Goal: Information Seeking & Learning: Compare options

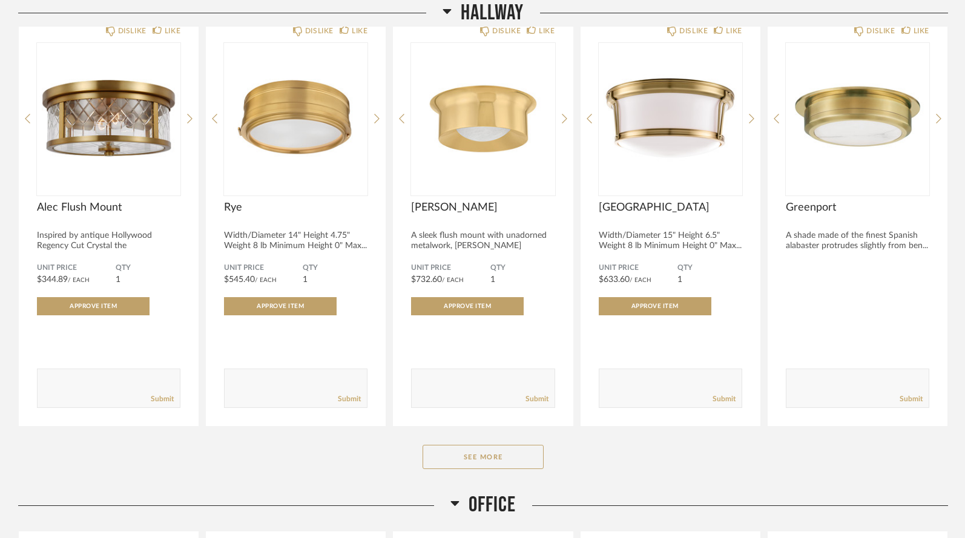
scroll to position [754, 0]
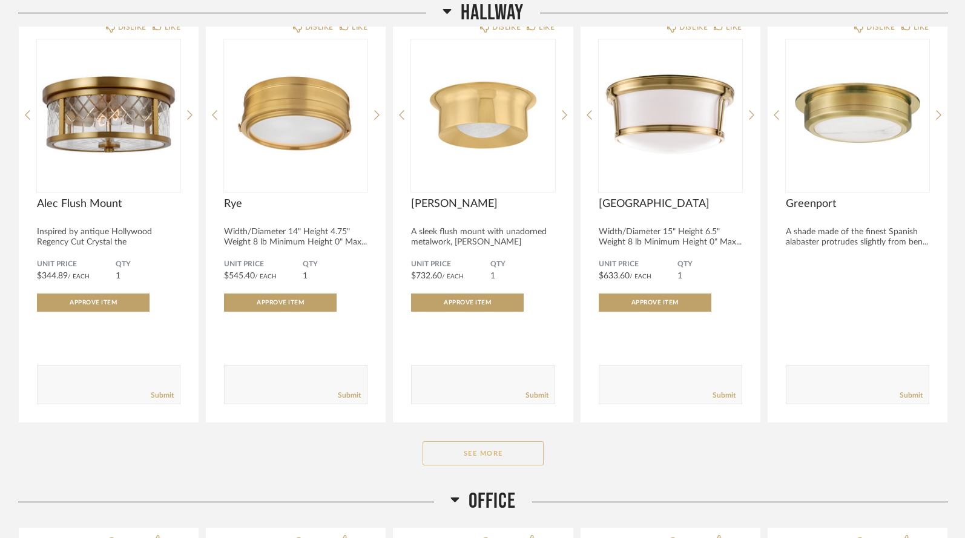
click at [520, 441] on button "See More" at bounding box center [482, 453] width 121 height 24
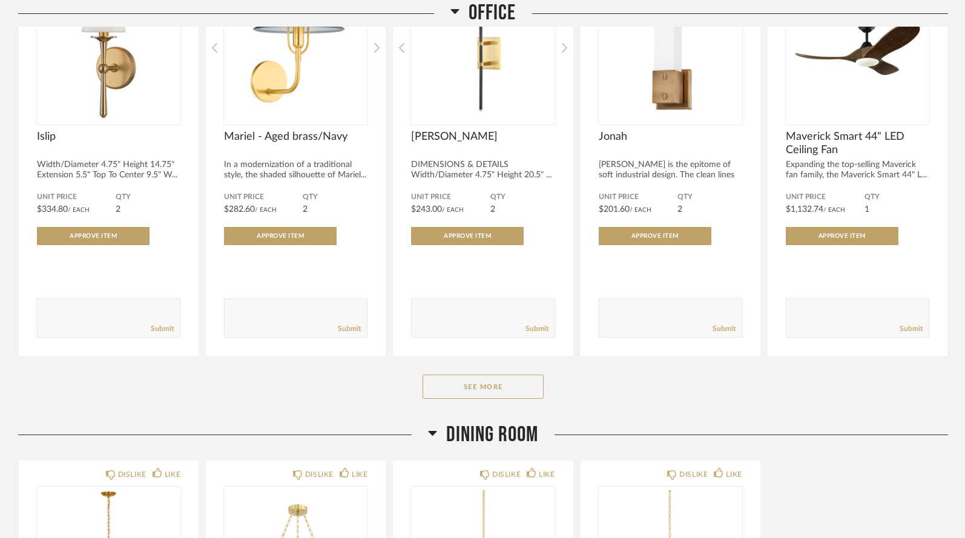
scroll to position [1770, 0]
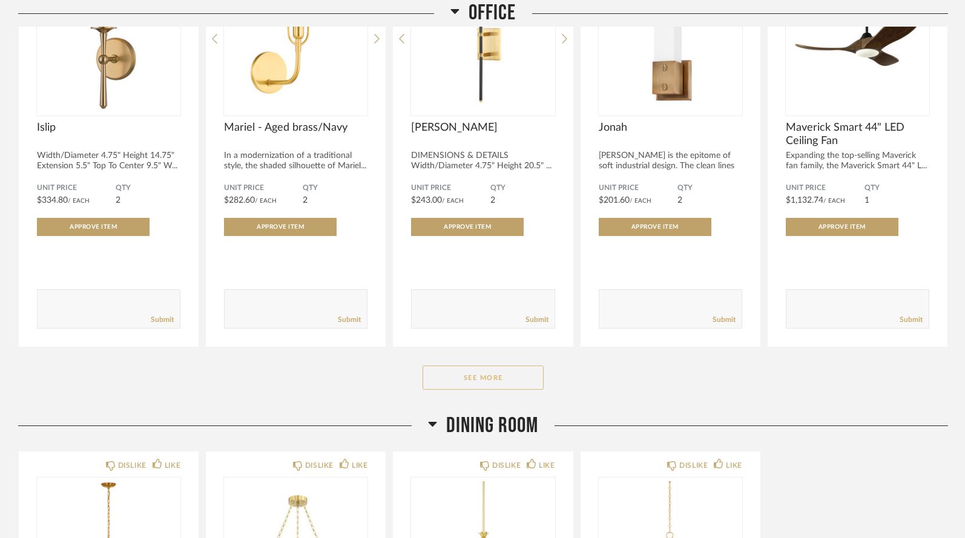
click at [452, 365] on button "See More" at bounding box center [482, 377] width 121 height 24
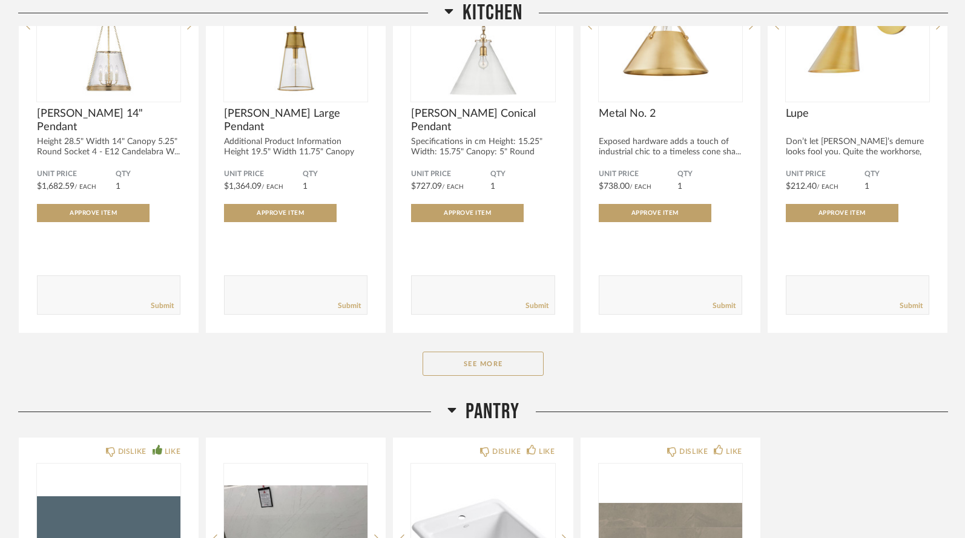
scroll to position [3193, 0]
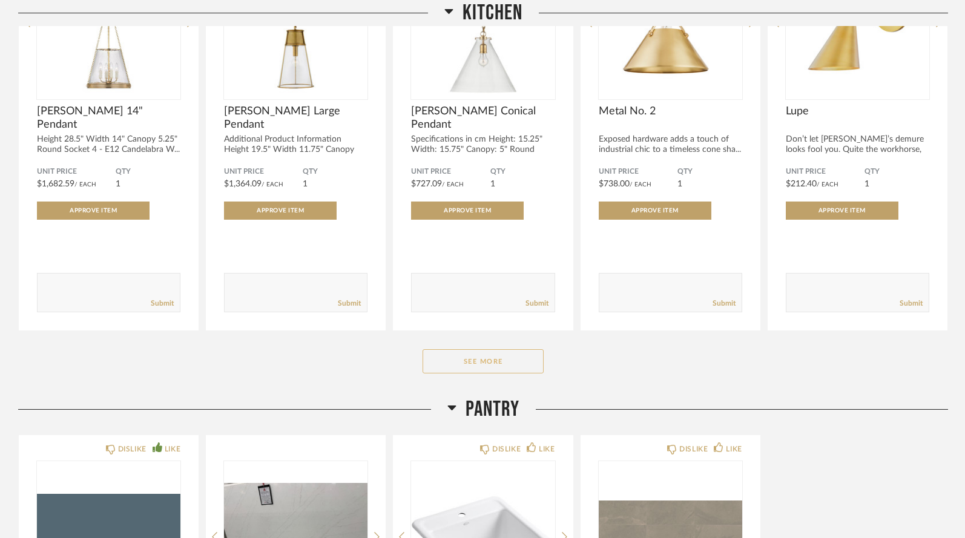
click at [448, 349] on button "See More" at bounding box center [482, 361] width 121 height 24
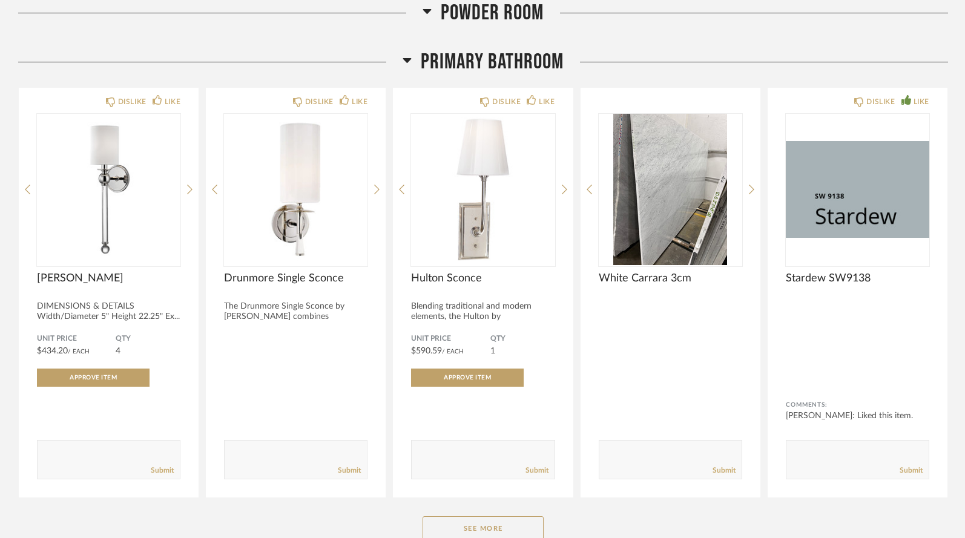
scroll to position [6206, 0]
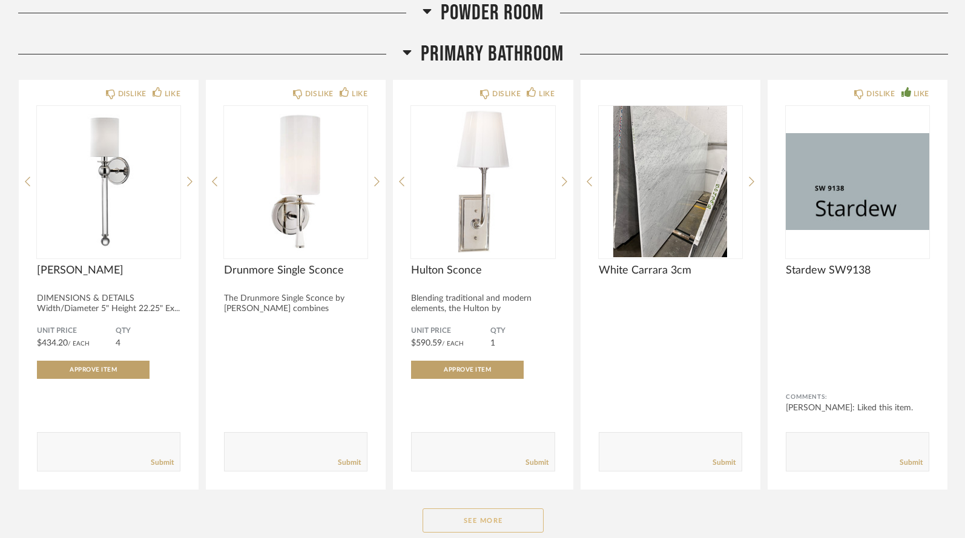
click at [500, 508] on button "See More" at bounding box center [482, 520] width 121 height 24
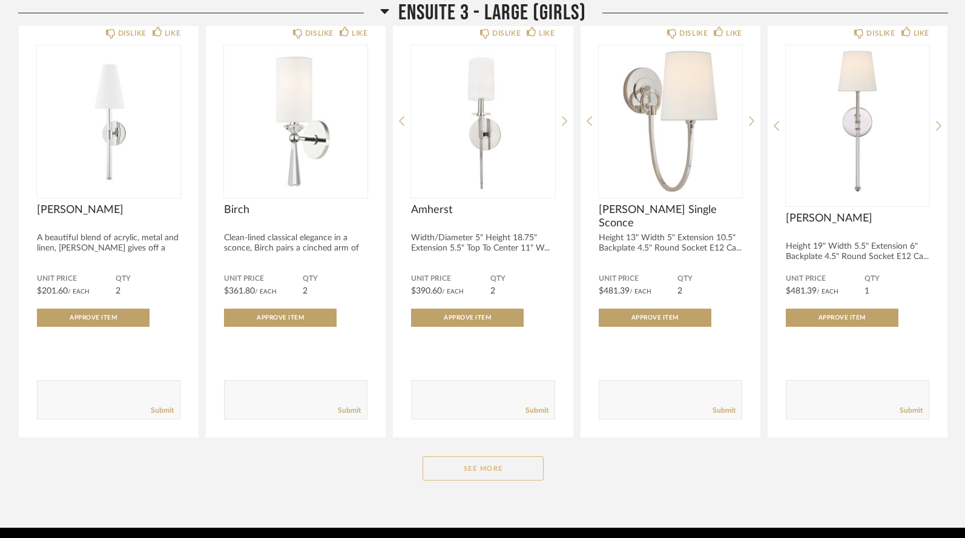
scroll to position [10000, 0]
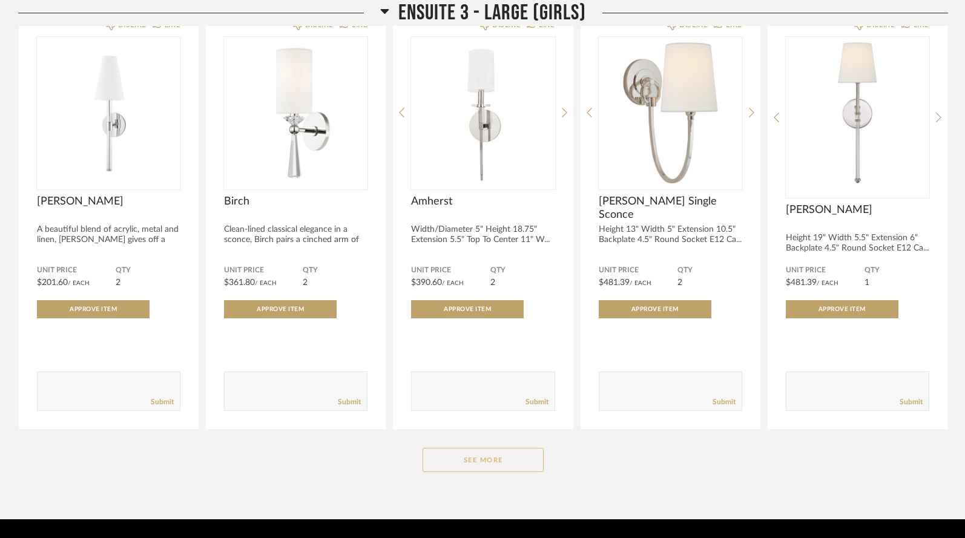
click at [491, 448] on button "See More" at bounding box center [482, 460] width 121 height 24
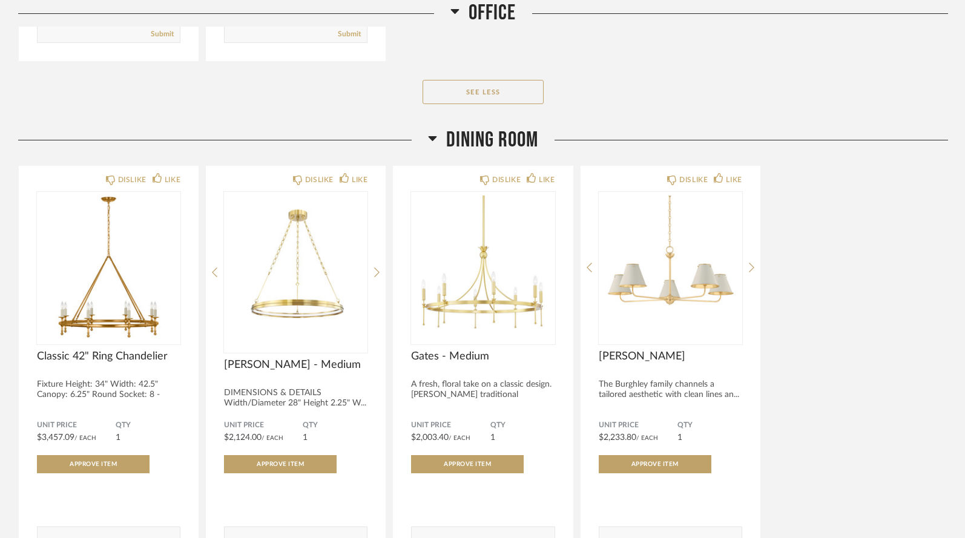
scroll to position [2475, 0]
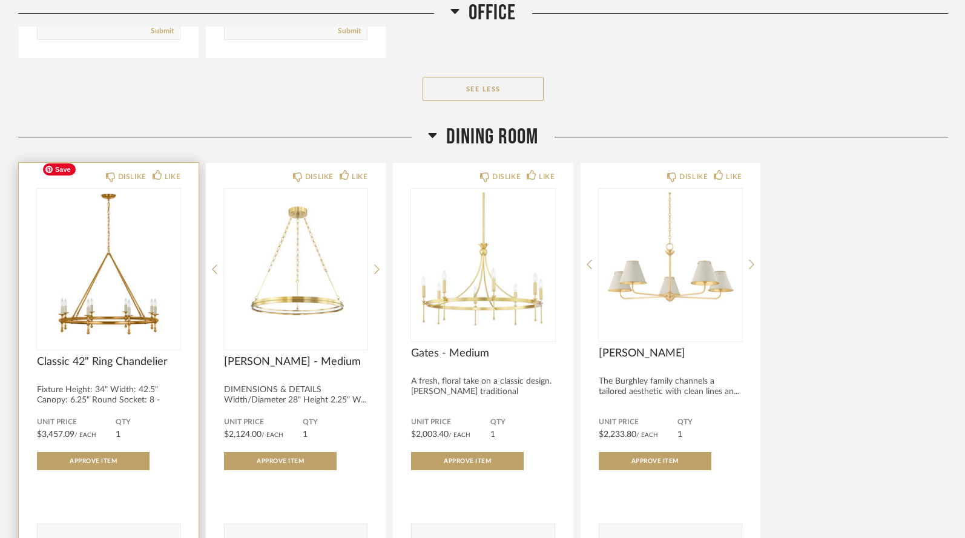
click at [121, 276] on img "0" at bounding box center [108, 264] width 143 height 151
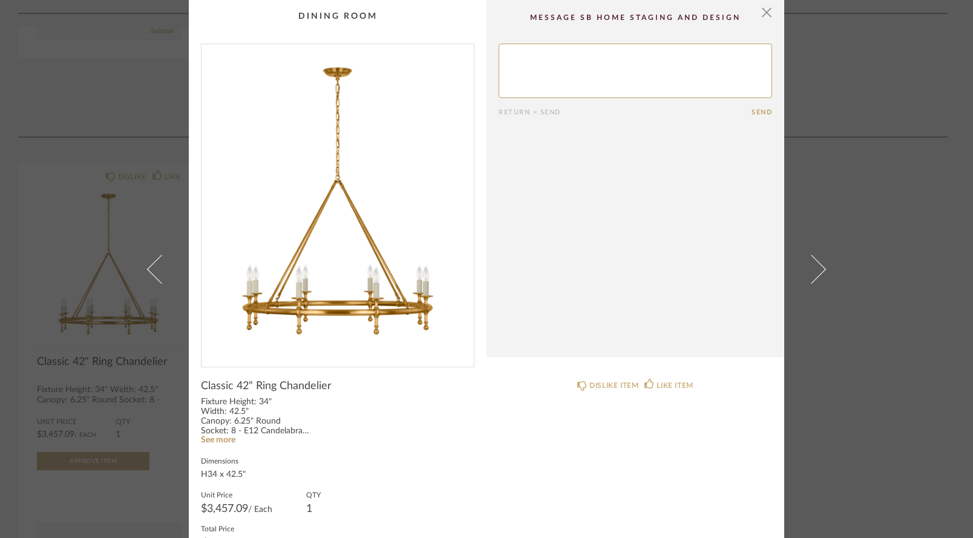
scroll to position [0, 0]
click at [764, 13] on span "button" at bounding box center [767, 12] width 24 height 24
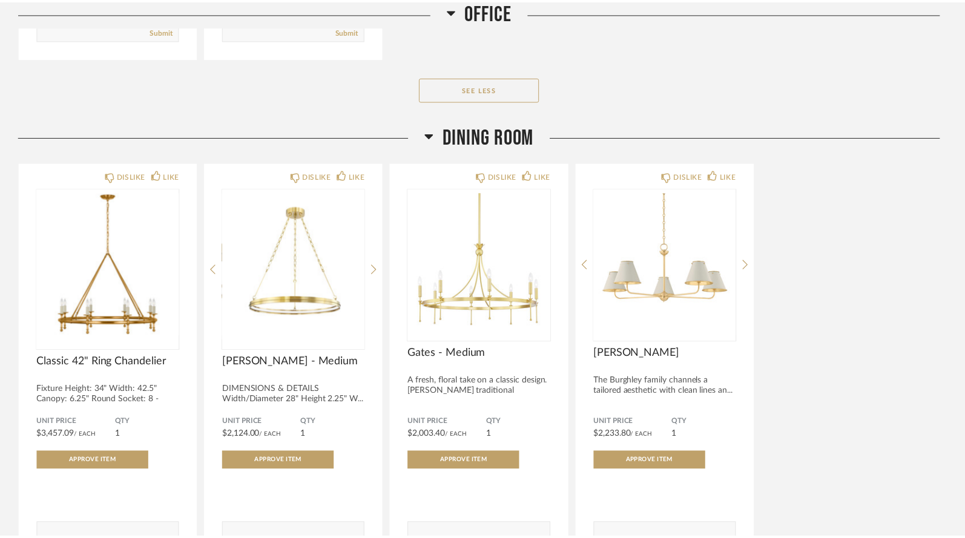
scroll to position [2475, 0]
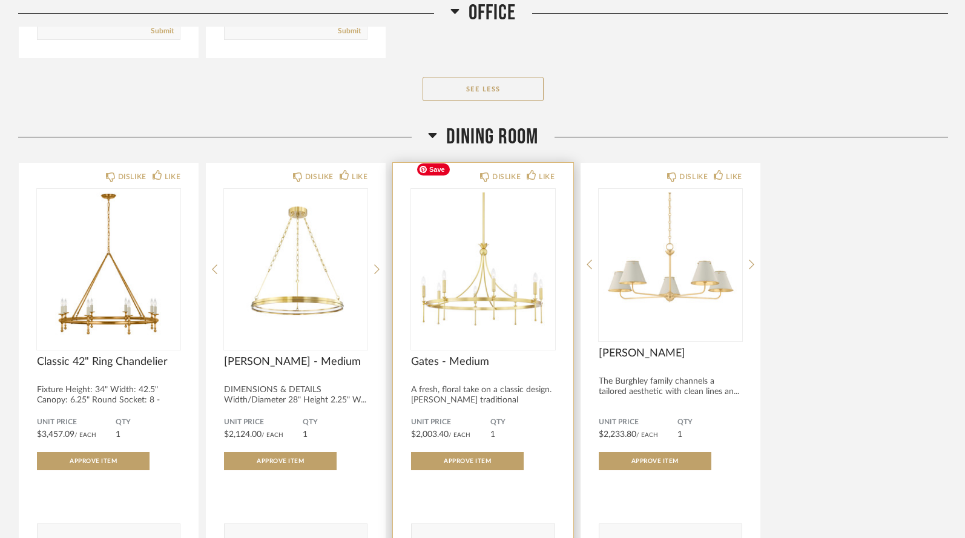
click at [485, 255] on img "0" at bounding box center [482, 264] width 143 height 151
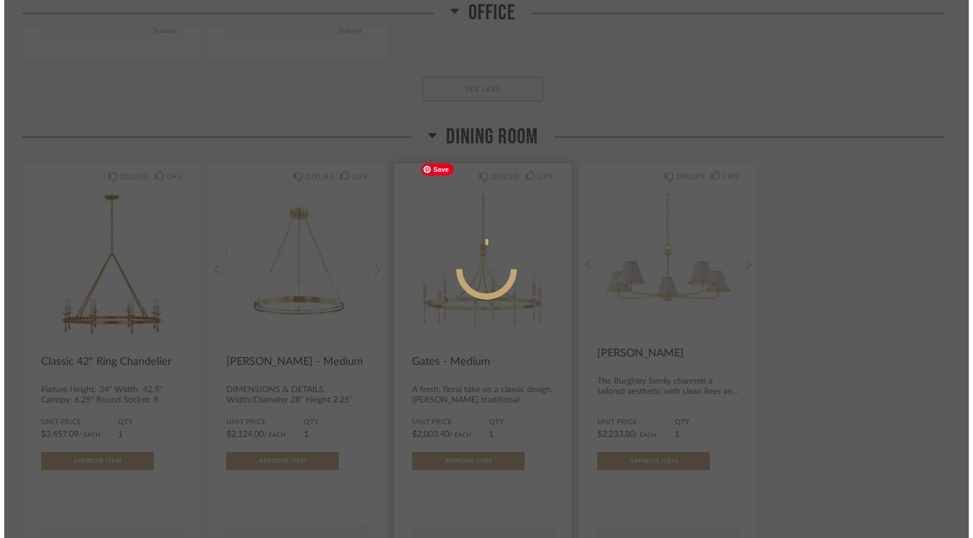
scroll to position [0, 0]
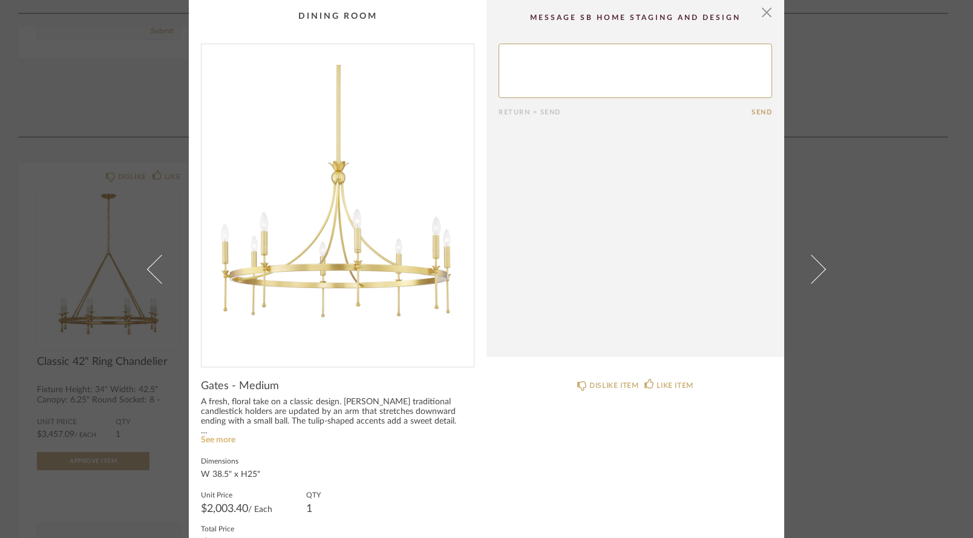
click at [228, 439] on link "See more" at bounding box center [218, 440] width 34 height 8
click at [763, 18] on span "button" at bounding box center [767, 12] width 24 height 24
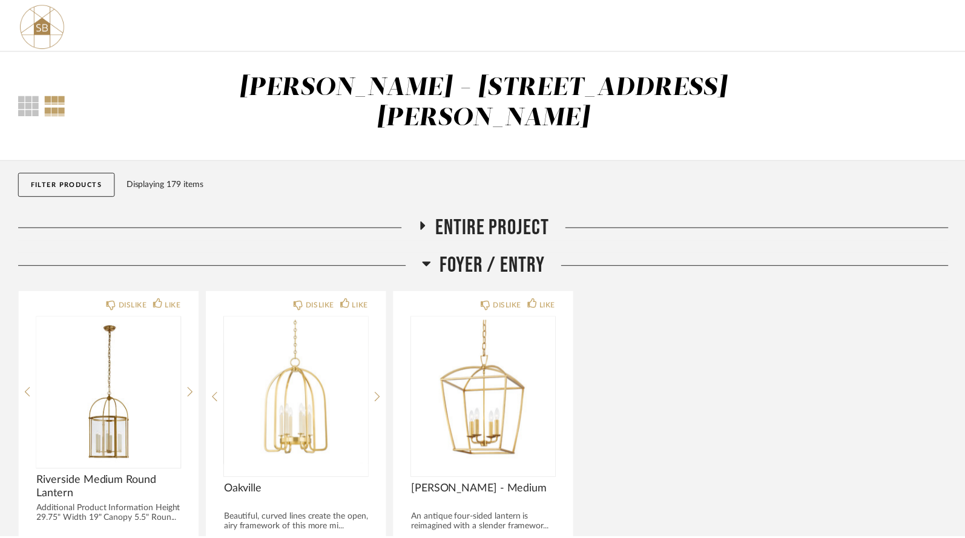
scroll to position [2475, 0]
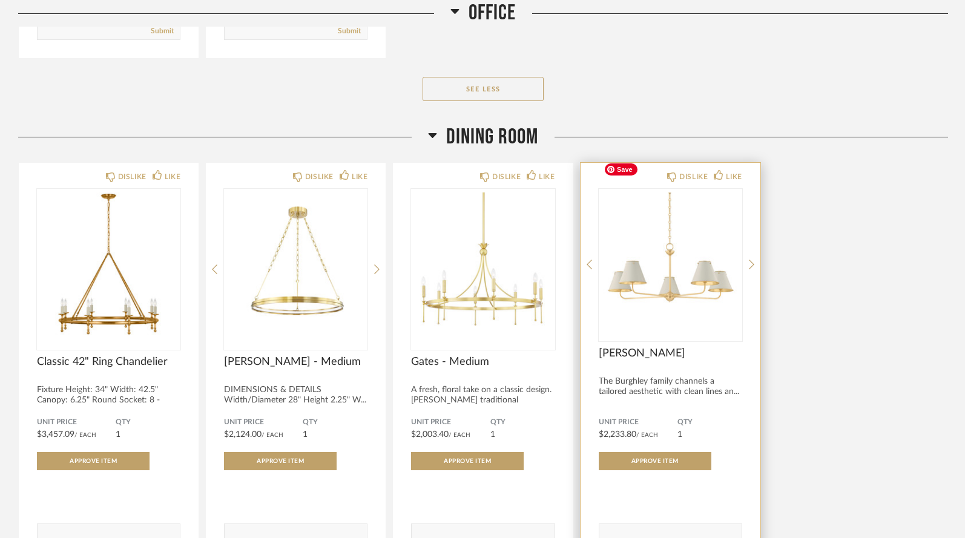
click at [667, 225] on div at bounding box center [669, 264] width 143 height 151
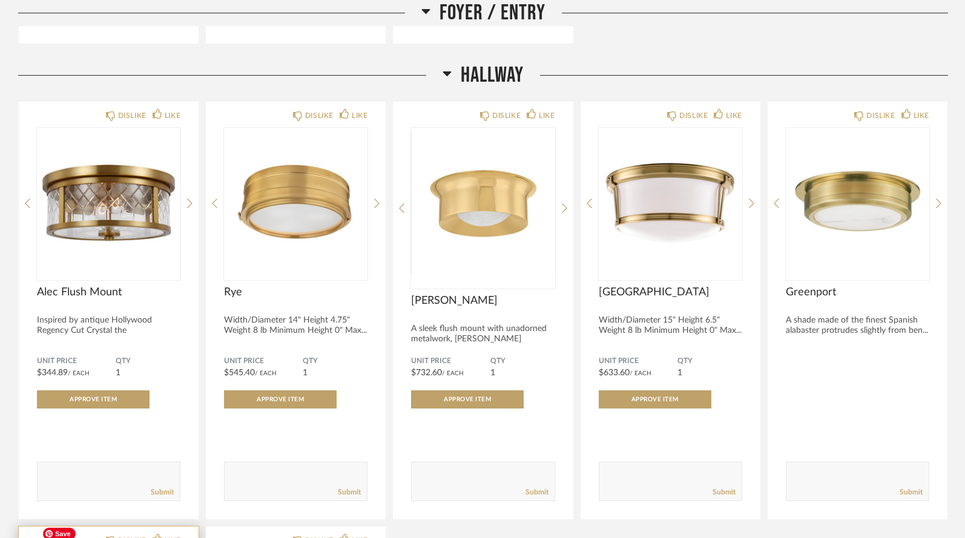
scroll to position [665, 0]
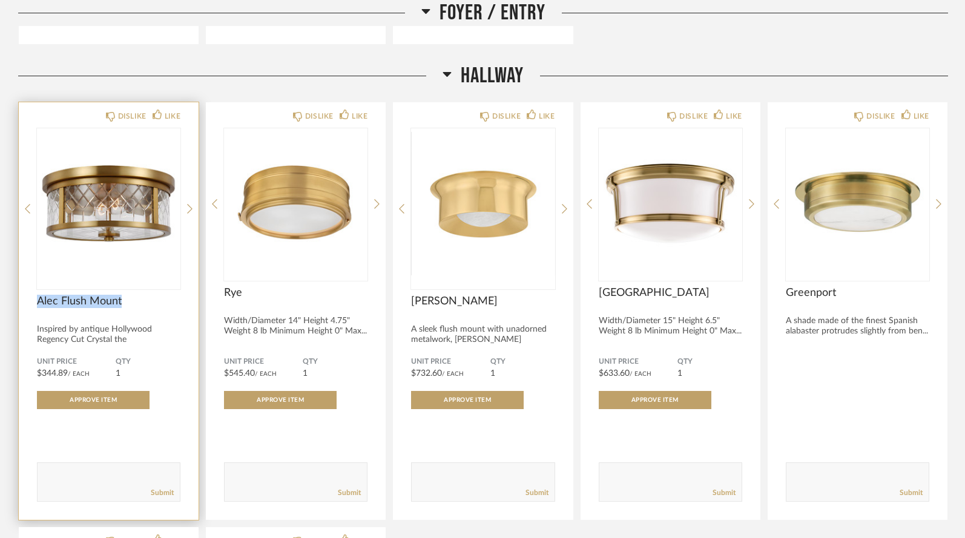
drag, startPoint x: 36, startPoint y: 271, endPoint x: 128, endPoint y: 267, distance: 91.5
click at [128, 267] on div "DISLIKE LIKE [PERSON_NAME] Mount Inspired by antique Hollywood Regency Cut Crys…" at bounding box center [109, 311] width 180 height 418
copy span "Alec Flush Mount"
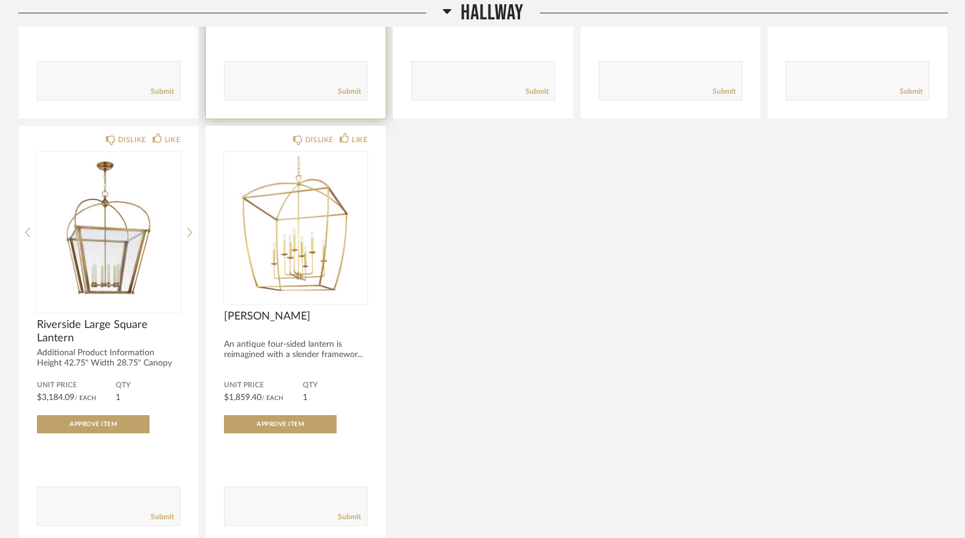
scroll to position [1067, 0]
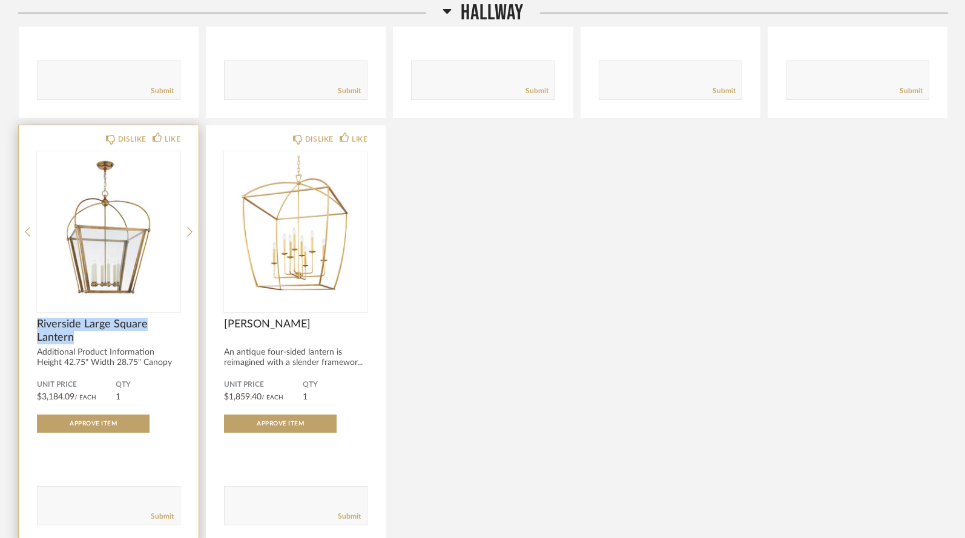
drag, startPoint x: 33, startPoint y: 292, endPoint x: 79, endPoint y: 311, distance: 49.7
click at [79, 311] on div "DISLIKE LIKE Riverside Large Square Lantern Additional Product Information Heig…" at bounding box center [109, 334] width 180 height 418
copy span "Riverside Large Square Lantern"
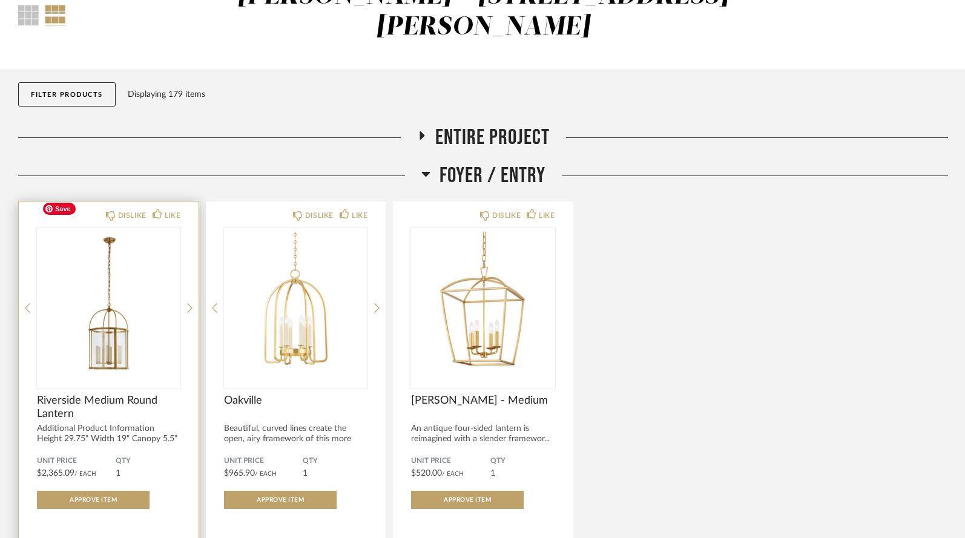
scroll to position [90, 0]
click at [117, 288] on img "0" at bounding box center [108, 302] width 143 height 151
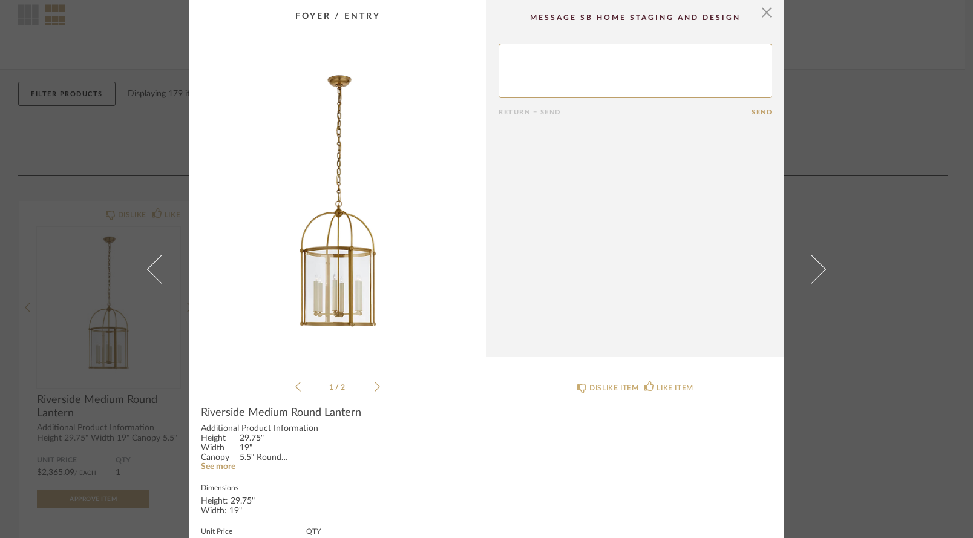
scroll to position [0, 0]
click at [764, 13] on span "button" at bounding box center [767, 12] width 24 height 24
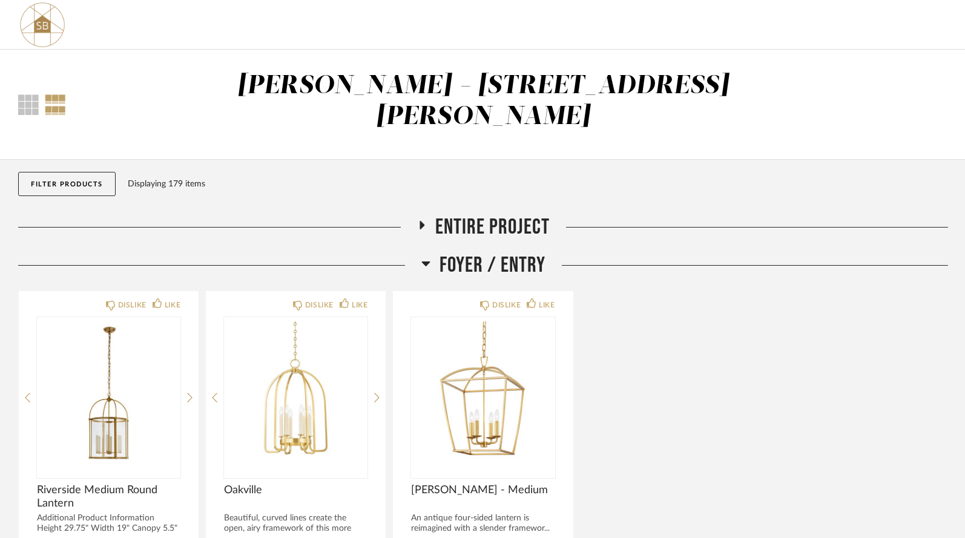
click at [422, 221] on icon at bounding box center [421, 225] width 5 height 8
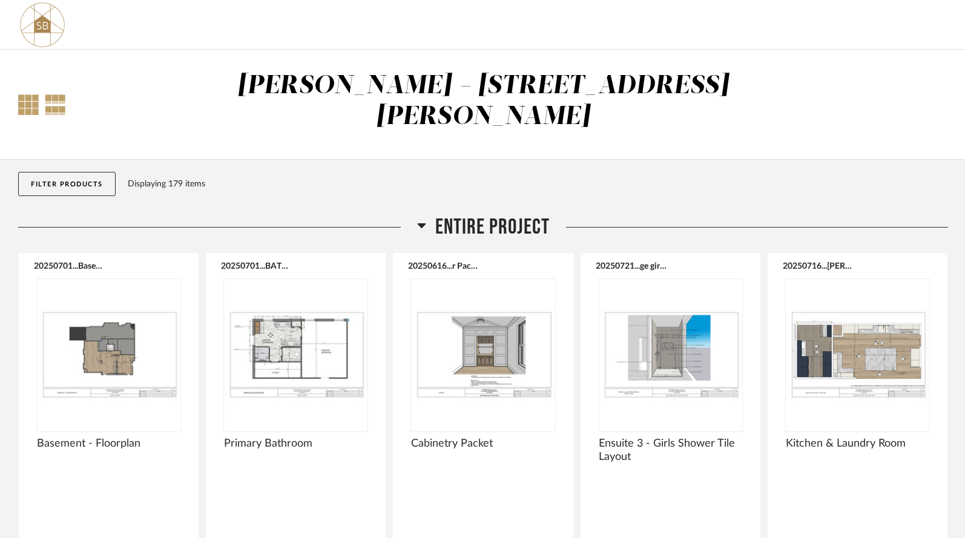
click at [25, 94] on div at bounding box center [28, 104] width 21 height 21
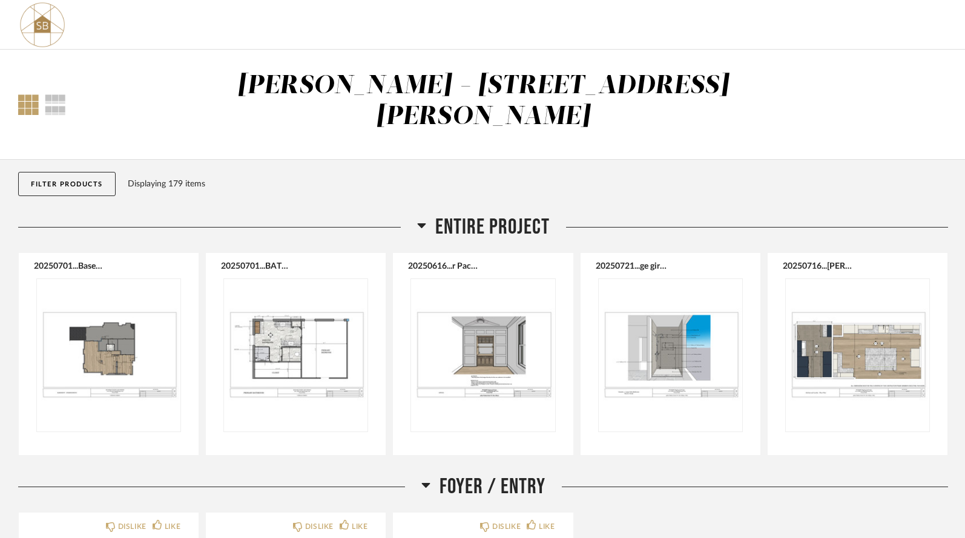
click at [93, 172] on button "Filter Products" at bounding box center [66, 184] width 97 height 24
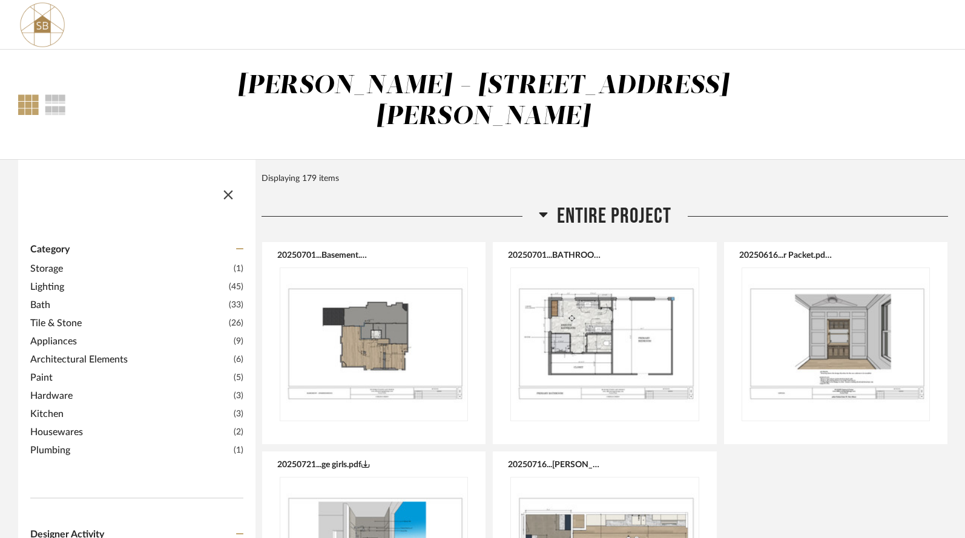
click at [123, 280] on span "Lighting" at bounding box center [127, 287] width 195 height 15
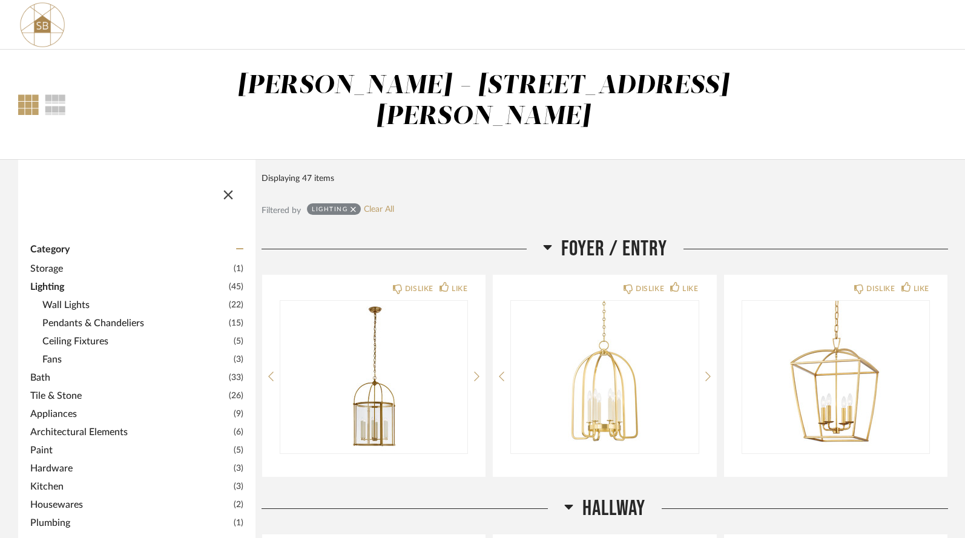
click at [499, 172] on div "Displaying 47 items" at bounding box center [601, 178] width 680 height 13
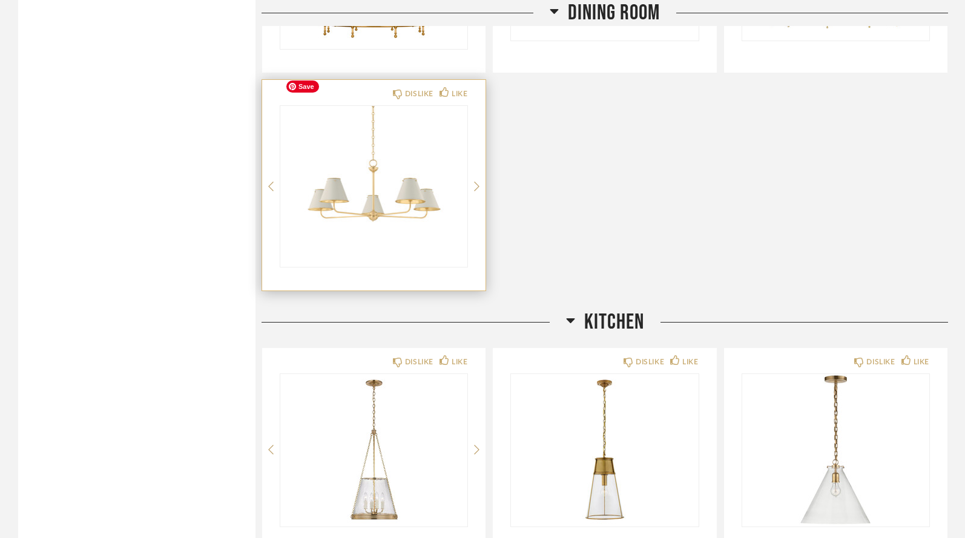
scroll to position [1901, 0]
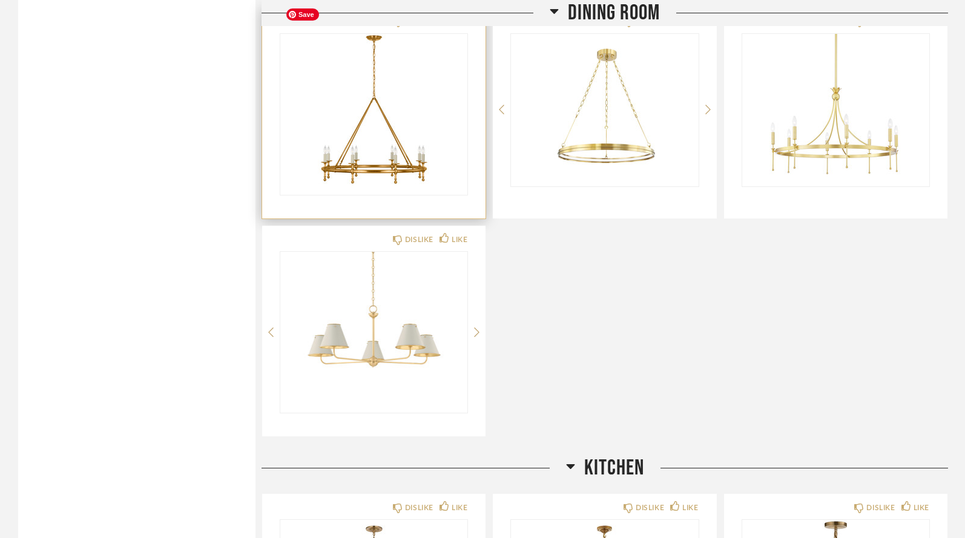
click at [381, 118] on img "0" at bounding box center [373, 109] width 187 height 151
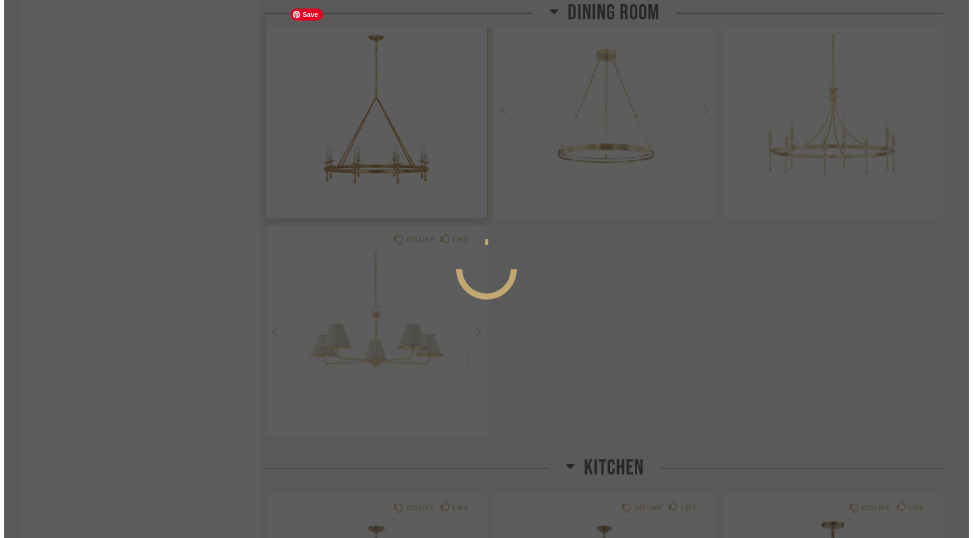
scroll to position [0, 0]
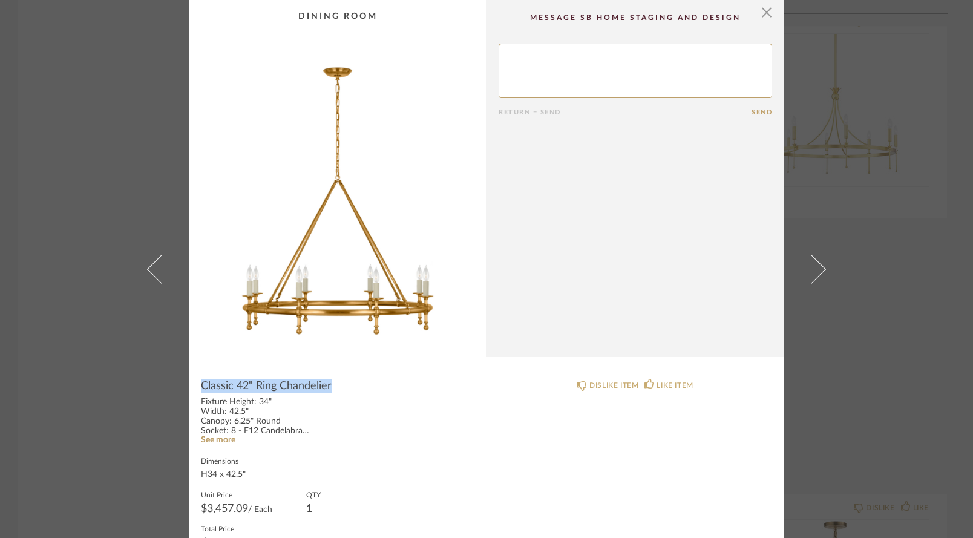
drag, startPoint x: 196, startPoint y: 385, endPoint x: 333, endPoint y: 388, distance: 137.4
click at [333, 388] on cpp-summary-info "Classic 42" Ring Chandelier Fixture Height: 34" Width: 42.5" Canopy: 6.25" Roun…" at bounding box center [338, 476] width 298 height 219
copy span "Classic 42" Ring Chandelier"
click at [764, 19] on span "button" at bounding box center [767, 12] width 24 height 24
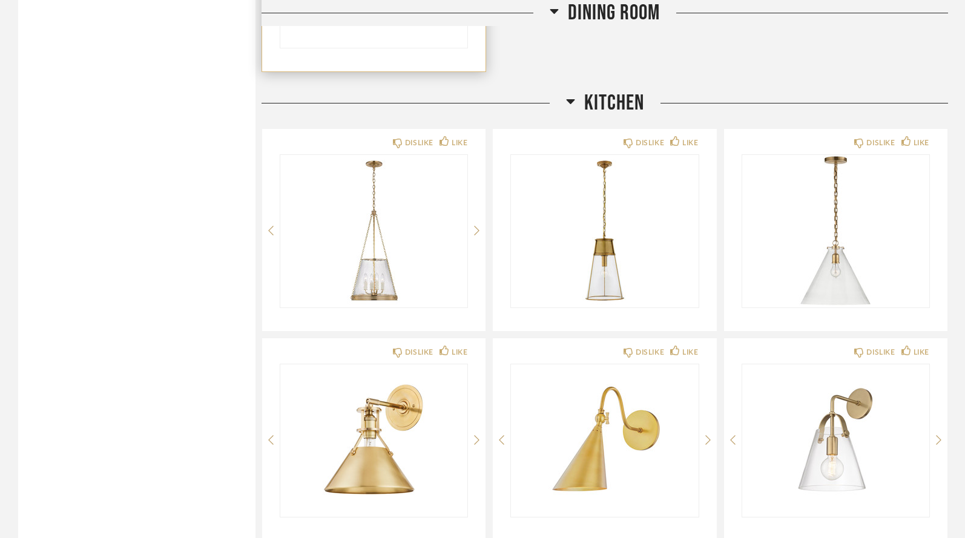
scroll to position [2266, 0]
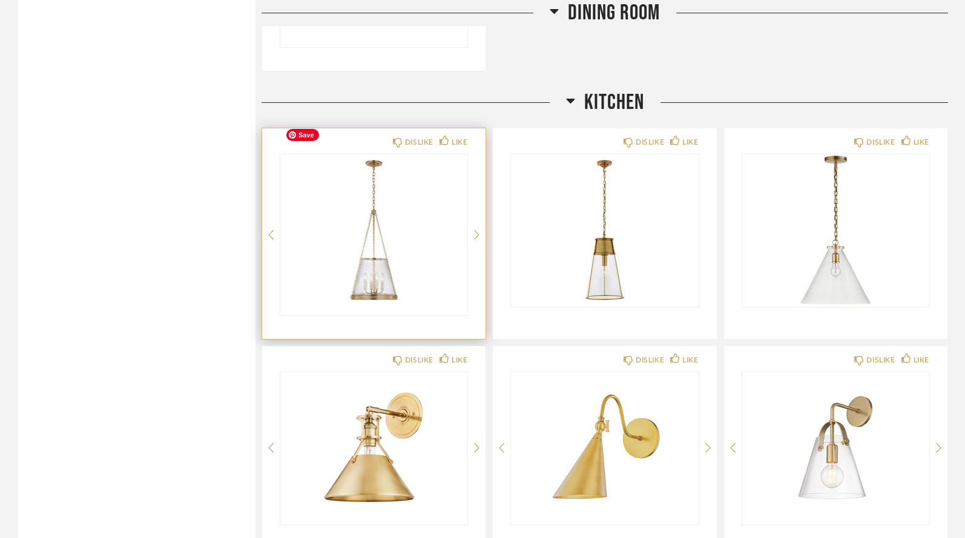
click at [384, 203] on img "0" at bounding box center [373, 229] width 187 height 151
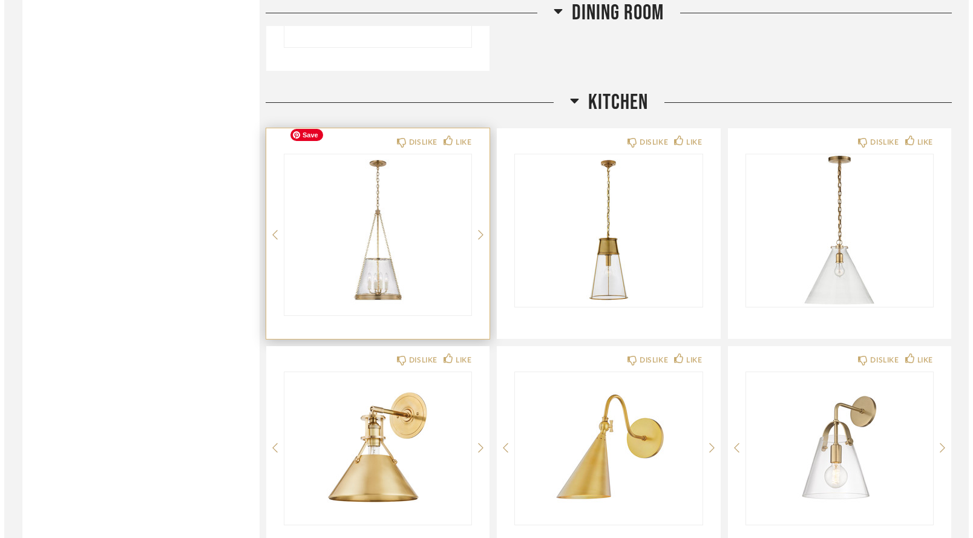
scroll to position [0, 0]
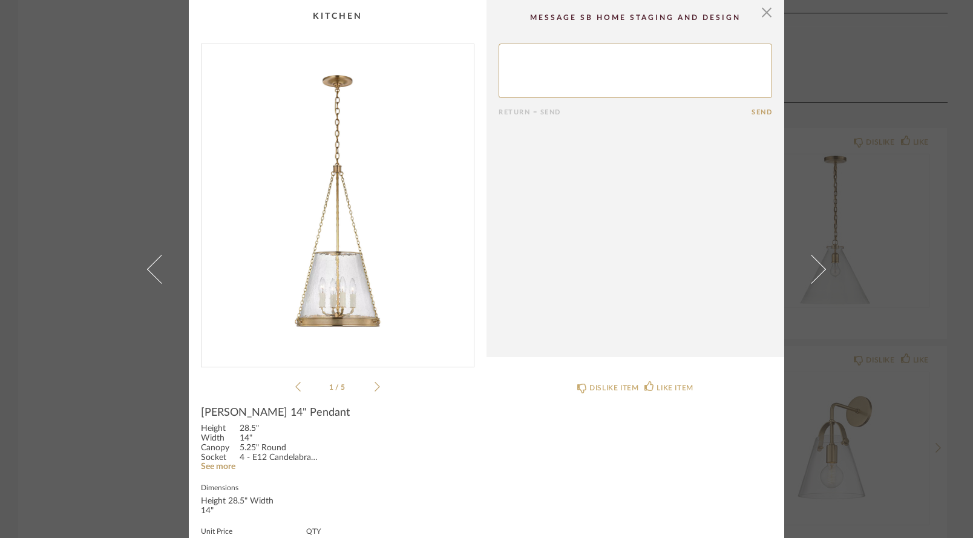
click at [375, 385] on icon at bounding box center [377, 386] width 5 height 11
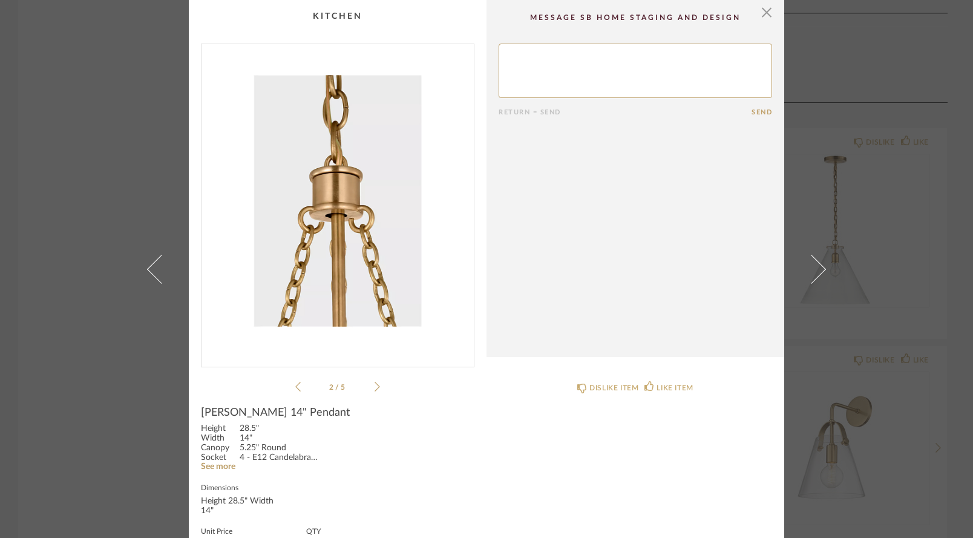
click at [375, 385] on icon at bounding box center [377, 386] width 5 height 11
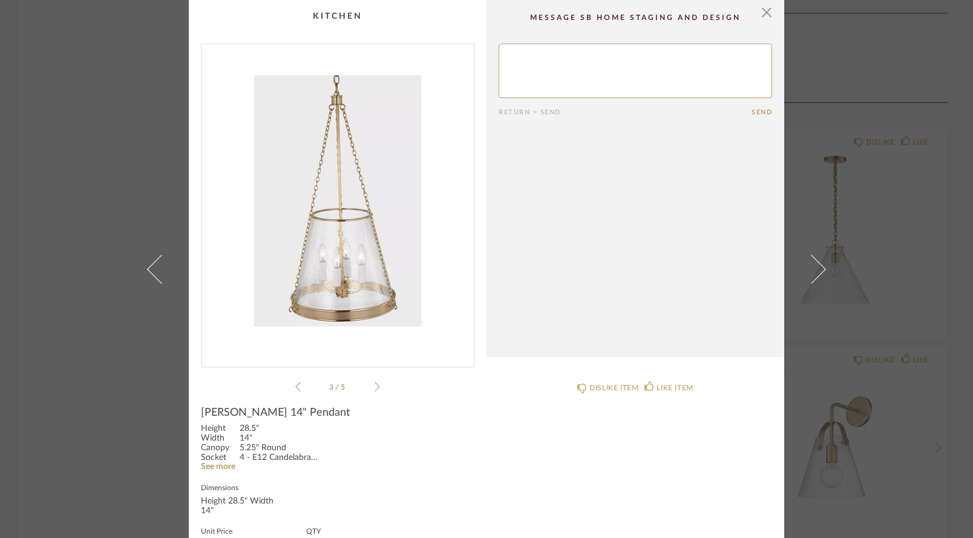
click at [375, 385] on icon at bounding box center [377, 386] width 5 height 11
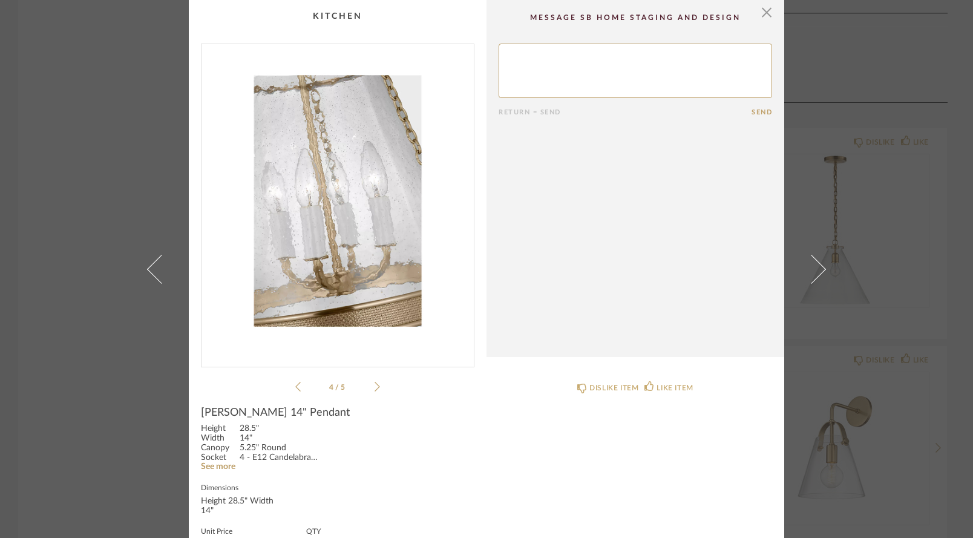
click at [375, 385] on icon at bounding box center [377, 386] width 5 height 11
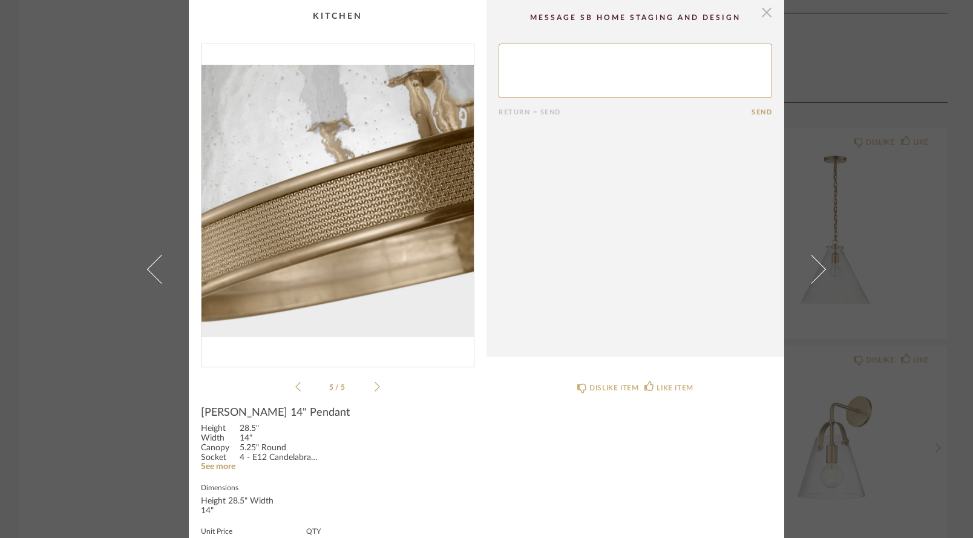
click at [764, 15] on span "button" at bounding box center [767, 12] width 24 height 24
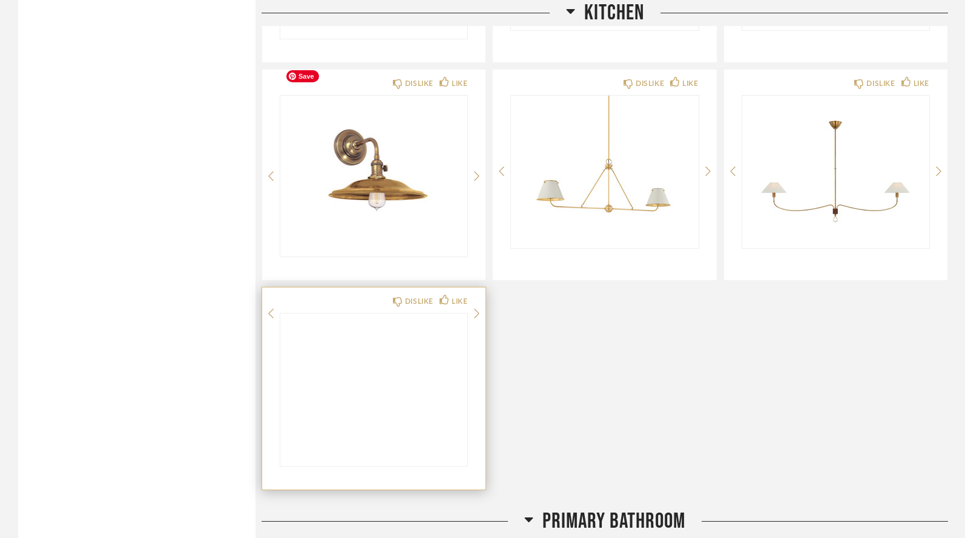
scroll to position [2763, 0]
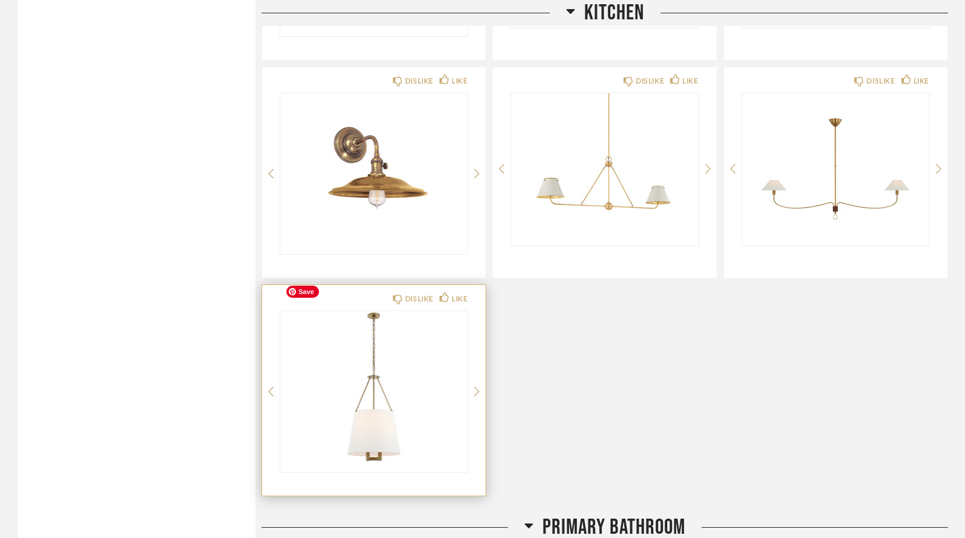
click at [0, 0] on img at bounding box center [0, 0] width 0 height 0
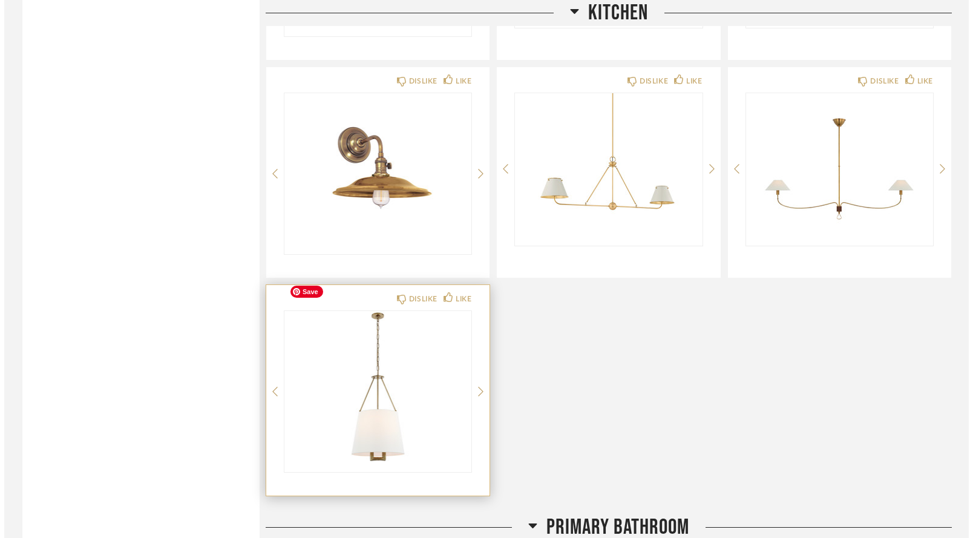
scroll to position [0, 0]
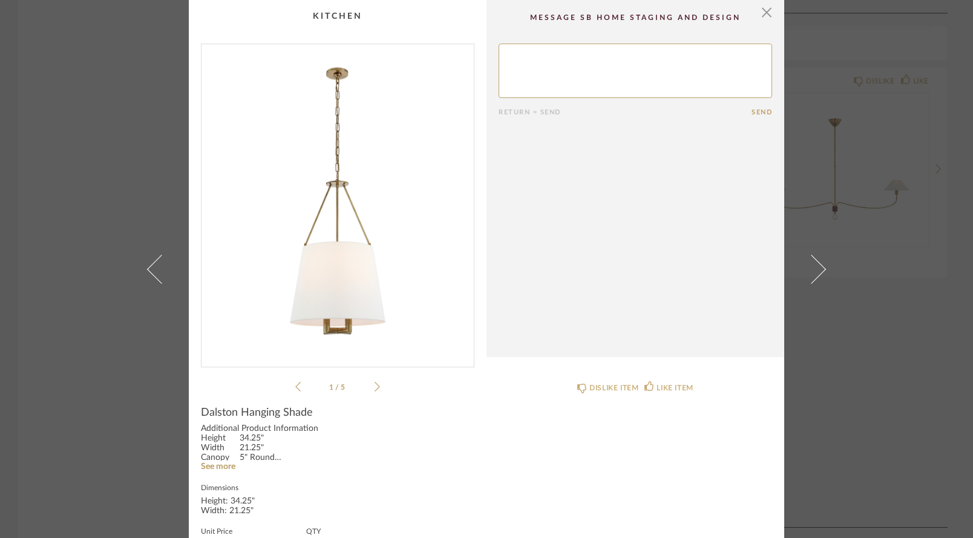
click at [375, 387] on icon at bounding box center [377, 386] width 5 height 11
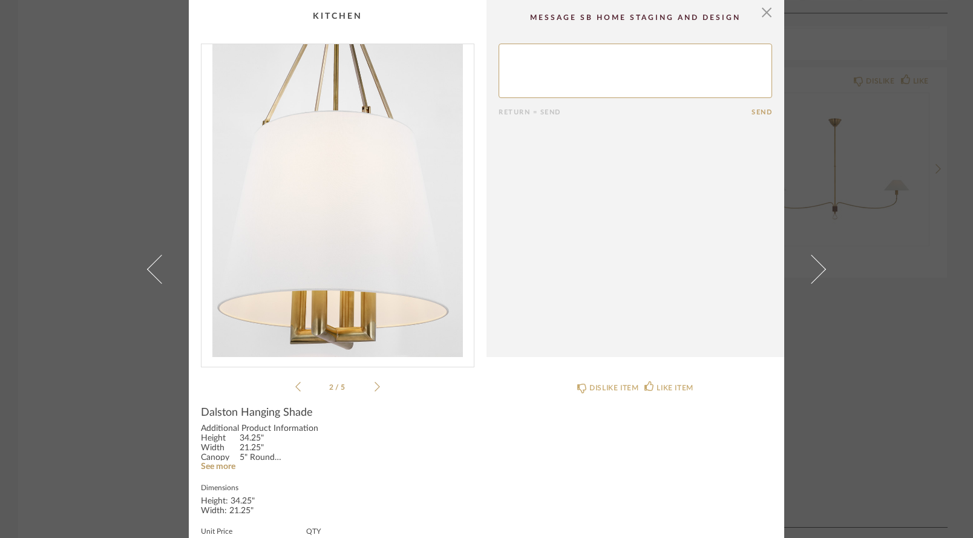
click at [375, 387] on icon at bounding box center [377, 386] width 5 height 11
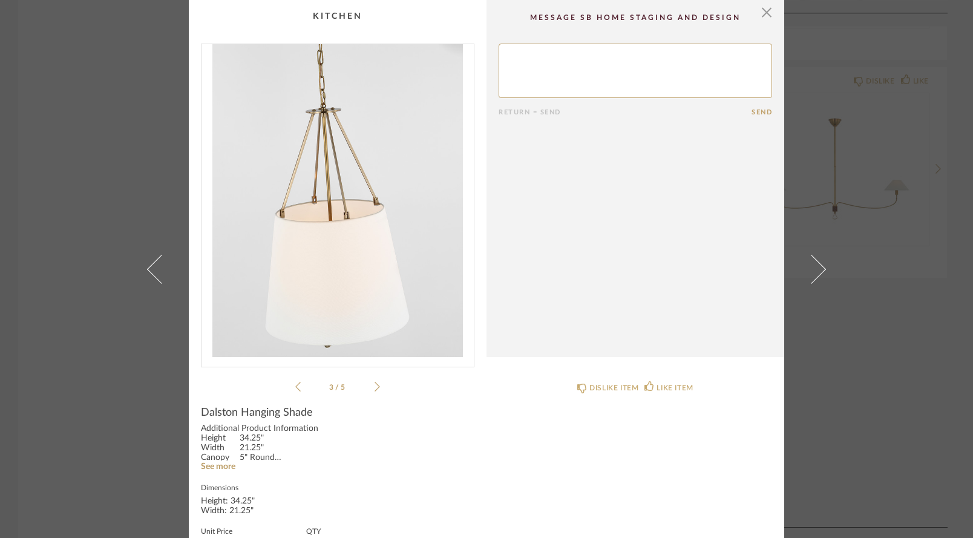
click at [375, 387] on icon at bounding box center [377, 386] width 5 height 11
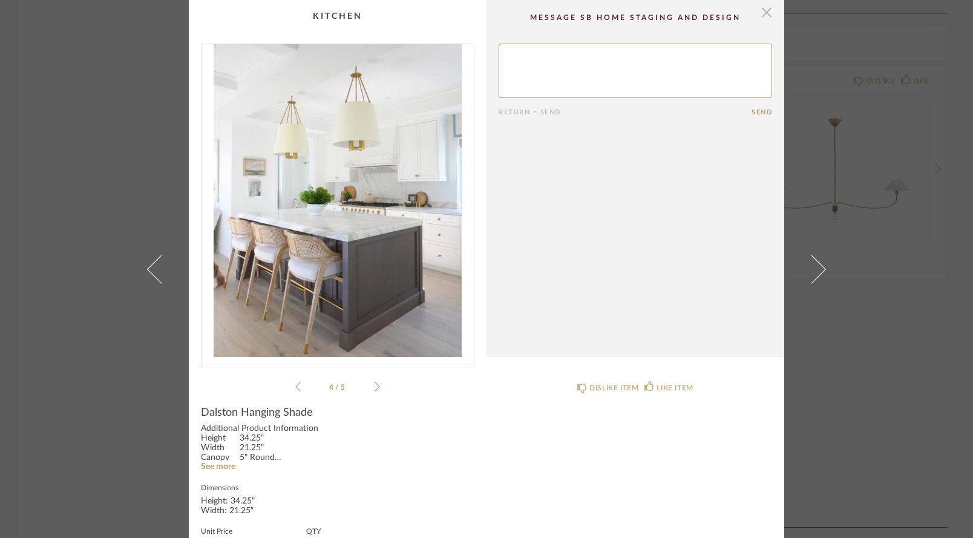
click at [765, 13] on span "button" at bounding box center [767, 12] width 24 height 24
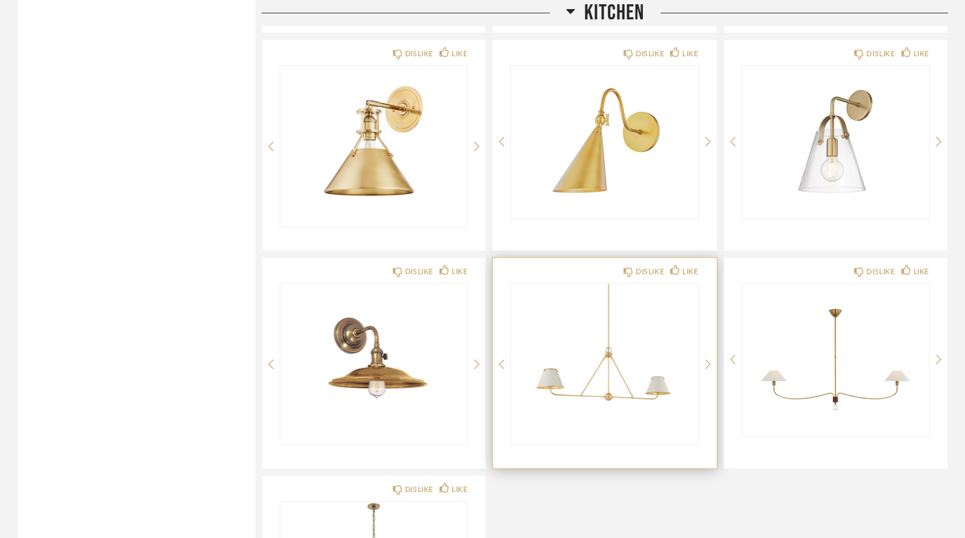
scroll to position [2291, 0]
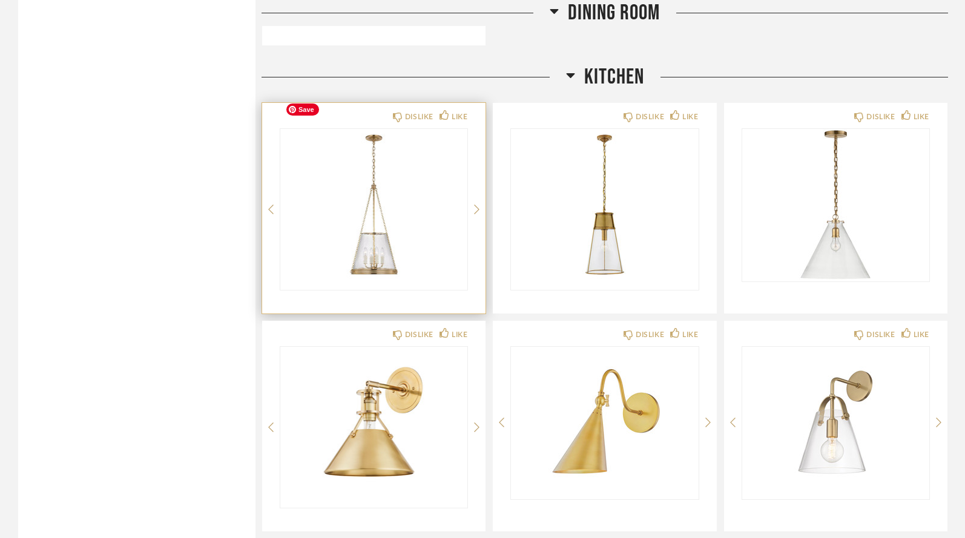
click at [404, 186] on img "0" at bounding box center [373, 204] width 187 height 151
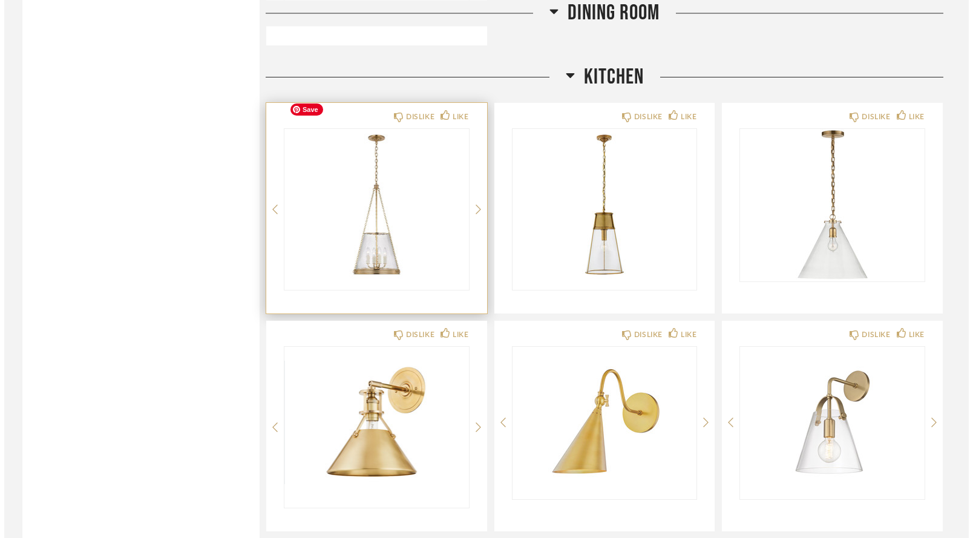
scroll to position [0, 0]
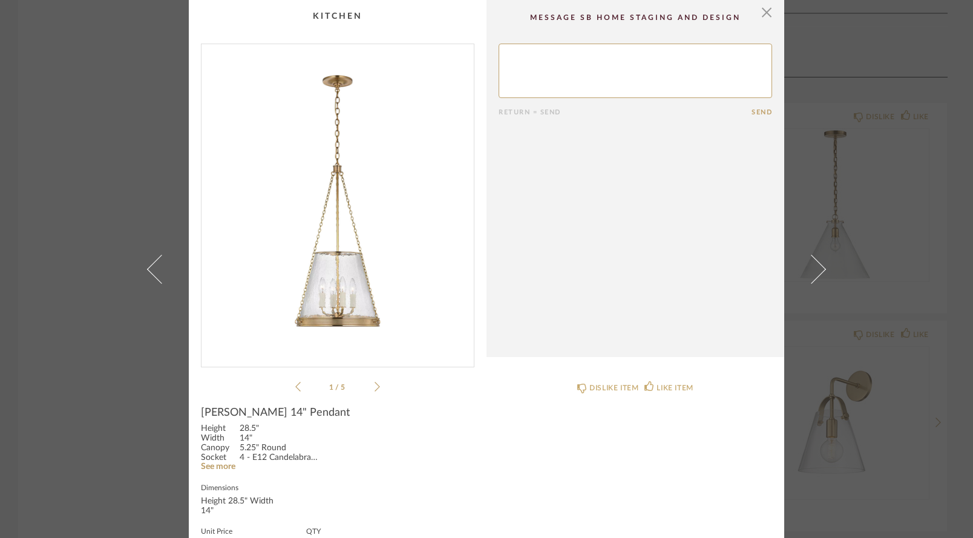
click at [375, 386] on icon at bounding box center [377, 386] width 5 height 11
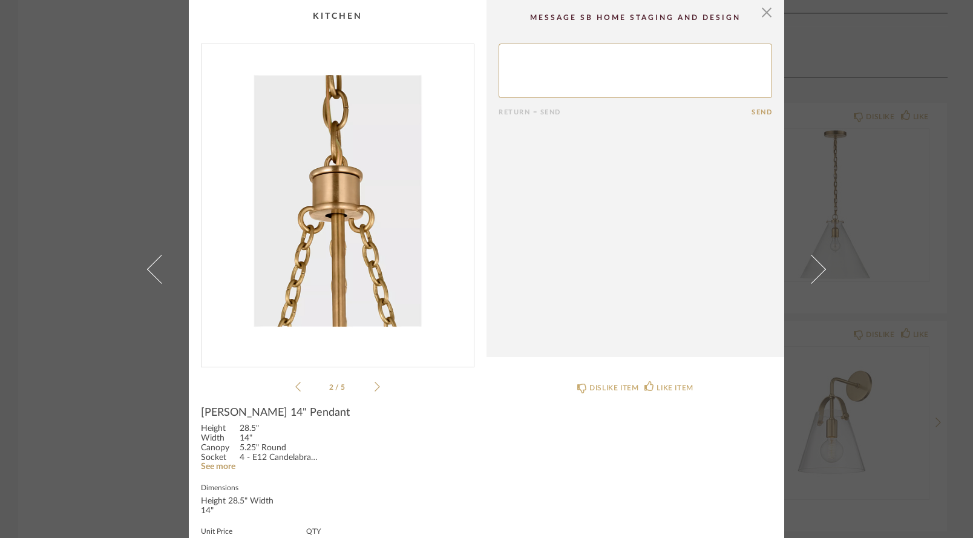
click at [375, 386] on icon at bounding box center [377, 386] width 5 height 11
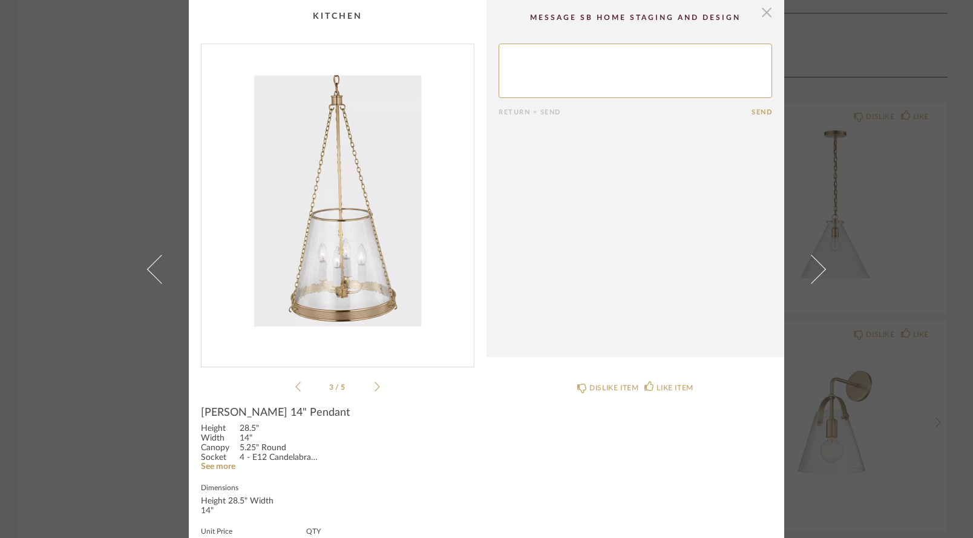
click at [759, 16] on span "button" at bounding box center [767, 12] width 24 height 24
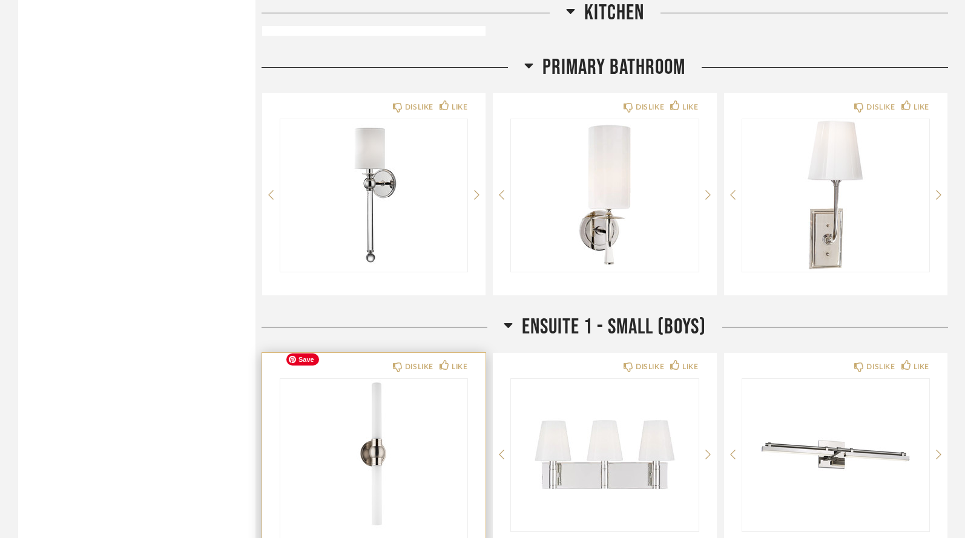
scroll to position [3215, 0]
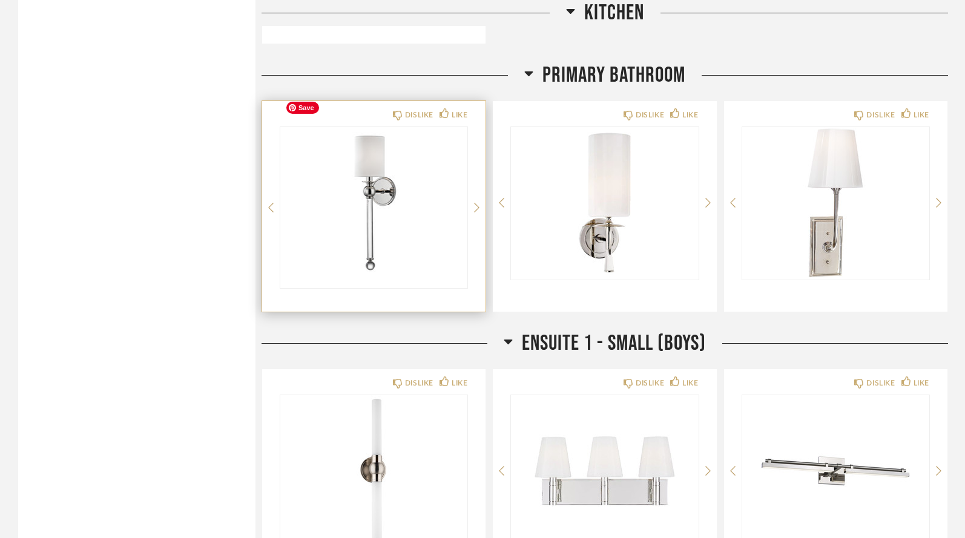
click at [393, 180] on img "0" at bounding box center [373, 202] width 187 height 151
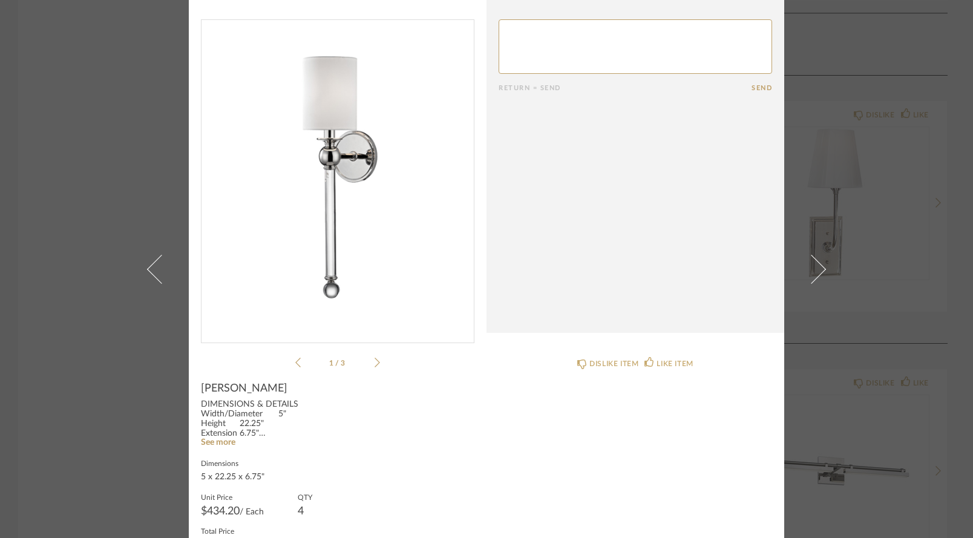
scroll to position [20, 0]
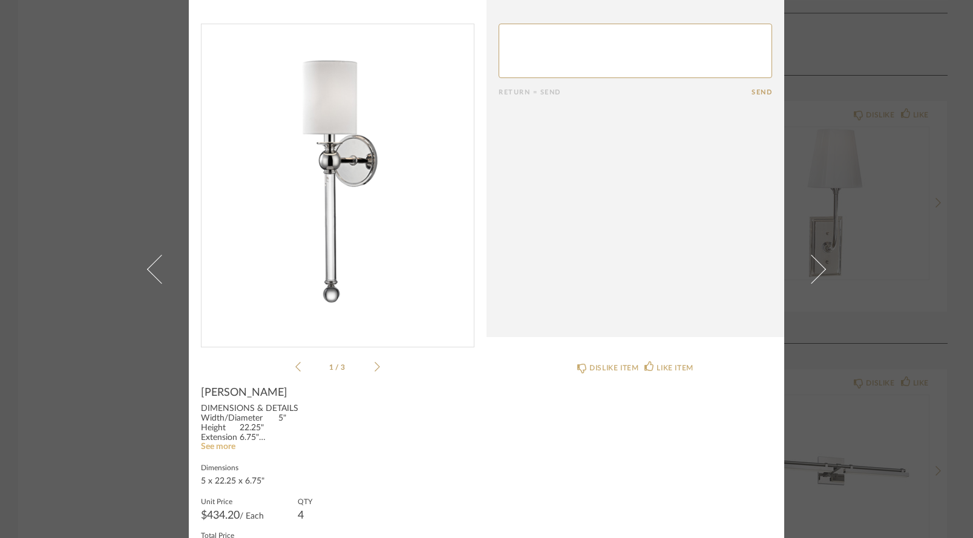
click at [218, 444] on link "See more" at bounding box center [218, 446] width 34 height 8
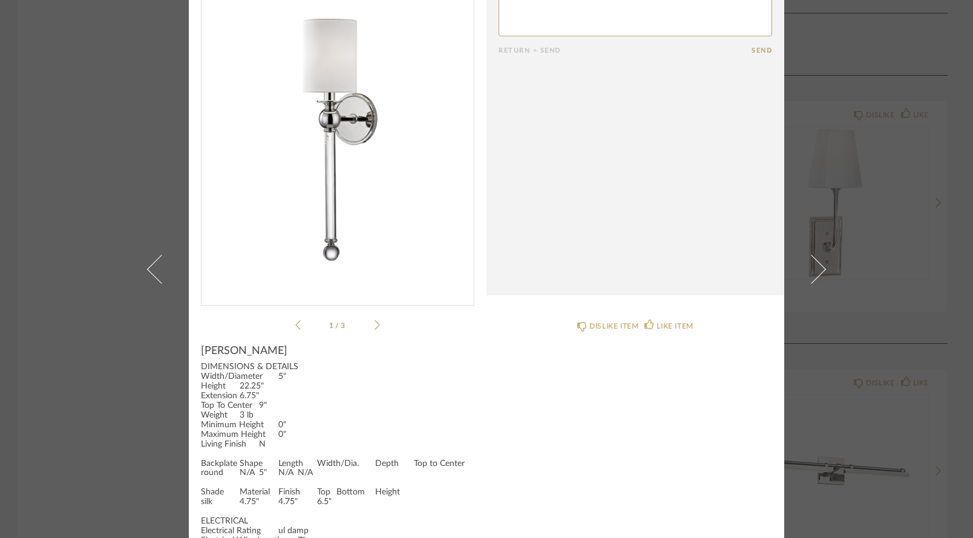
scroll to position [18, 0]
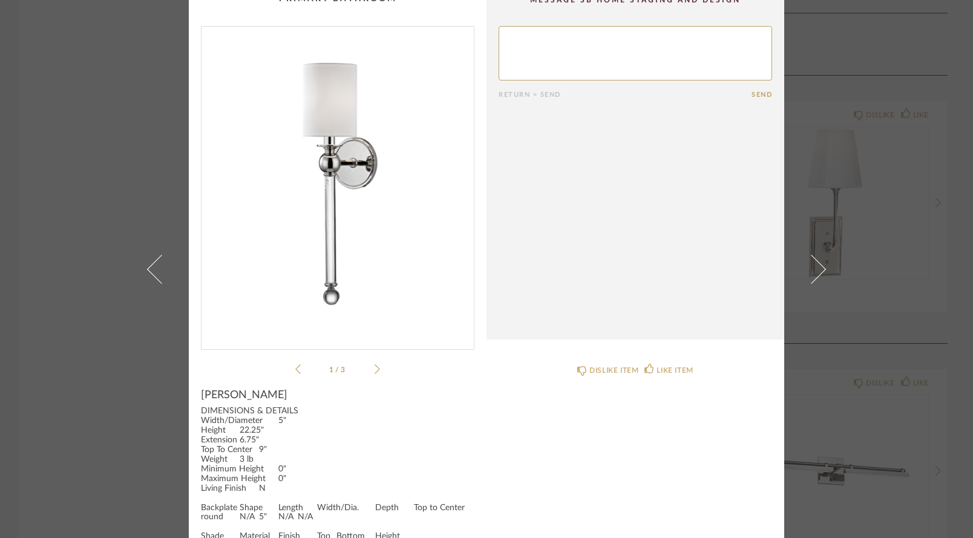
click at [375, 370] on icon at bounding box center [377, 369] width 5 height 11
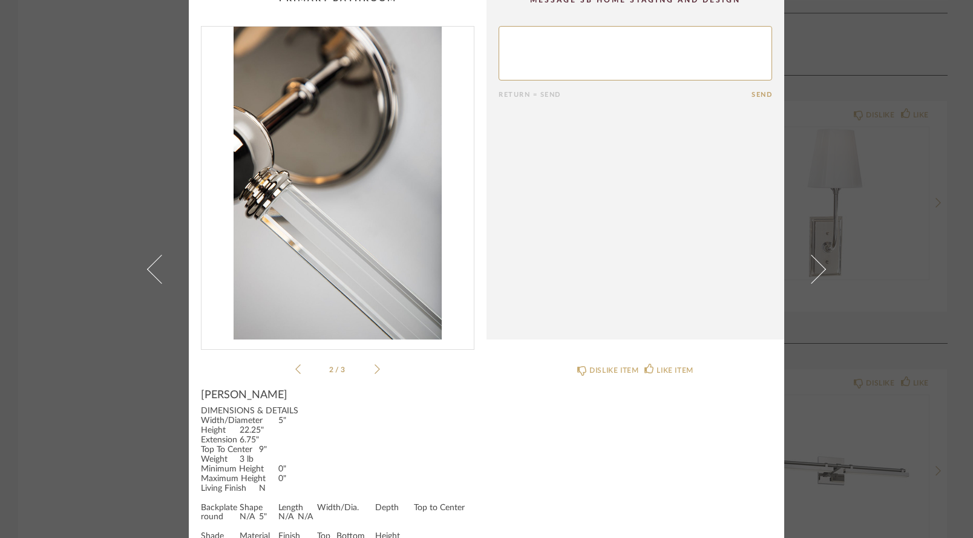
click at [375, 370] on icon at bounding box center [377, 369] width 5 height 11
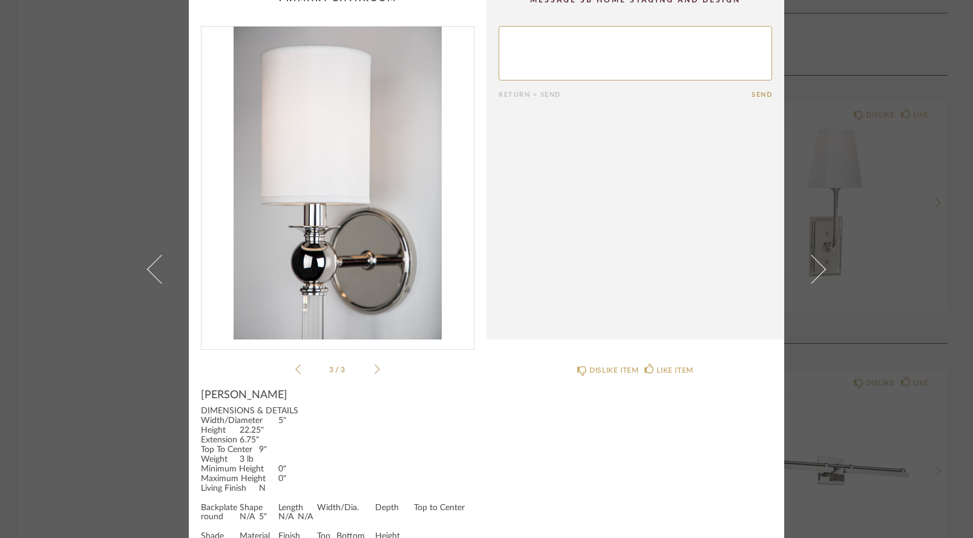
click at [375, 370] on icon at bounding box center [377, 369] width 5 height 11
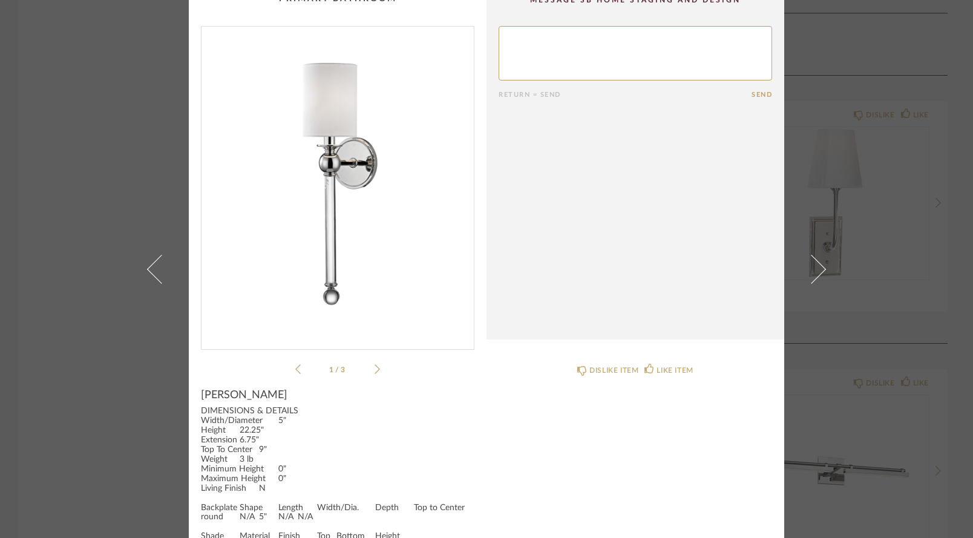
scroll to position [0, 0]
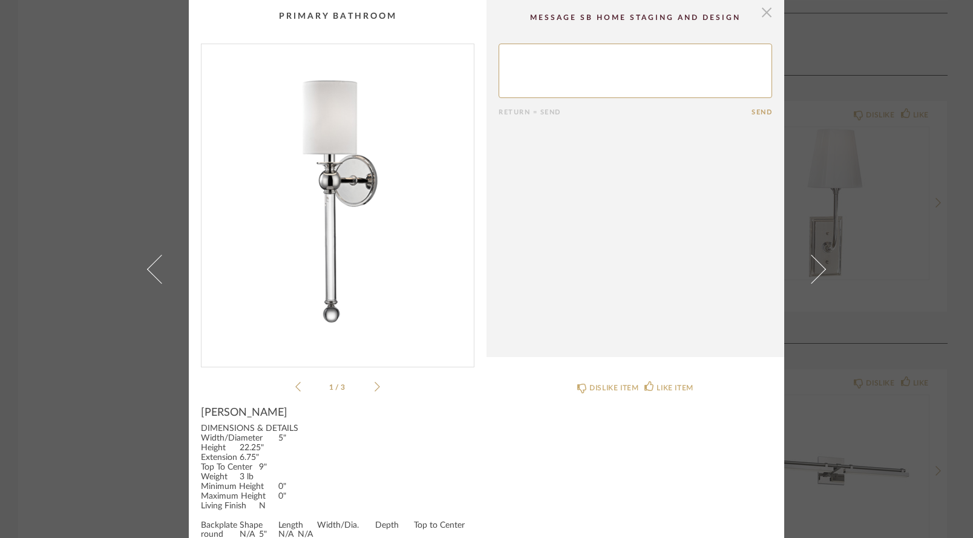
click at [762, 11] on span "button" at bounding box center [767, 12] width 24 height 24
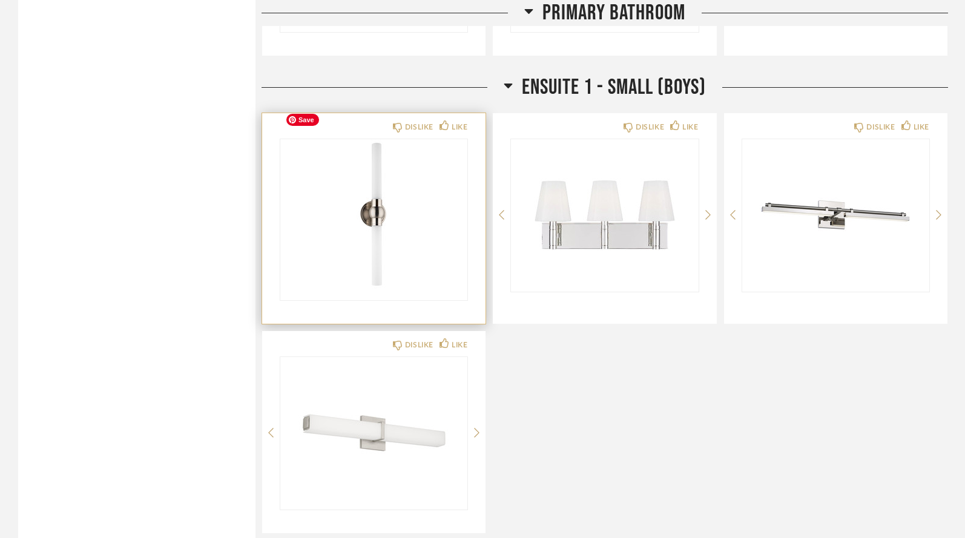
scroll to position [3473, 0]
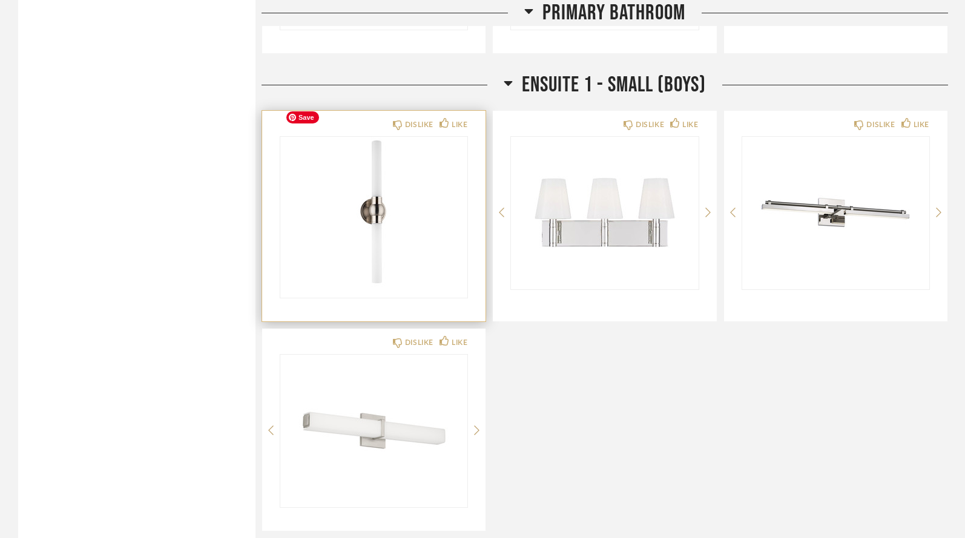
click at [410, 207] on img "0" at bounding box center [373, 212] width 187 height 151
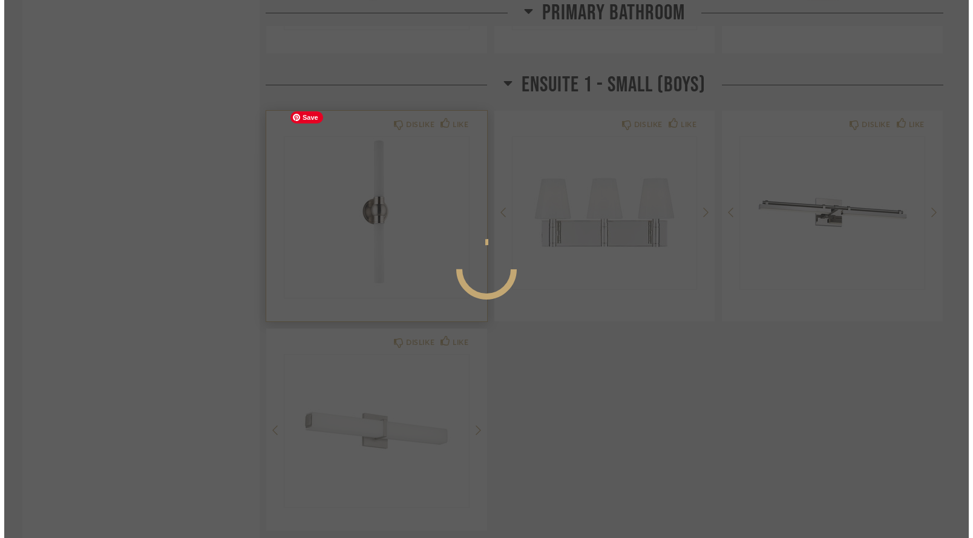
scroll to position [0, 0]
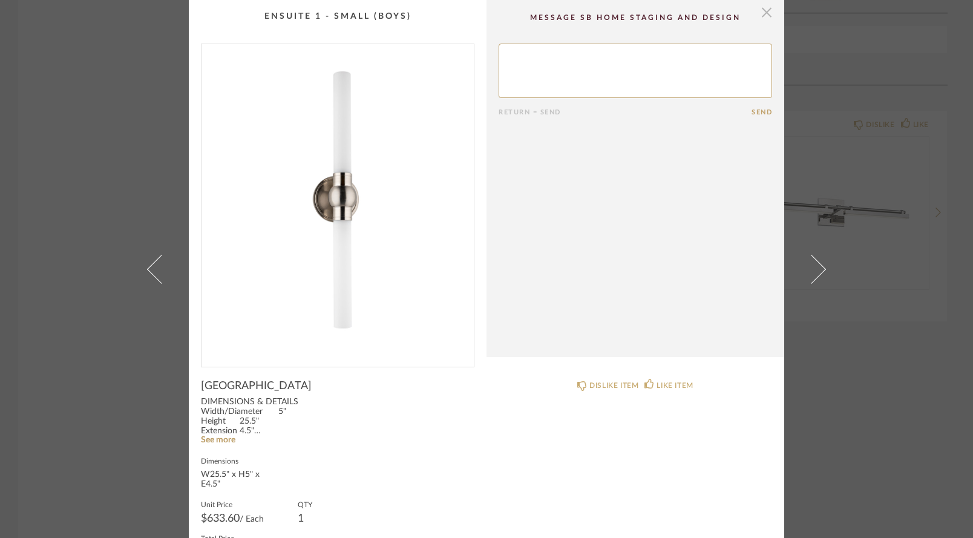
click at [765, 11] on span "button" at bounding box center [767, 12] width 24 height 24
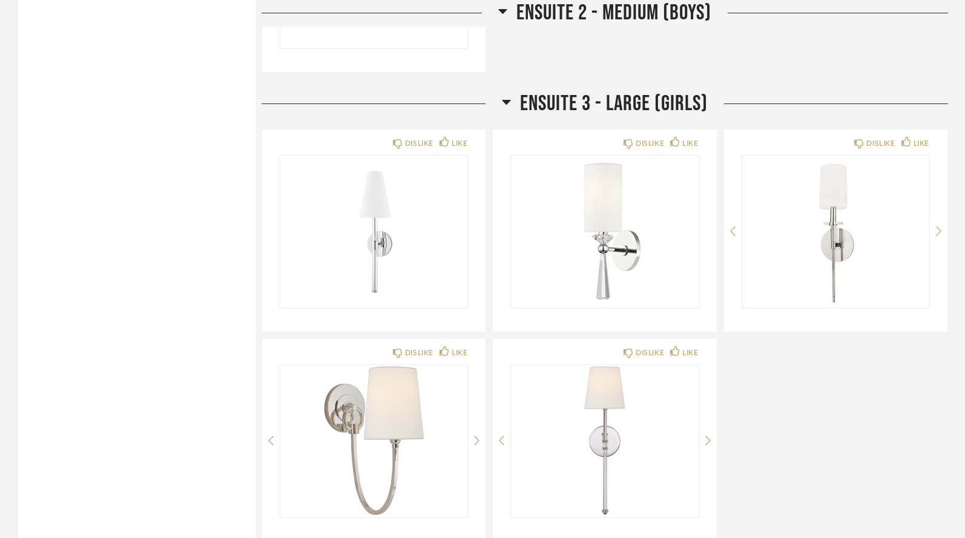
scroll to position [4402, 0]
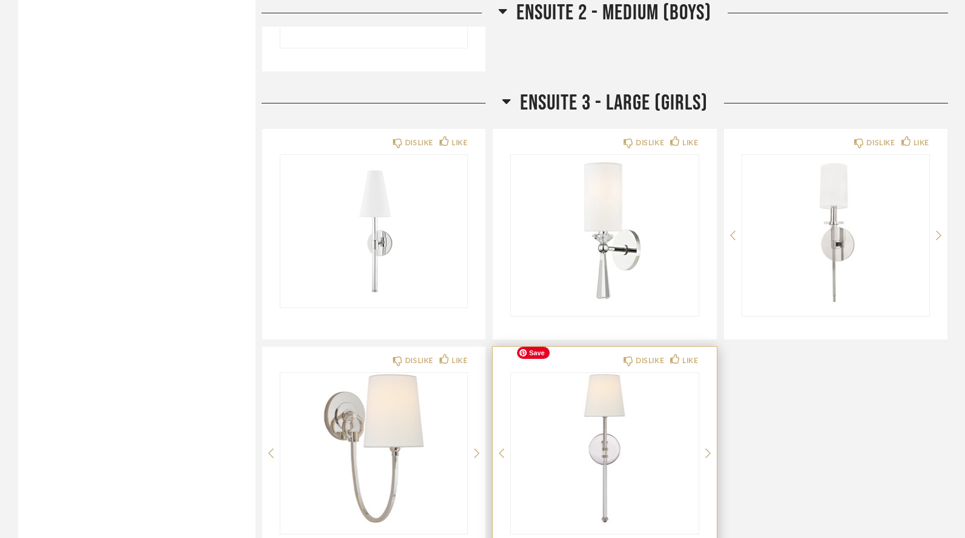
click at [572, 404] on img "0" at bounding box center [604, 448] width 187 height 151
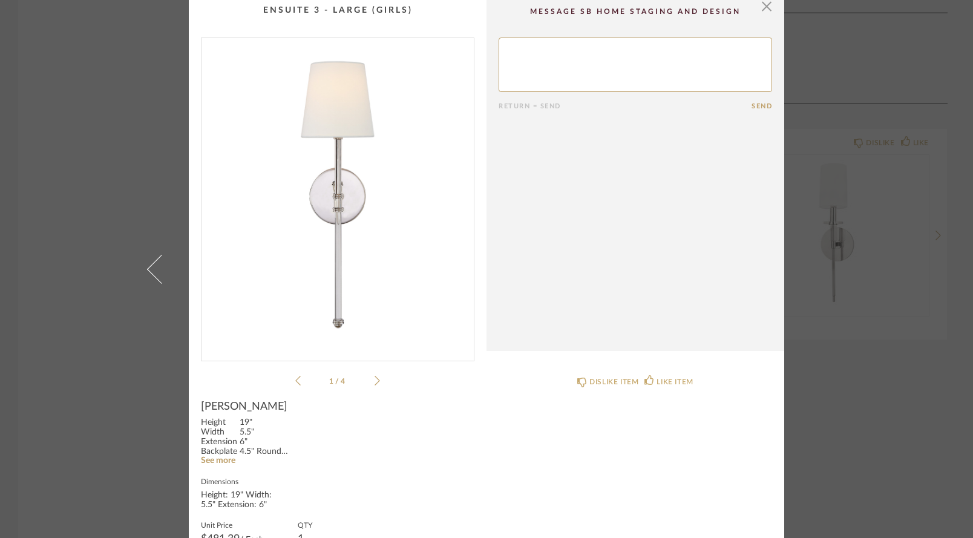
scroll to position [0, 0]
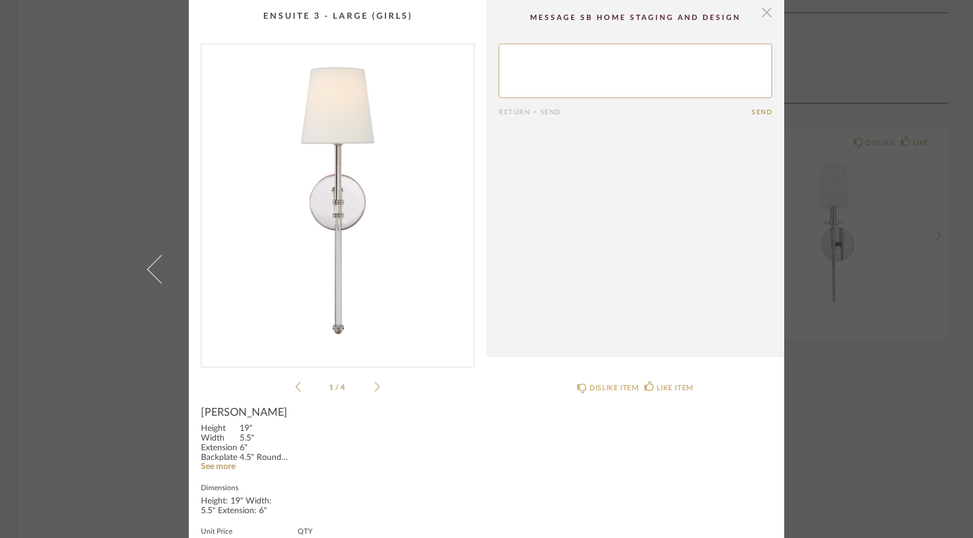
click at [761, 16] on span "button" at bounding box center [767, 12] width 24 height 24
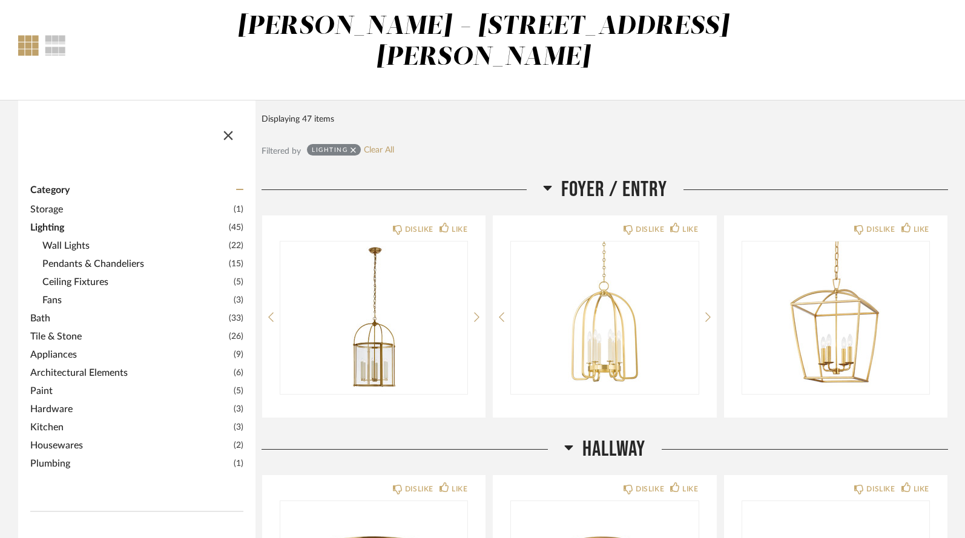
scroll to position [96, 0]
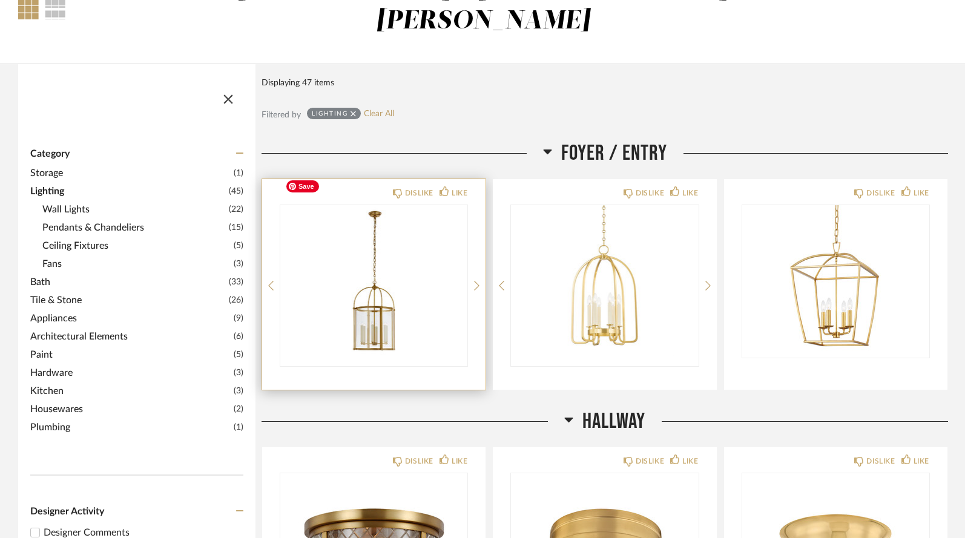
click at [0, 0] on img at bounding box center [0, 0] width 0 height 0
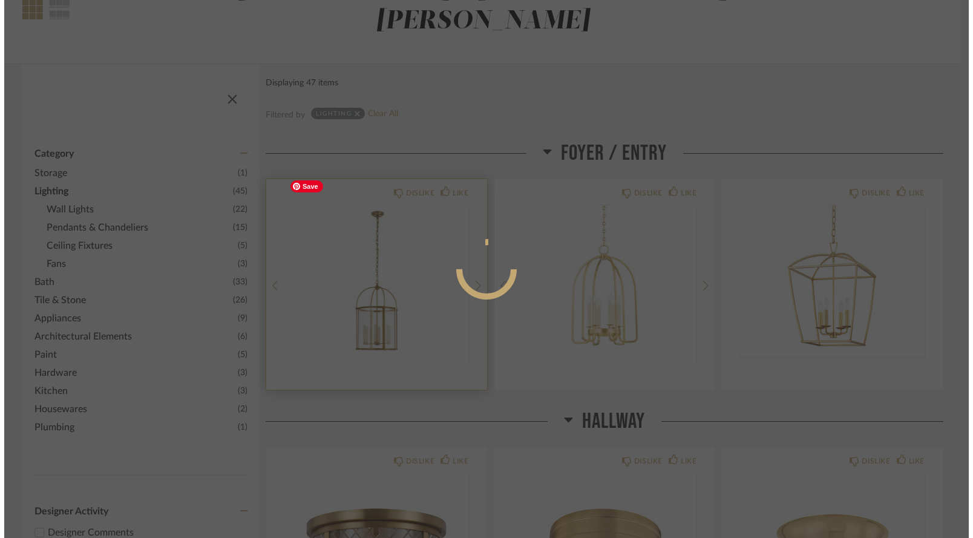
scroll to position [0, 0]
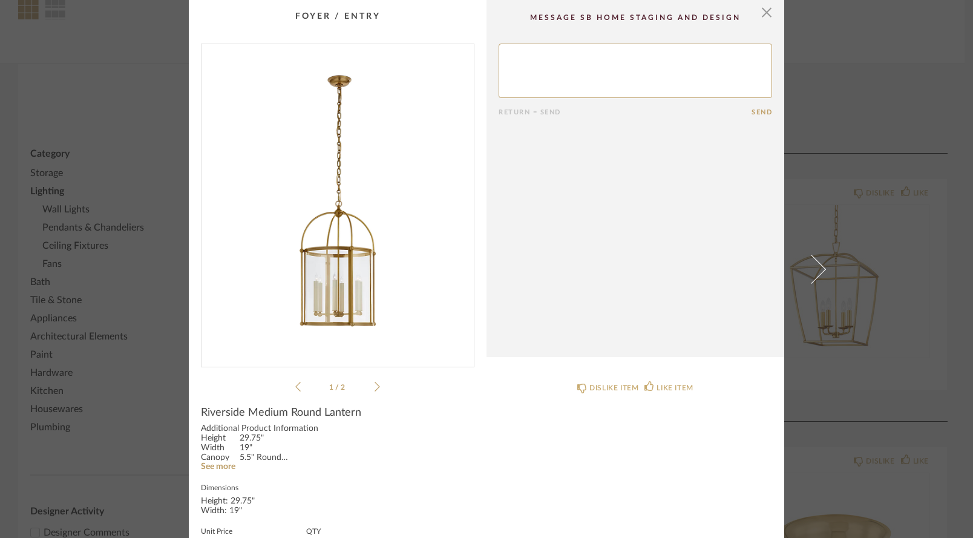
click at [375, 387] on icon at bounding box center [377, 387] width 5 height 10
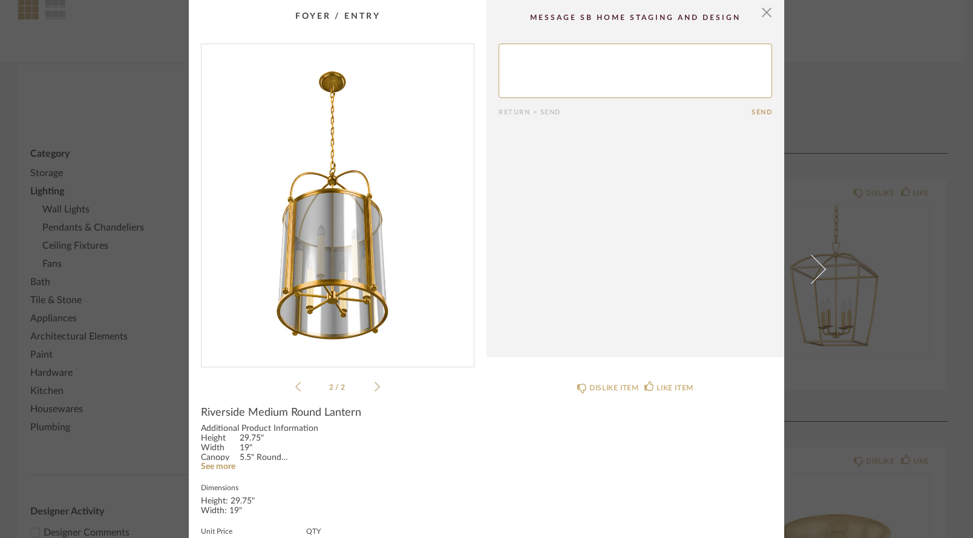
click at [375, 387] on icon at bounding box center [377, 387] width 5 height 10
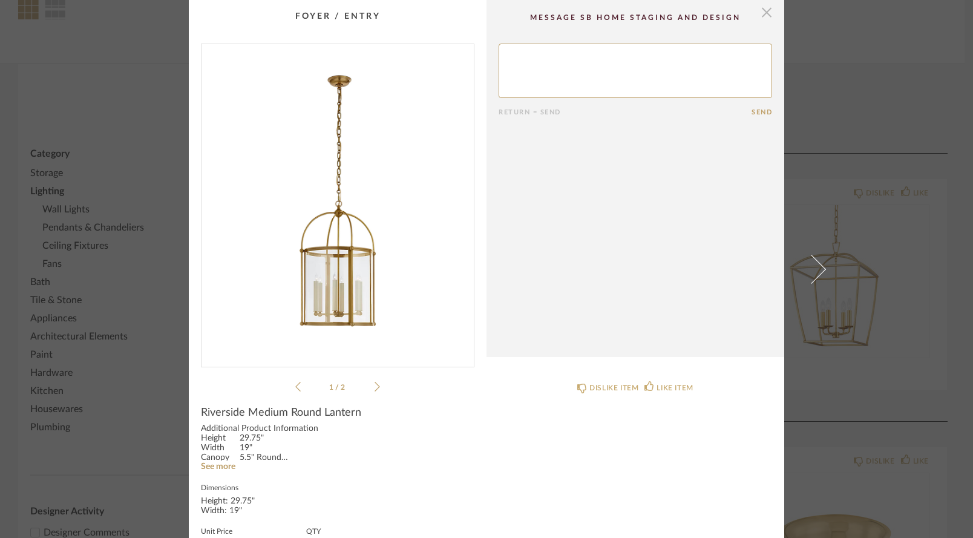
click at [762, 12] on span "button" at bounding box center [767, 12] width 24 height 24
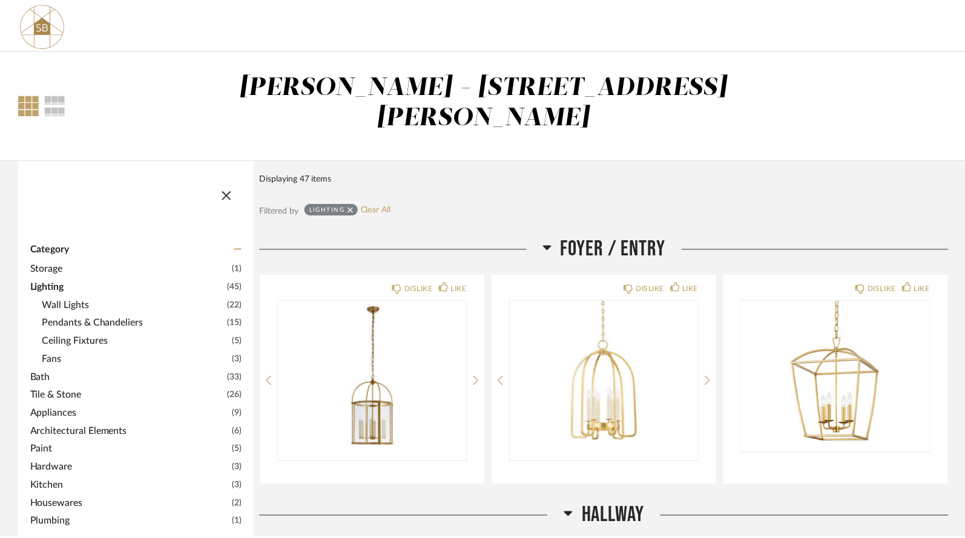
scroll to position [96, 0]
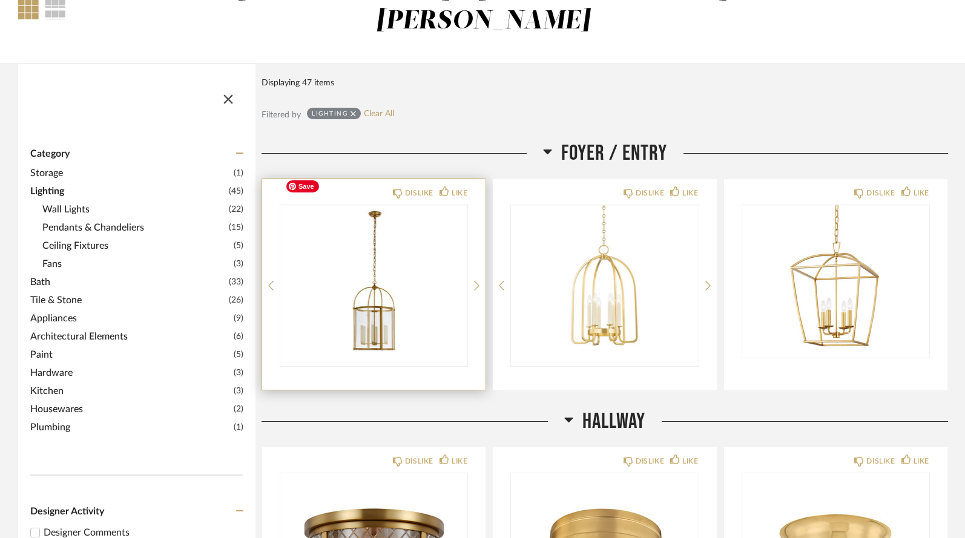
click at [324, 267] on img "0" at bounding box center [373, 280] width 187 height 151
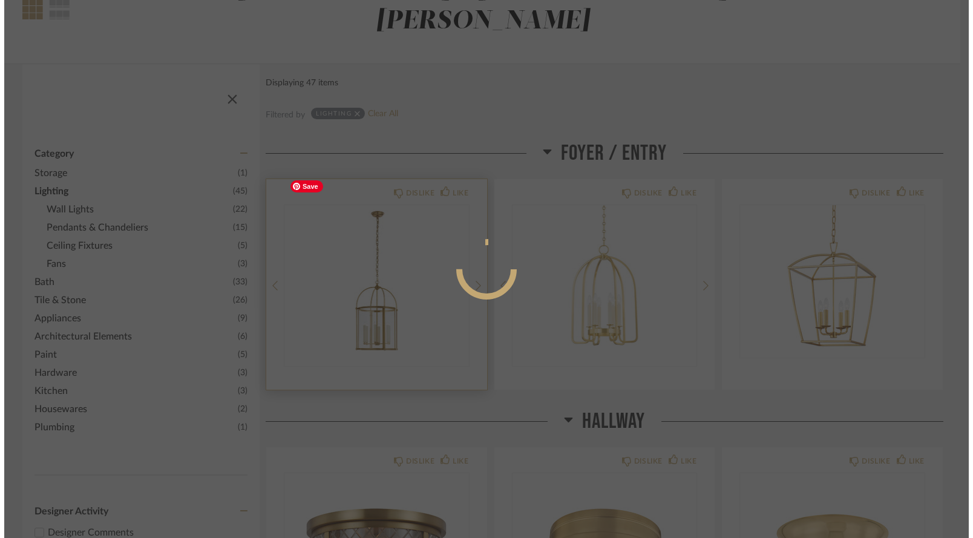
scroll to position [0, 0]
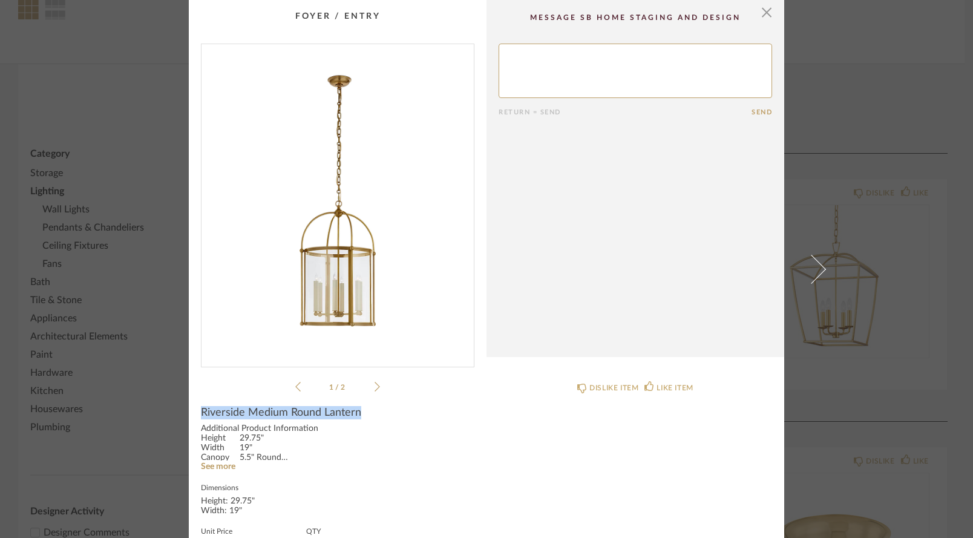
drag, startPoint x: 198, startPoint y: 412, endPoint x: 365, endPoint y: 416, distance: 167.0
click at [365, 416] on div "Riverside Medium Round Lantern" at bounding box center [337, 412] width 273 height 13
copy span "Riverside Medium Round Lantern"
click at [765, 9] on span "button" at bounding box center [767, 12] width 24 height 24
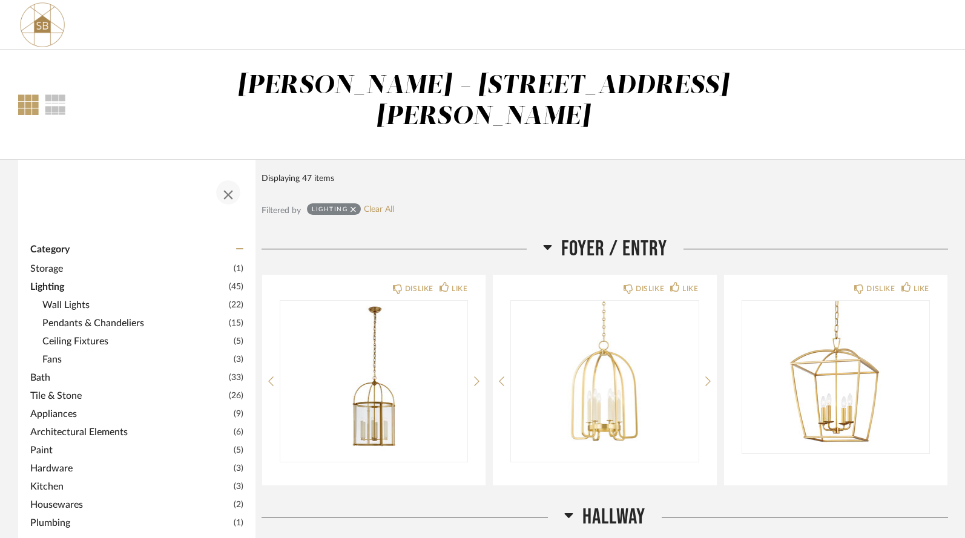
click at [223, 178] on span "button" at bounding box center [228, 192] width 29 height 29
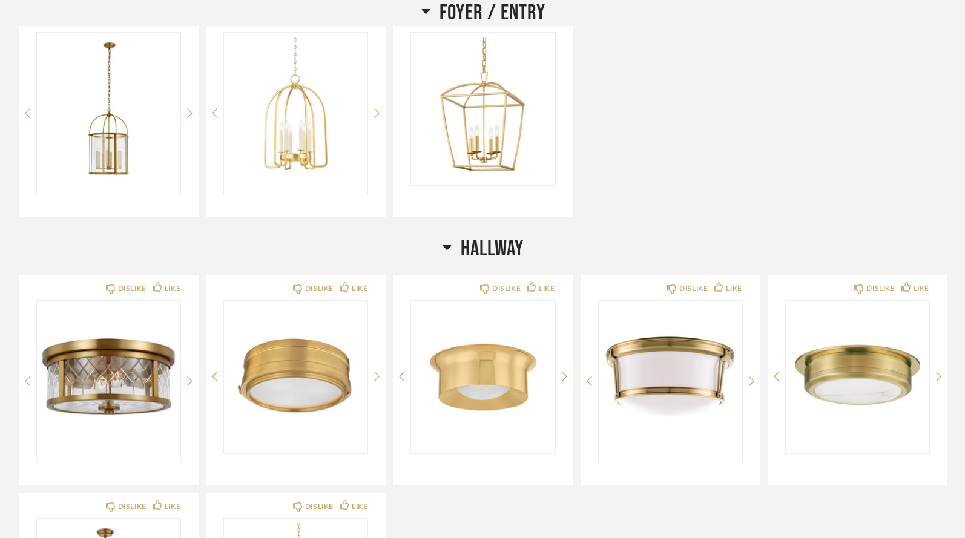
scroll to position [344, 0]
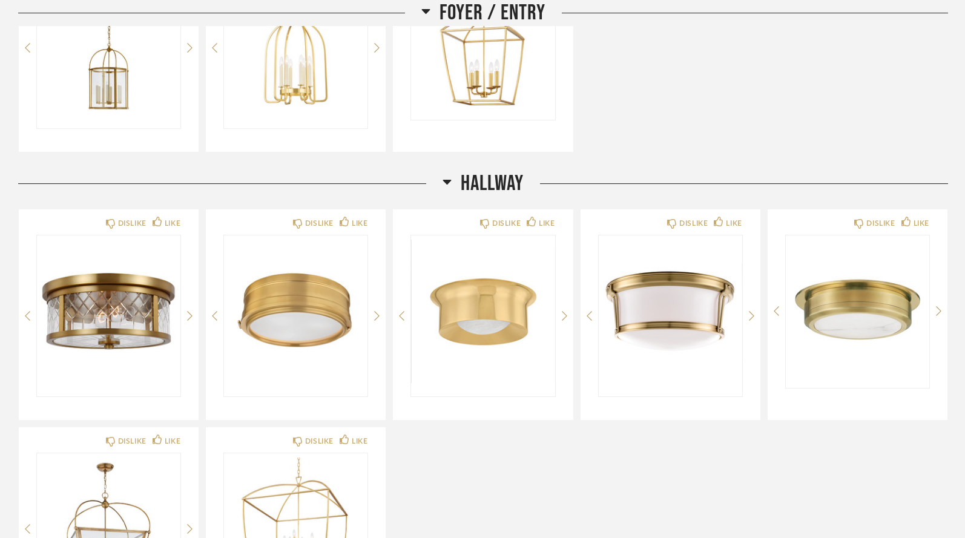
click at [446, 180] on icon at bounding box center [447, 182] width 8 height 5
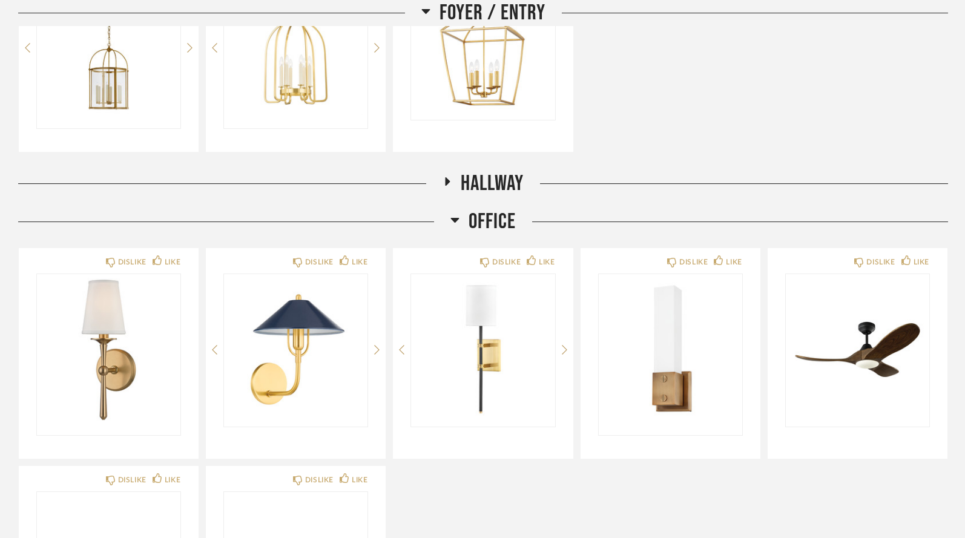
click at [445, 177] on icon at bounding box center [447, 181] width 5 height 8
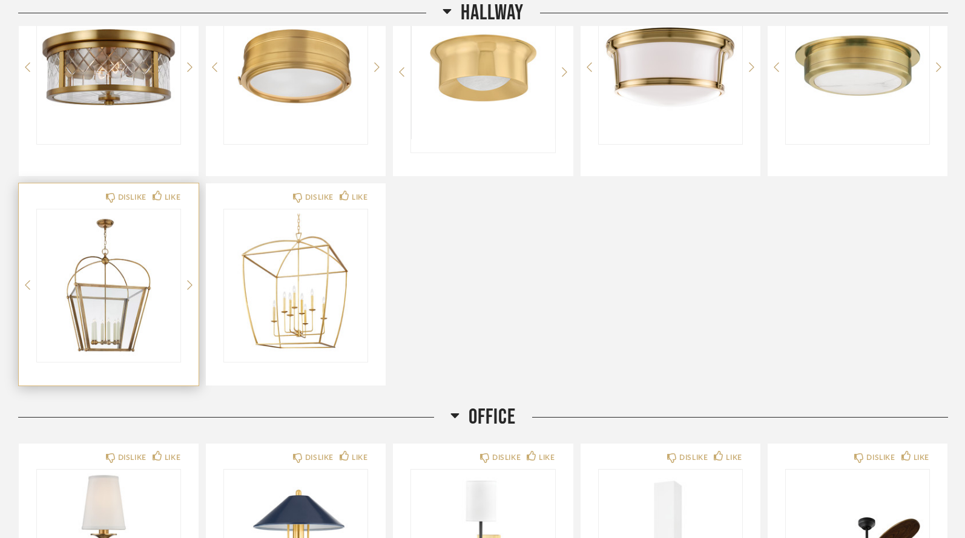
scroll to position [592, 0]
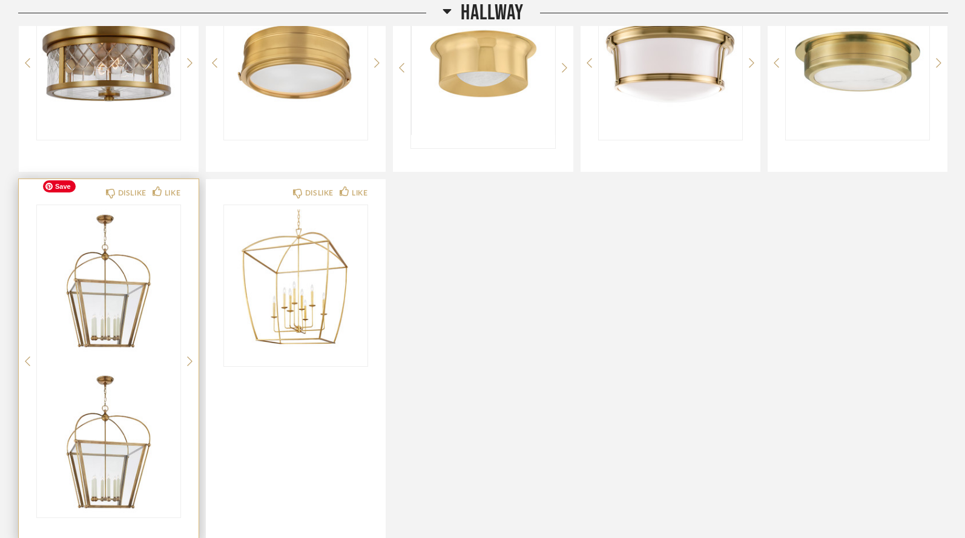
click at [117, 252] on img "0" at bounding box center [108, 280] width 143 height 151
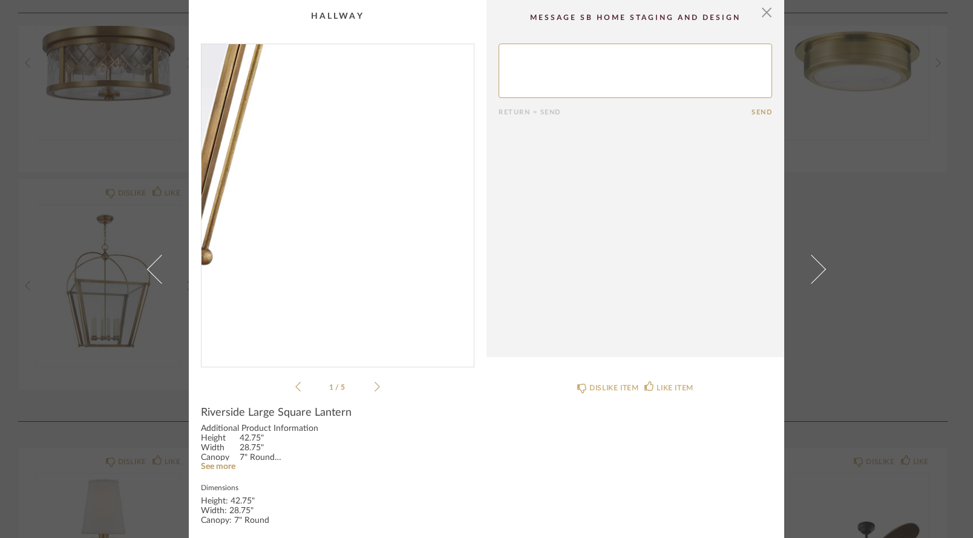
scroll to position [0, 0]
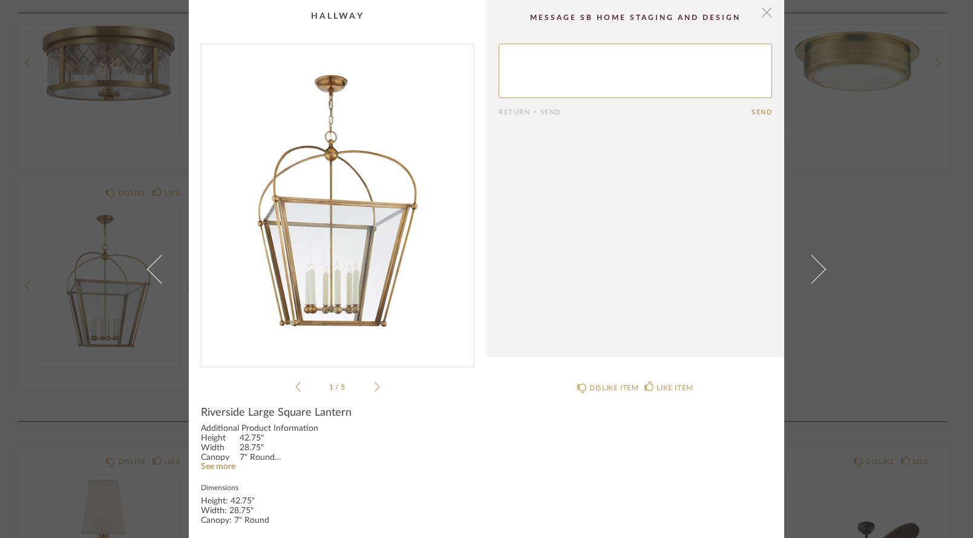
click at [762, 15] on span "button" at bounding box center [767, 12] width 24 height 24
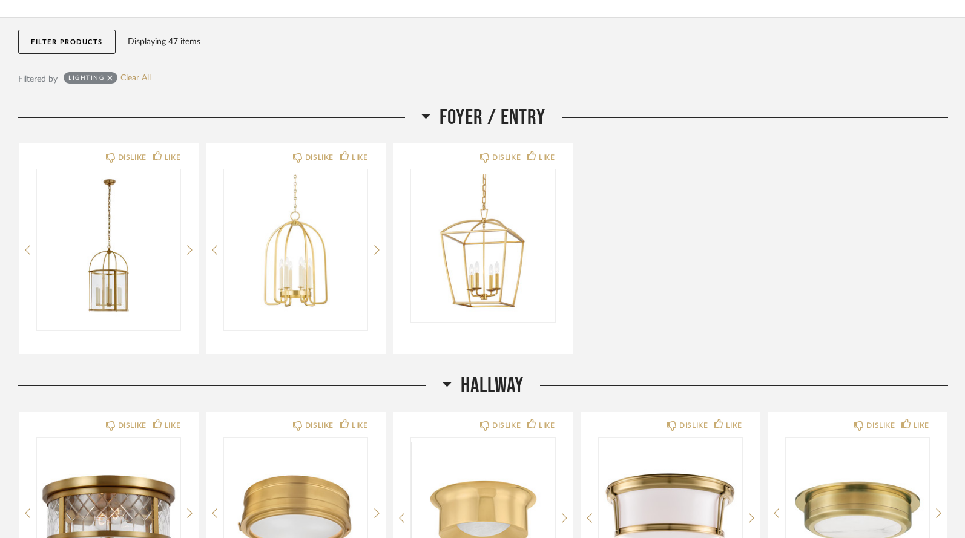
scroll to position [141, 0]
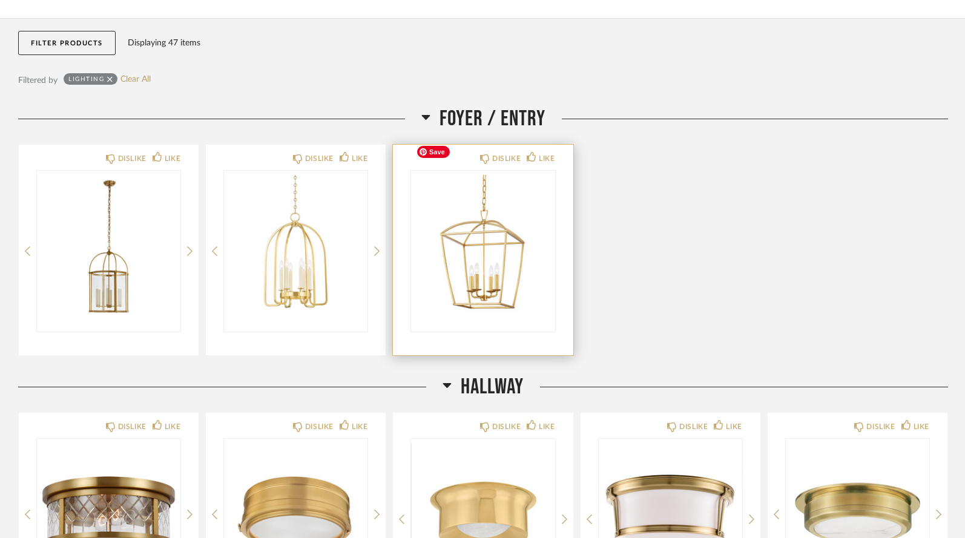
click at [480, 209] on img "0" at bounding box center [482, 246] width 143 height 151
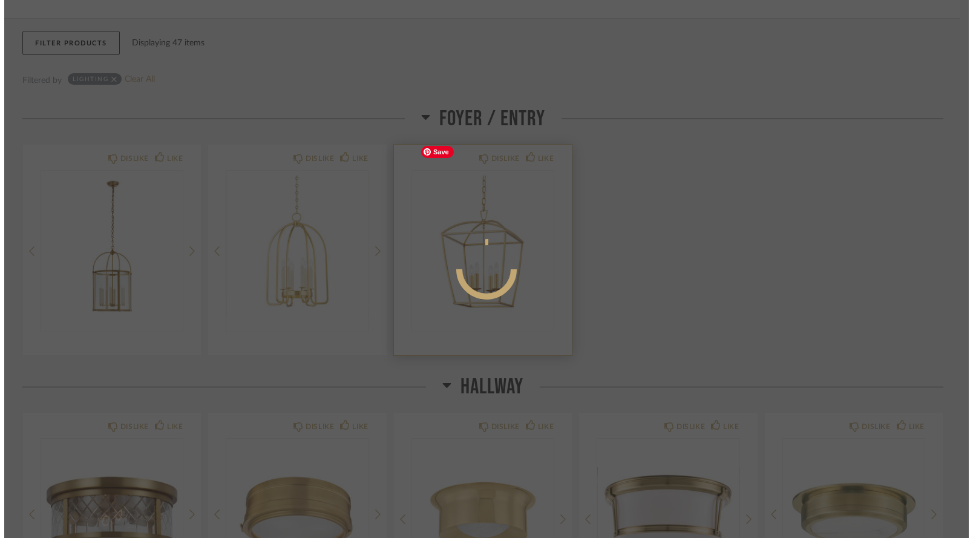
scroll to position [0, 0]
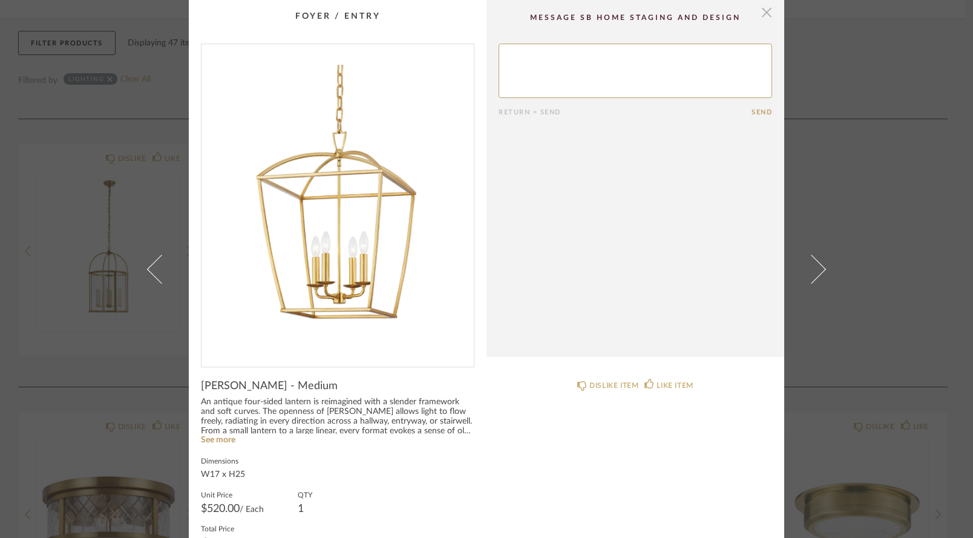
click at [761, 13] on span "button" at bounding box center [767, 12] width 24 height 24
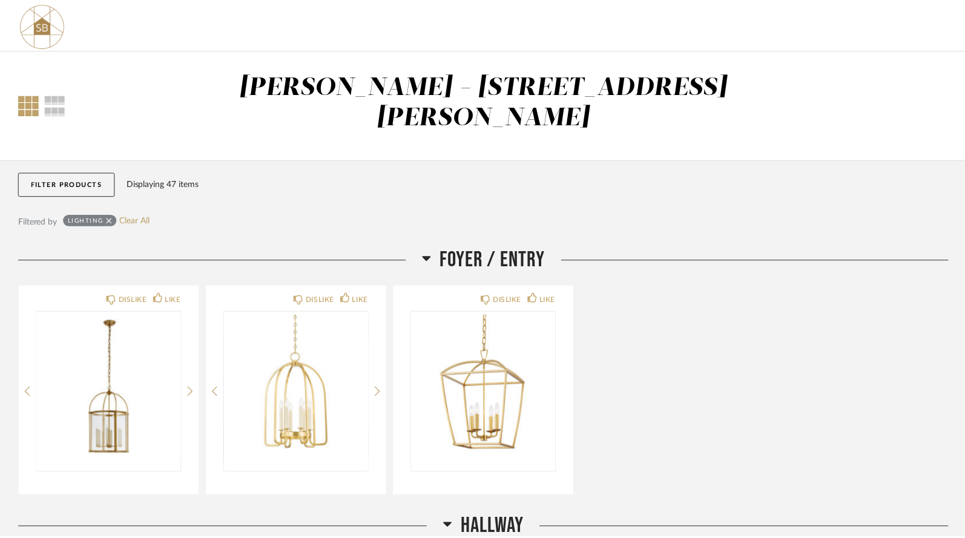
scroll to position [141, 0]
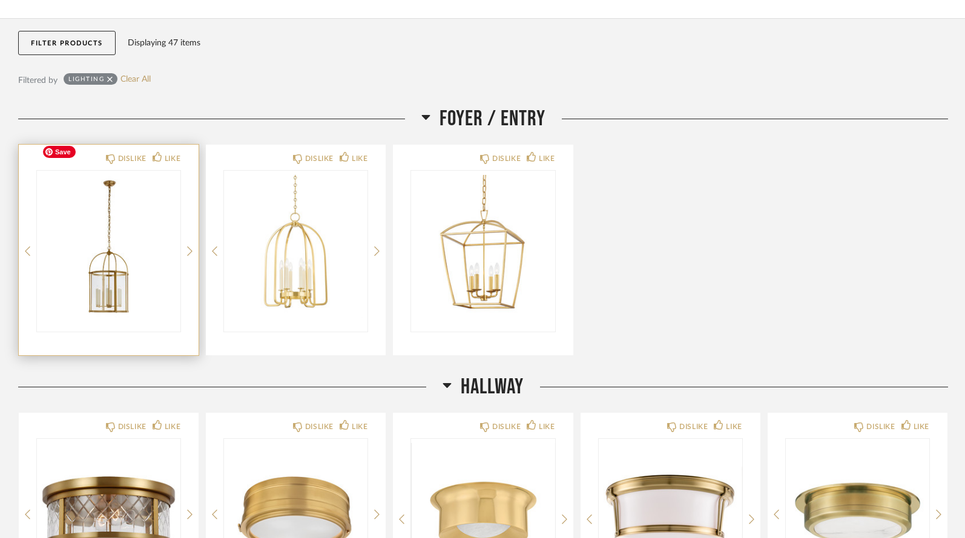
click at [118, 231] on img "0" at bounding box center [108, 246] width 143 height 151
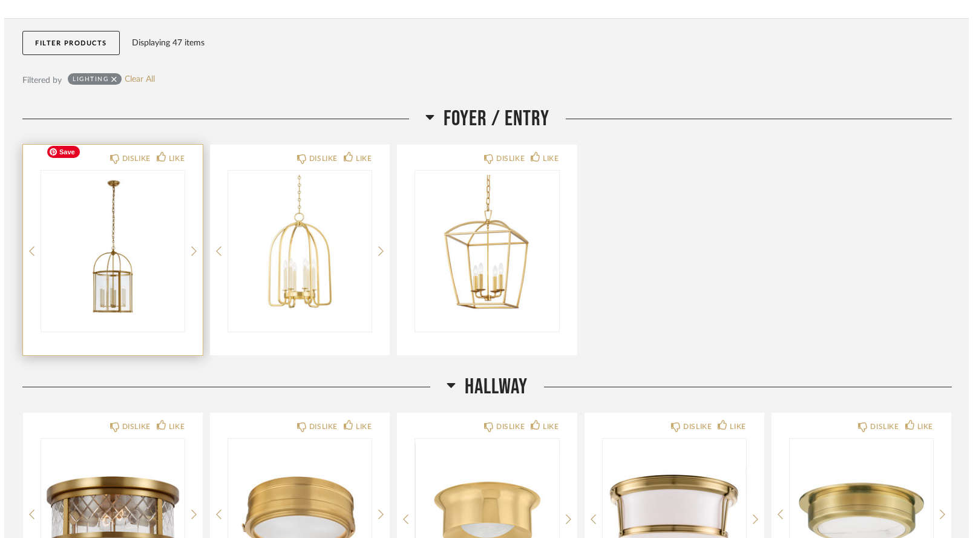
scroll to position [0, 0]
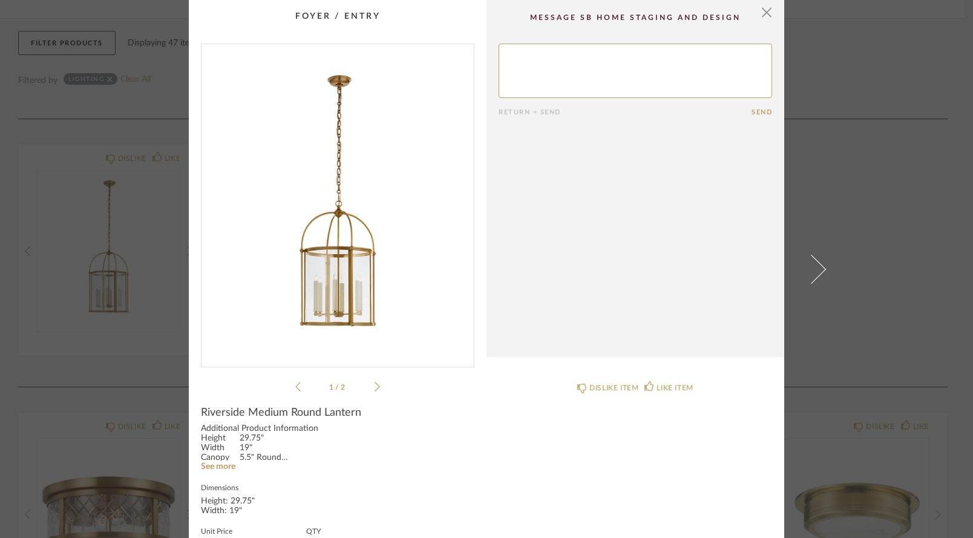
click at [375, 384] on icon at bounding box center [377, 386] width 5 height 11
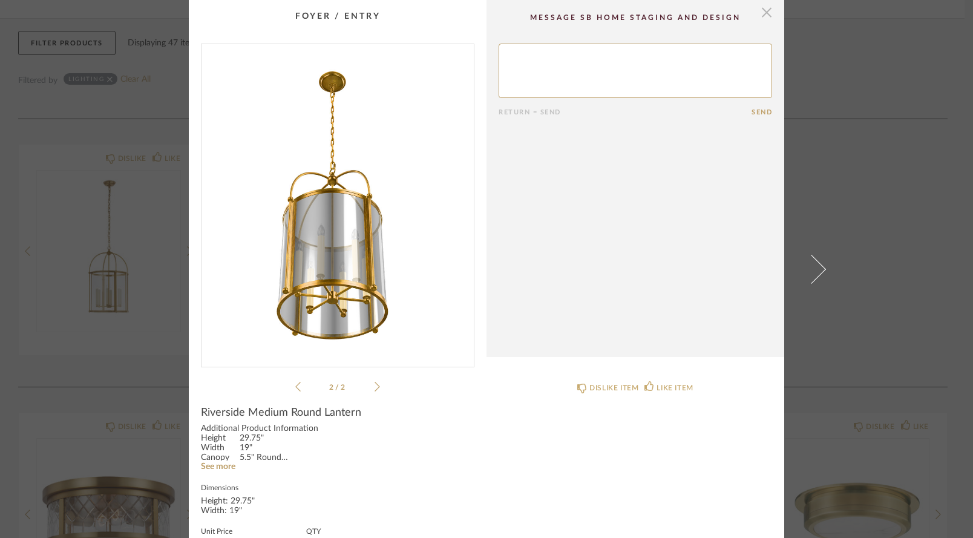
click at [761, 15] on span "button" at bounding box center [767, 12] width 24 height 24
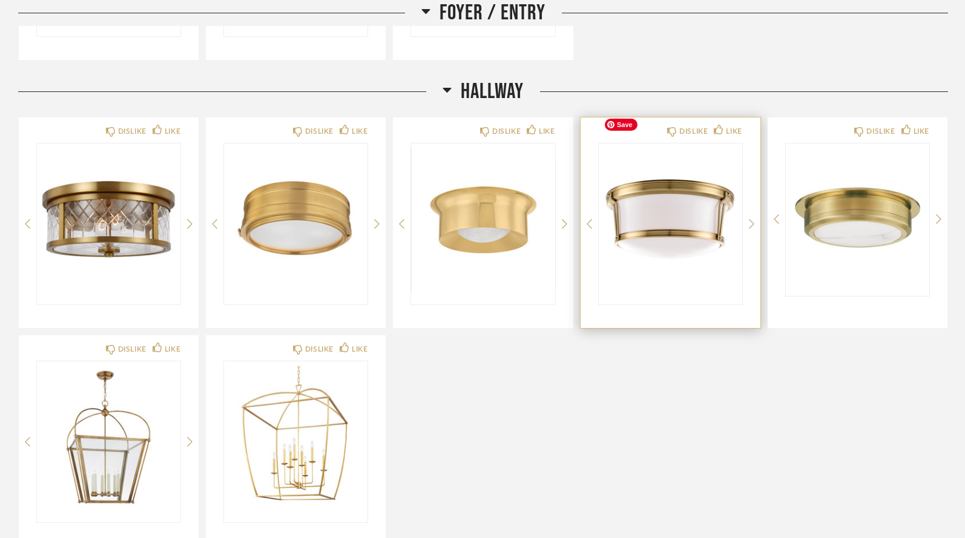
scroll to position [390, 0]
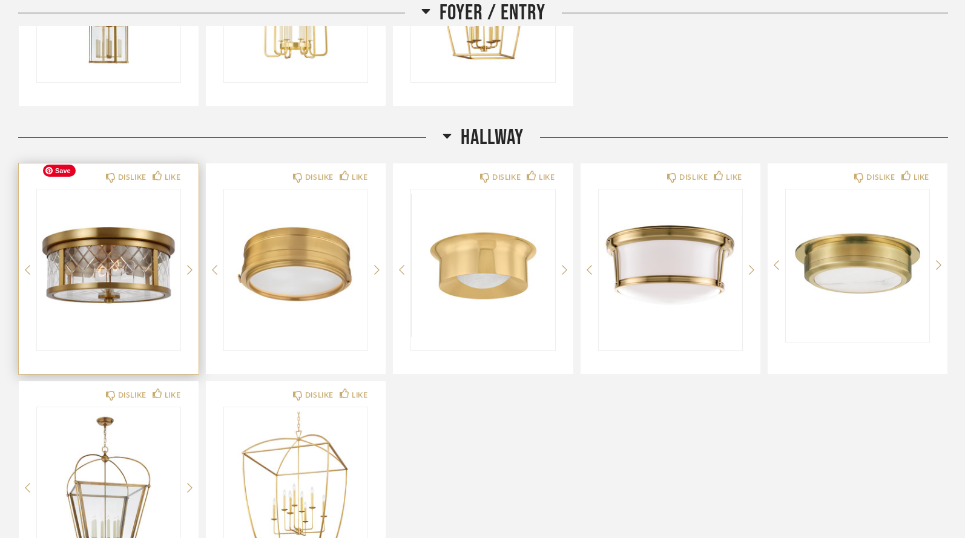
click at [120, 240] on img "0" at bounding box center [108, 264] width 143 height 151
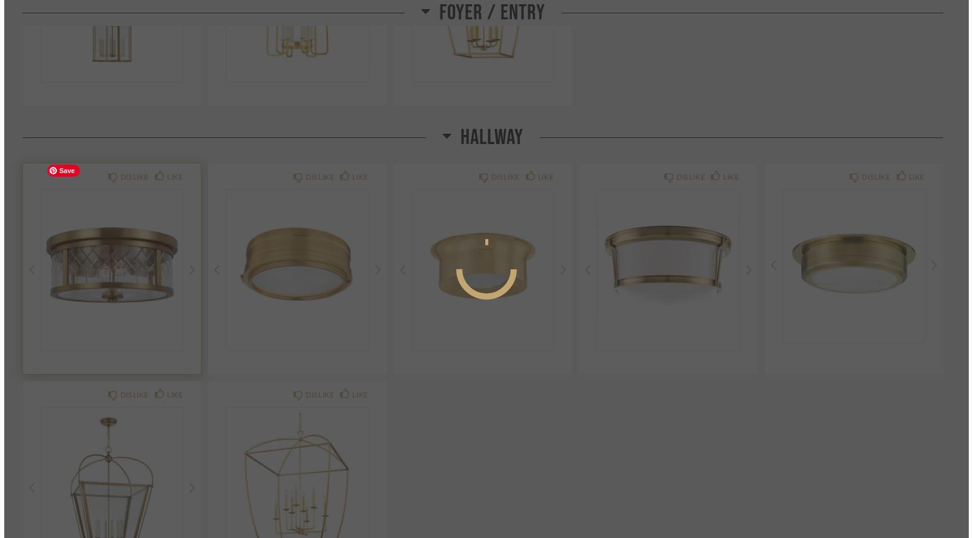
scroll to position [0, 0]
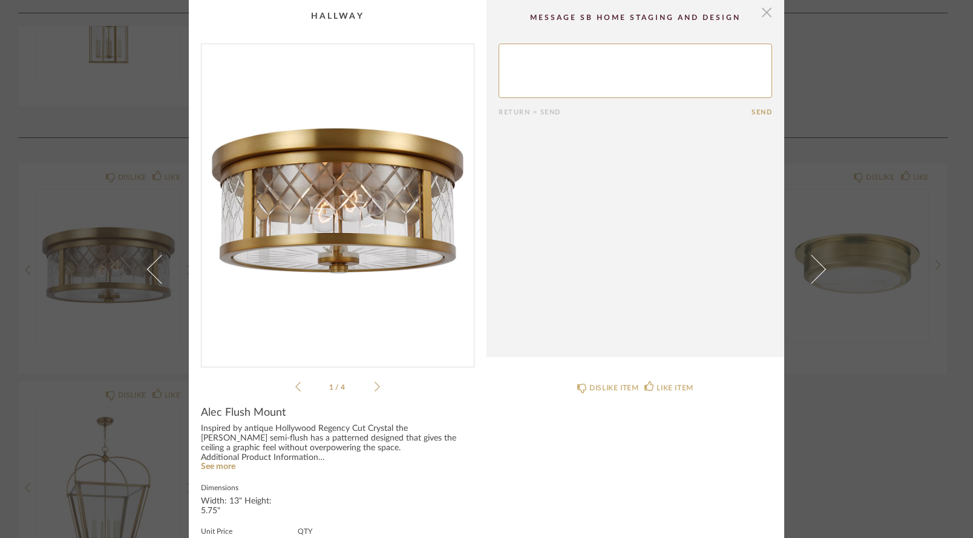
click at [762, 12] on span "button" at bounding box center [767, 12] width 24 height 24
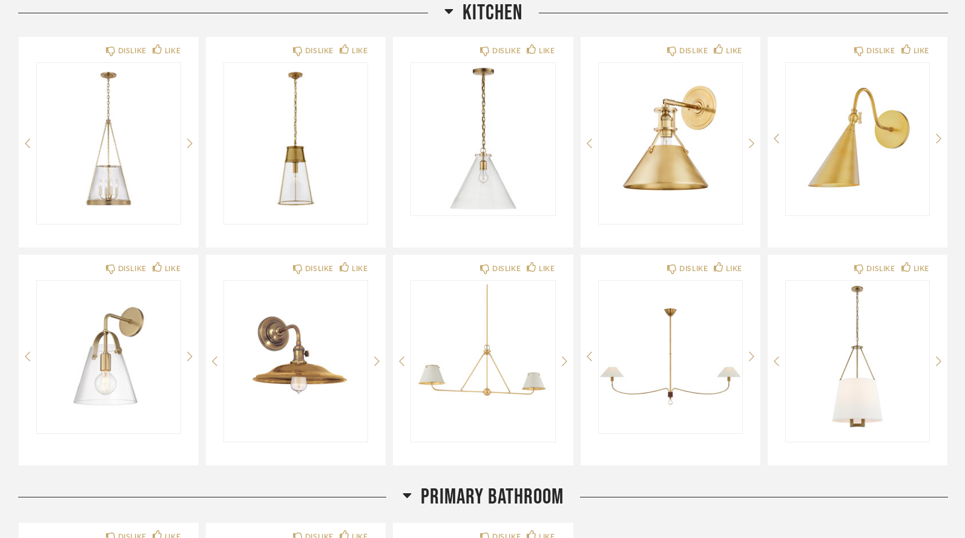
scroll to position [1759, 0]
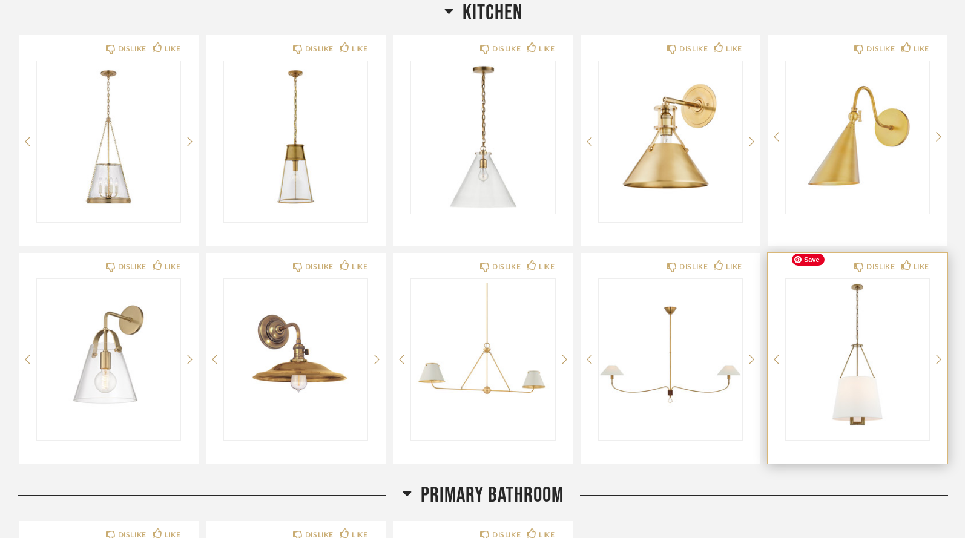
click at [859, 312] on img "0" at bounding box center [856, 354] width 143 height 151
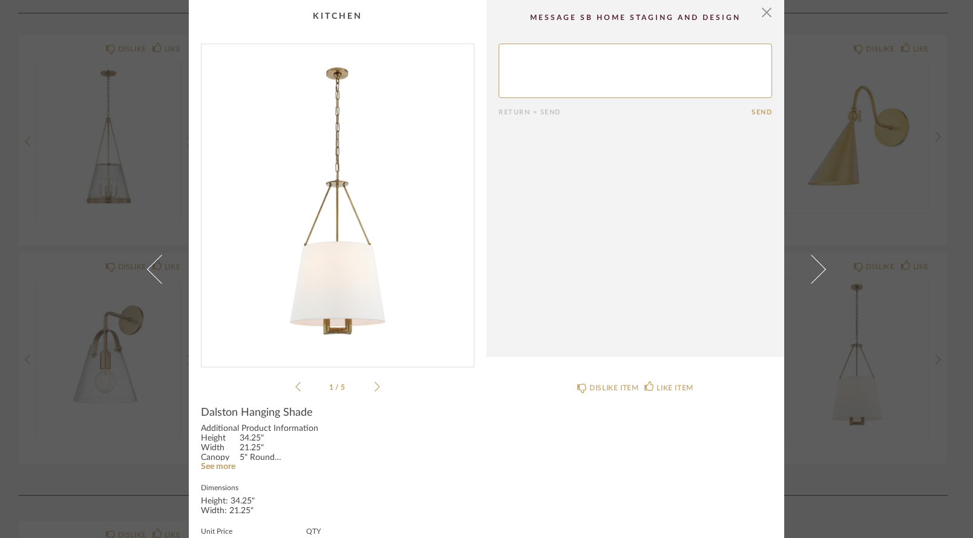
scroll to position [0, 0]
click at [761, 18] on span "button" at bounding box center [767, 12] width 24 height 24
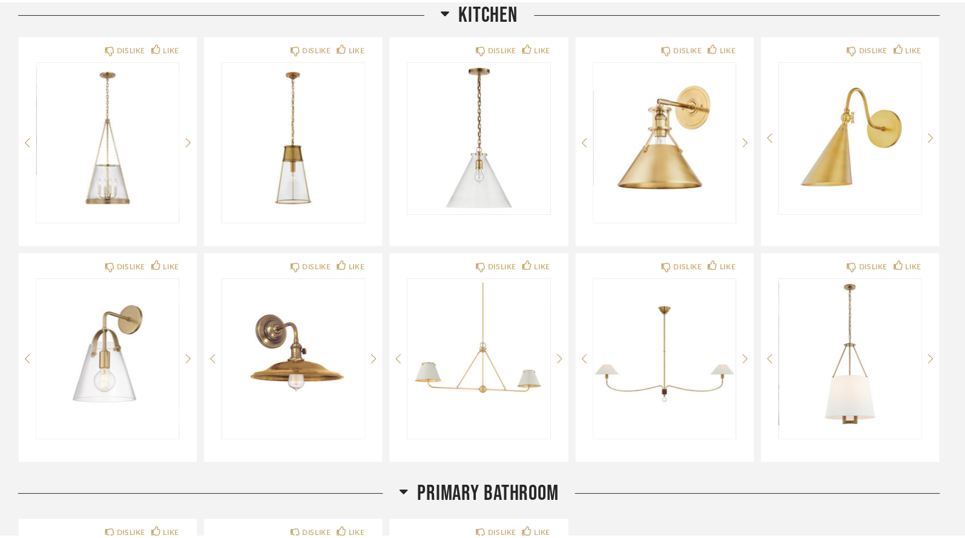
scroll to position [1759, 0]
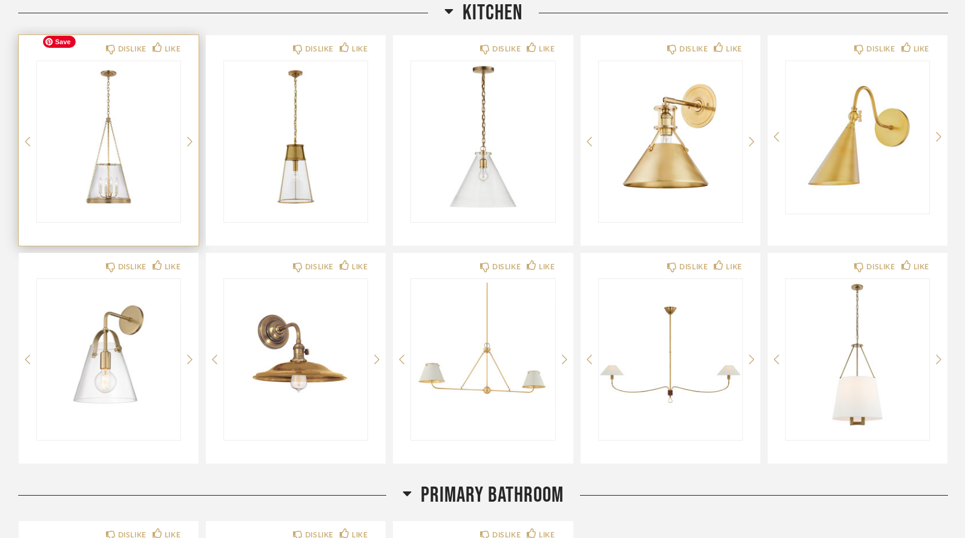
click at [124, 108] on img "0" at bounding box center [108, 136] width 143 height 151
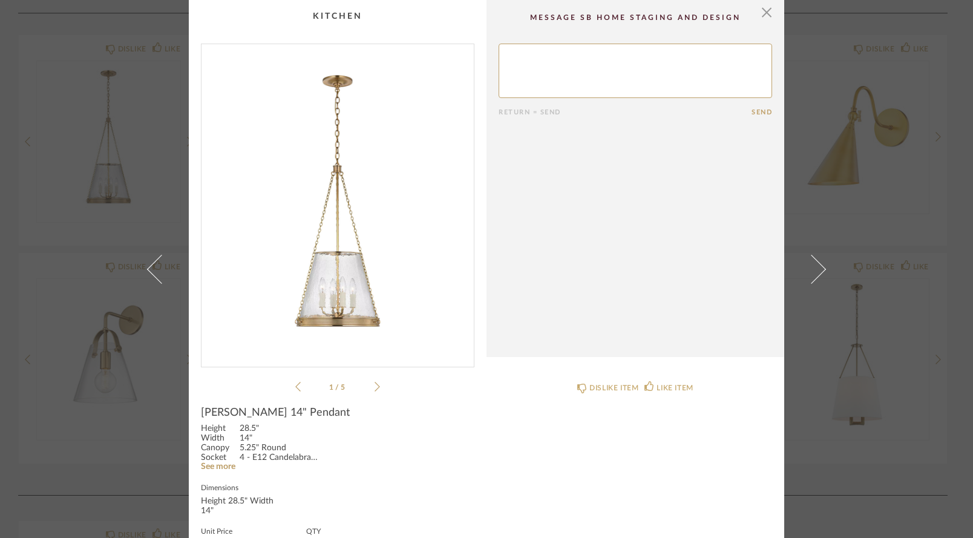
scroll to position [0, 0]
click at [765, 15] on span "button" at bounding box center [767, 12] width 24 height 24
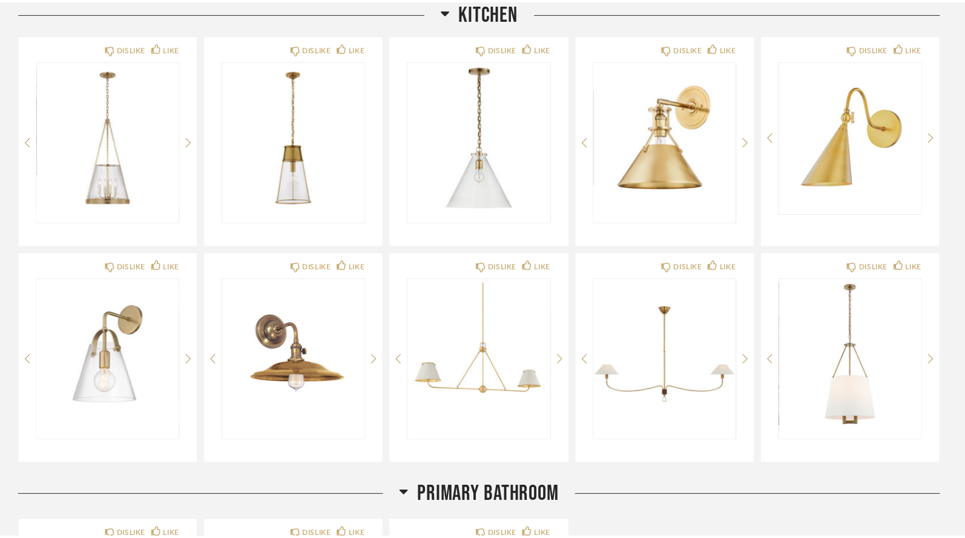
scroll to position [1759, 0]
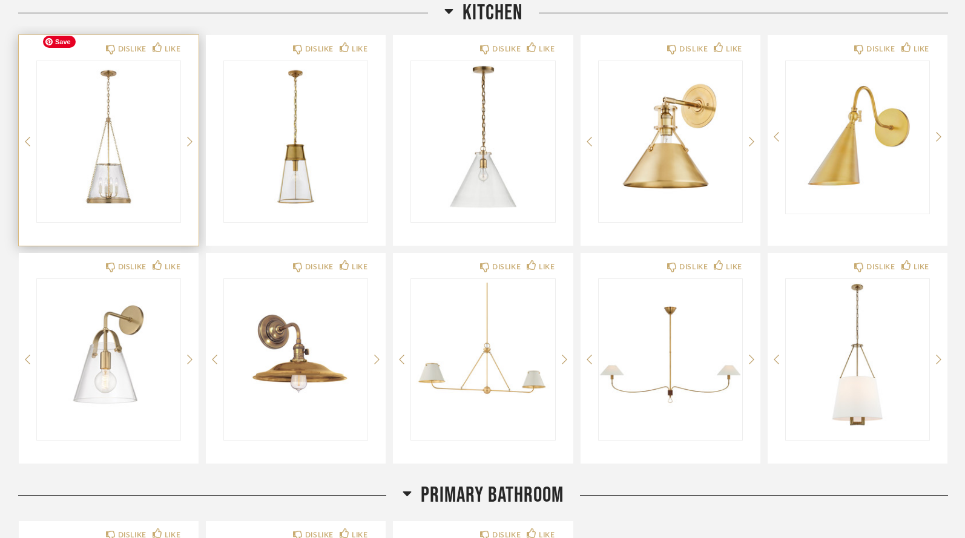
click at [145, 110] on img "0" at bounding box center [108, 136] width 143 height 151
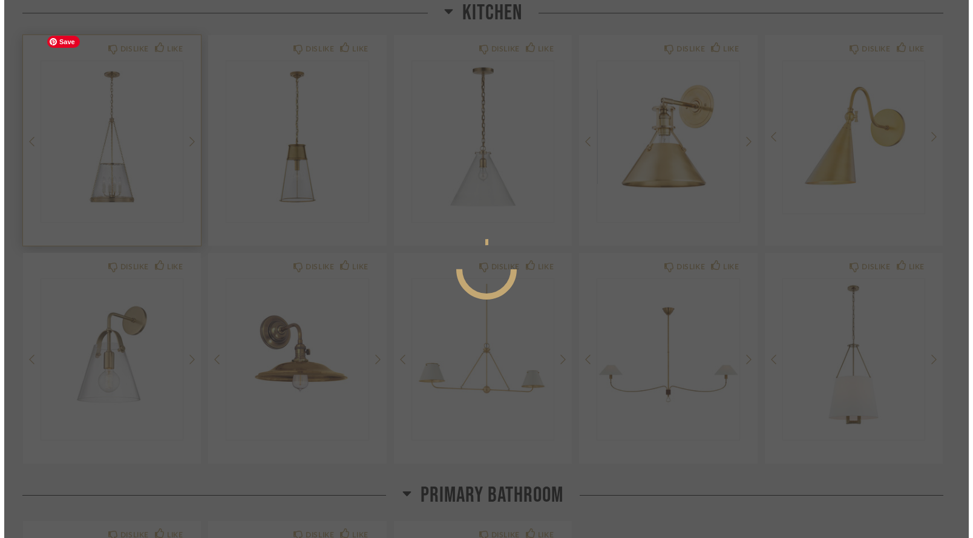
scroll to position [0, 0]
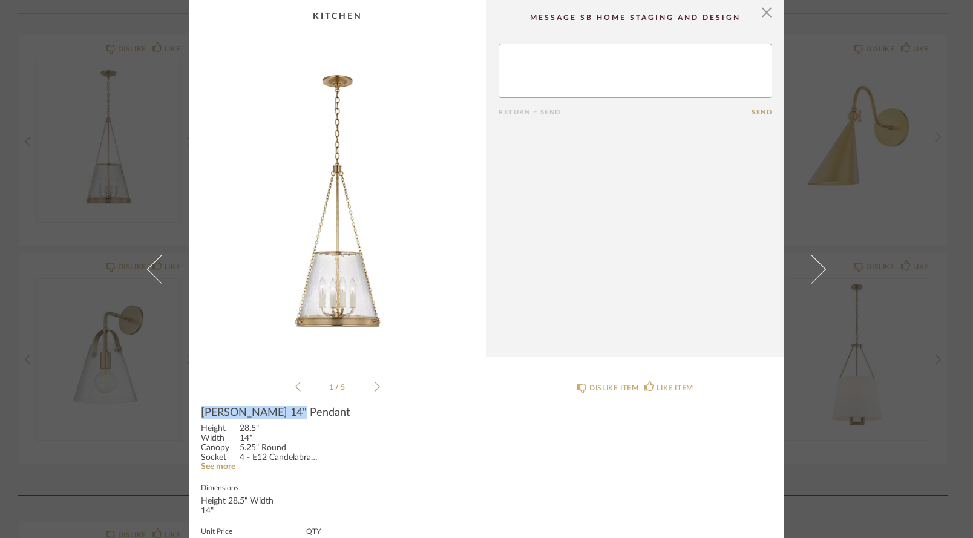
drag, startPoint x: 197, startPoint y: 413, endPoint x: 290, endPoint y: 414, distance: 93.8
click at [290, 414] on div "[PERSON_NAME] 14" Pendant" at bounding box center [337, 412] width 273 height 13
copy span "[PERSON_NAME] 14" Pendant"
click at [760, 11] on span "button" at bounding box center [767, 12] width 24 height 24
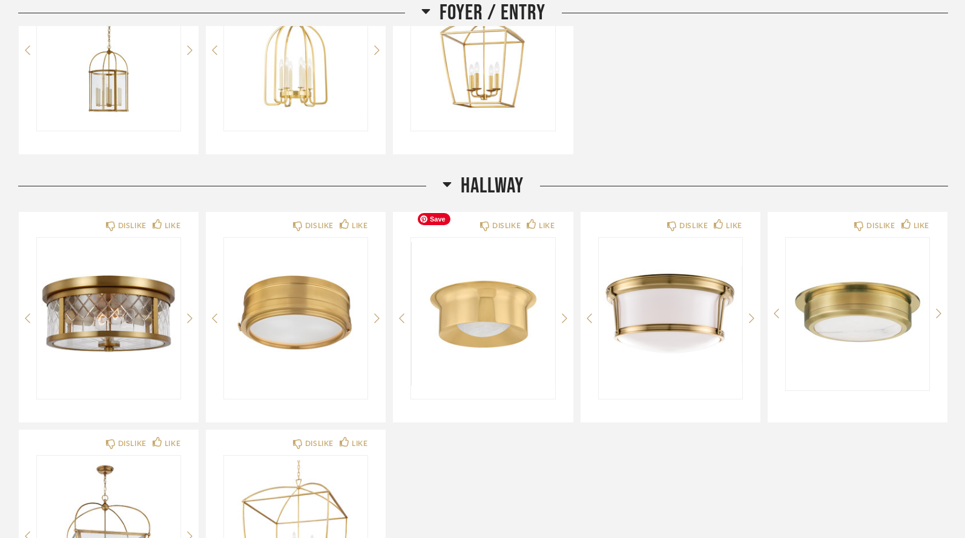
scroll to position [356, 0]
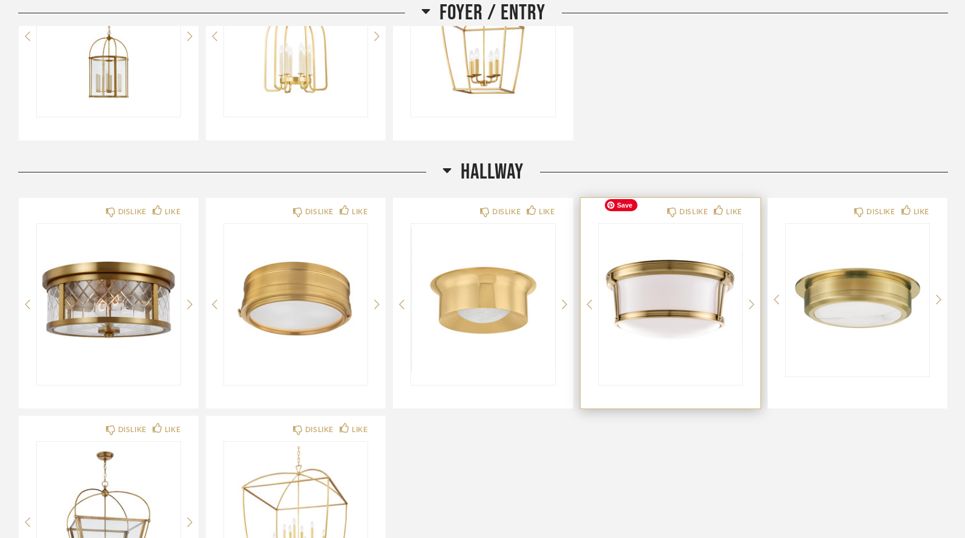
click at [667, 254] on img "0" at bounding box center [669, 299] width 143 height 151
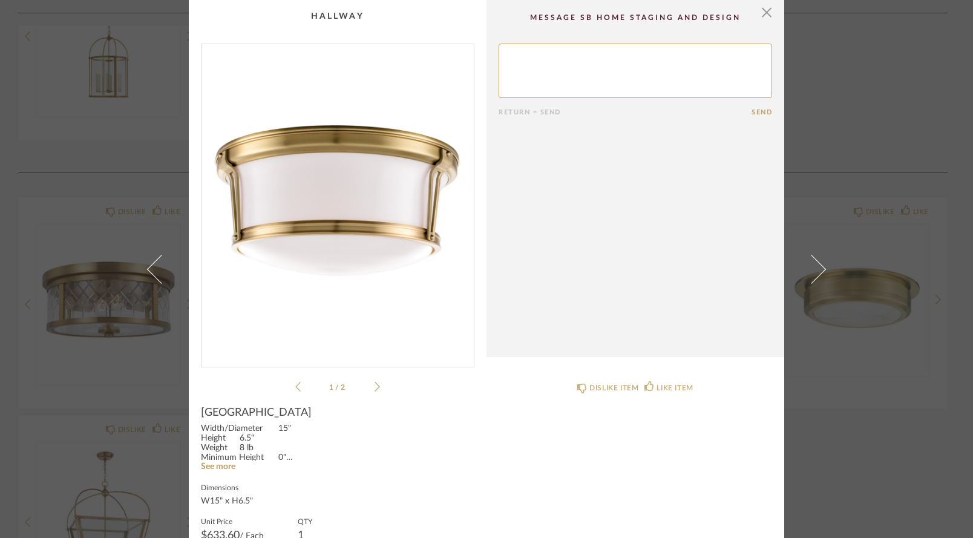
scroll to position [0, 0]
click at [764, 16] on span "button" at bounding box center [767, 12] width 24 height 24
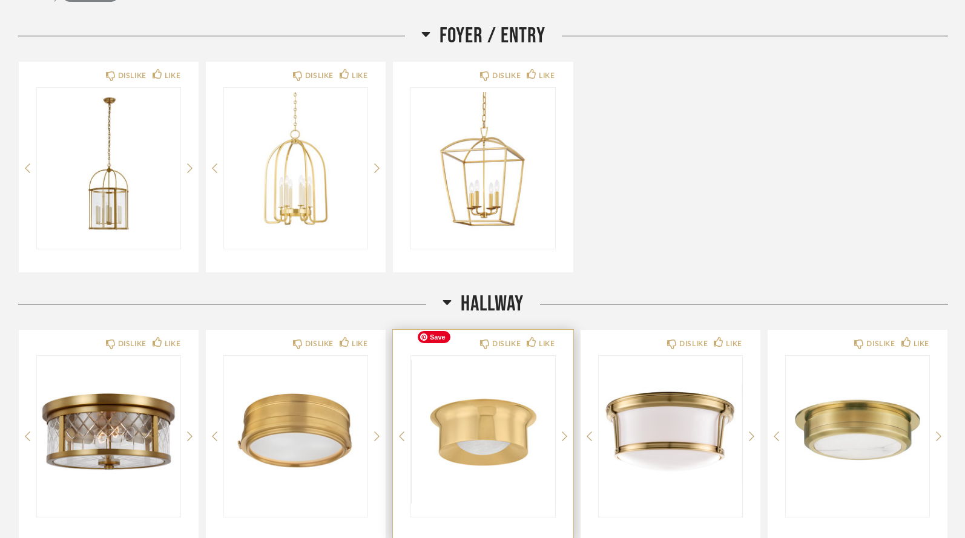
scroll to position [226, 0]
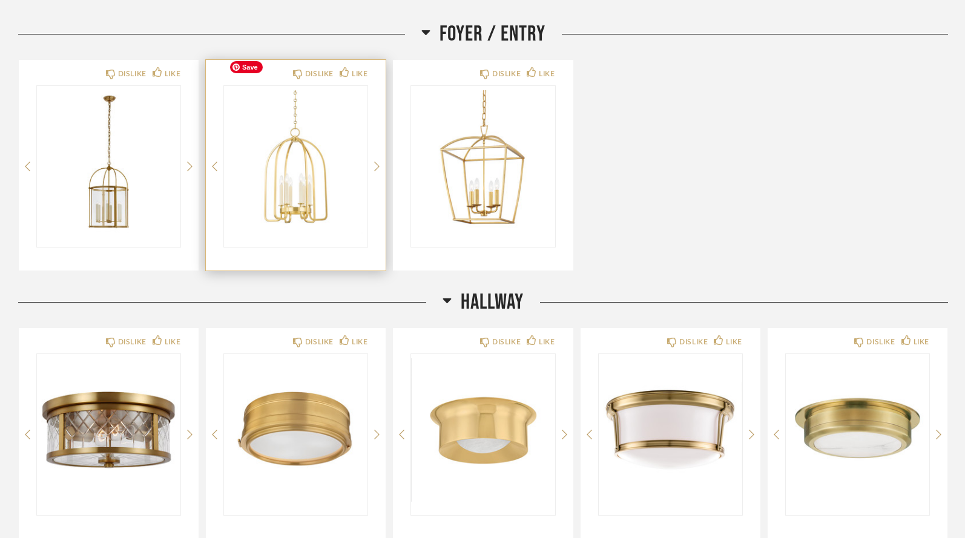
click at [323, 166] on img "0" at bounding box center [295, 161] width 143 height 151
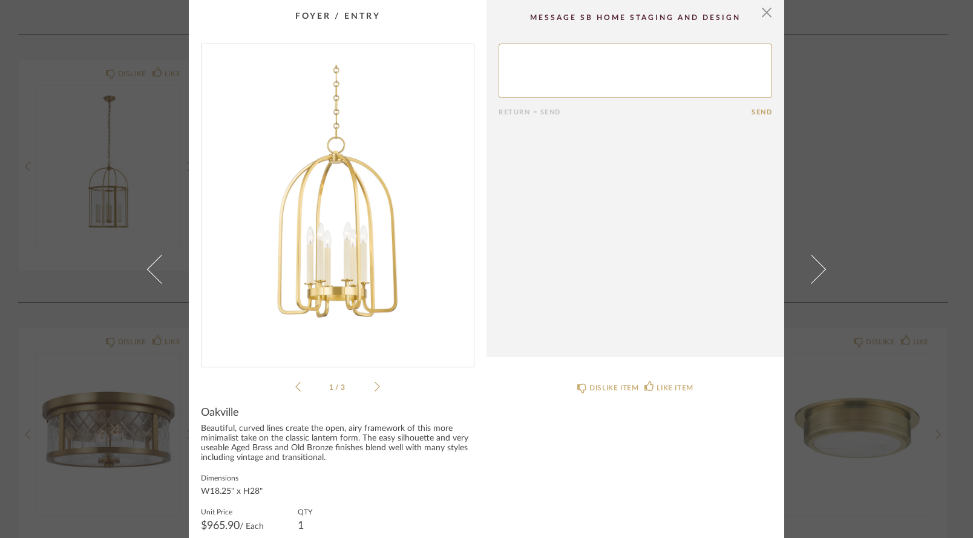
scroll to position [0, 0]
click at [764, 13] on span "button" at bounding box center [767, 12] width 24 height 24
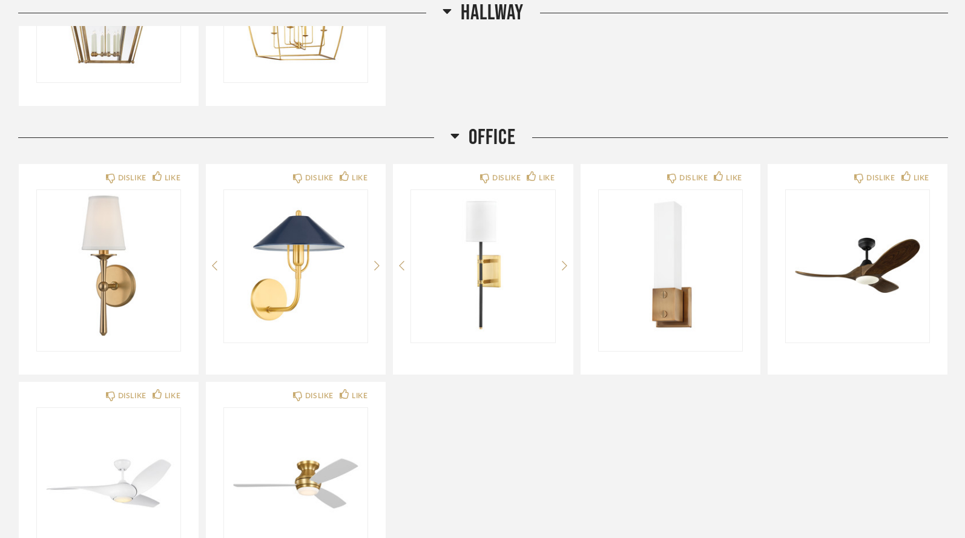
scroll to position [878, 0]
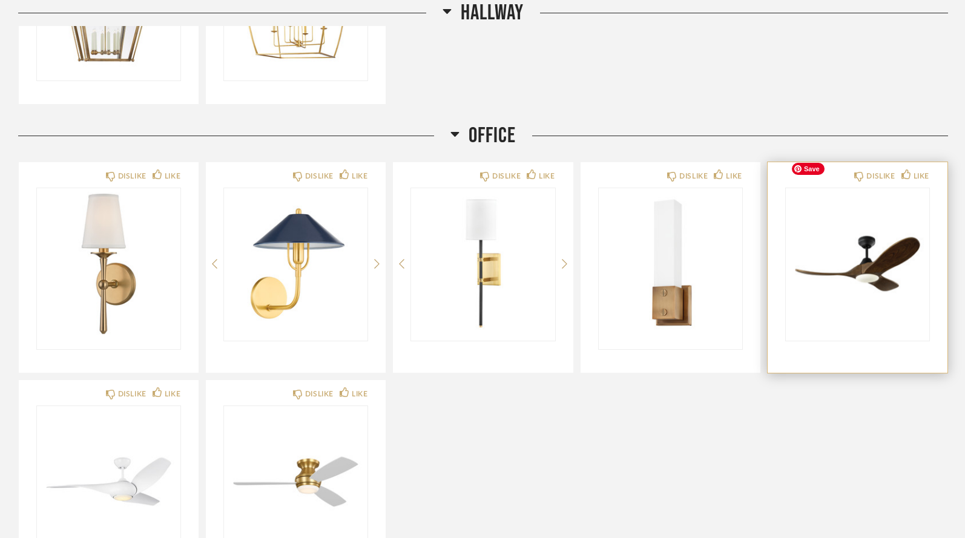
click at [837, 241] on div at bounding box center [856, 263] width 143 height 151
click at [863, 231] on img "0" at bounding box center [856, 263] width 143 height 151
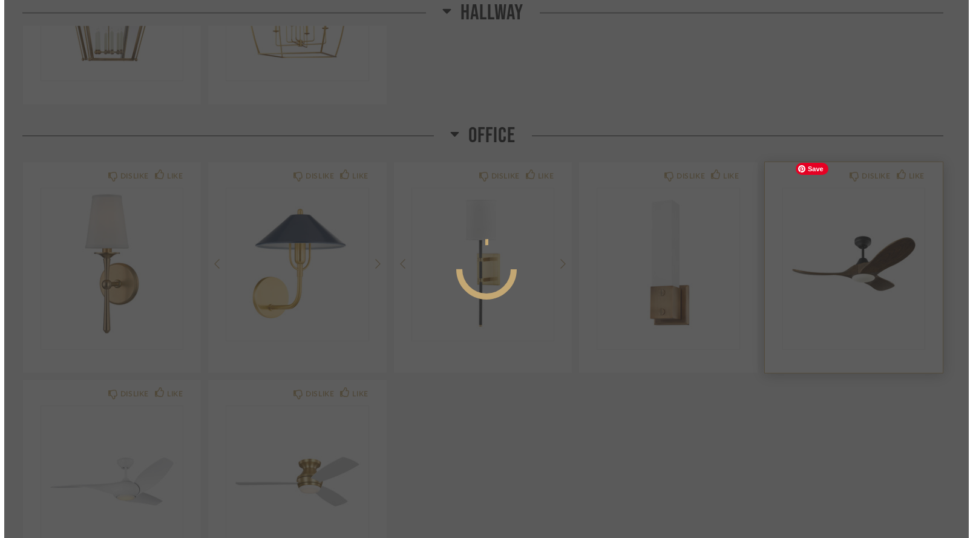
scroll to position [0, 0]
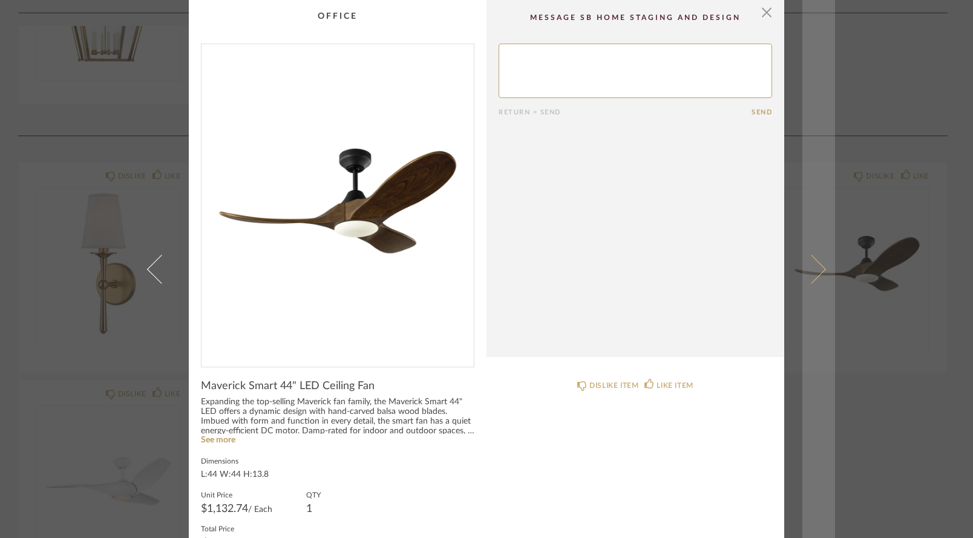
click at [829, 51] on link at bounding box center [818, 269] width 33 height 538
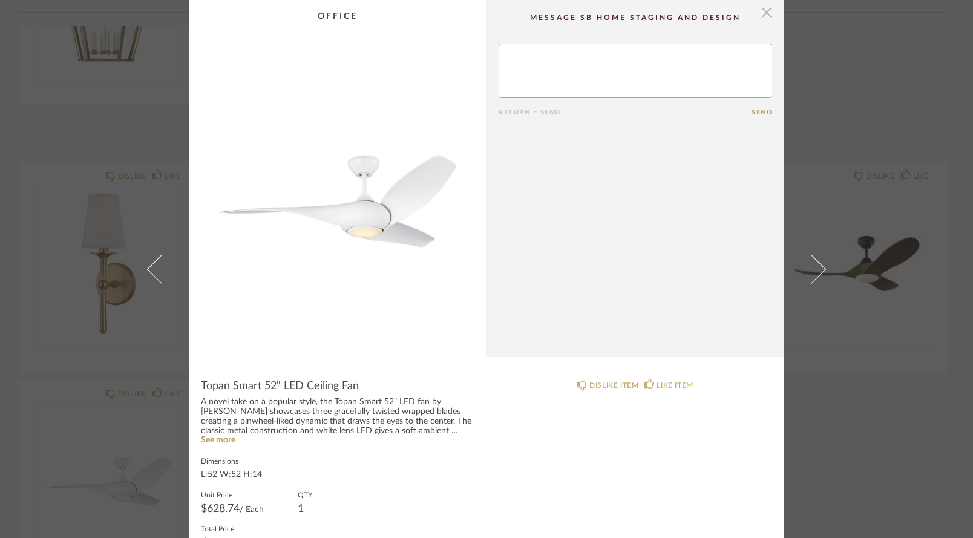
click at [762, 16] on span "button" at bounding box center [767, 12] width 24 height 24
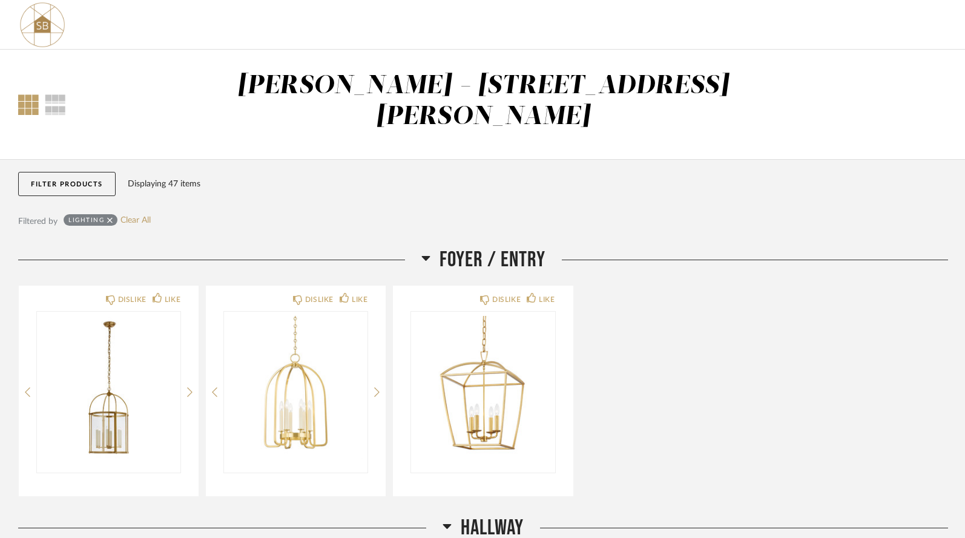
click at [110, 217] on icon at bounding box center [109, 219] width 5 height 5
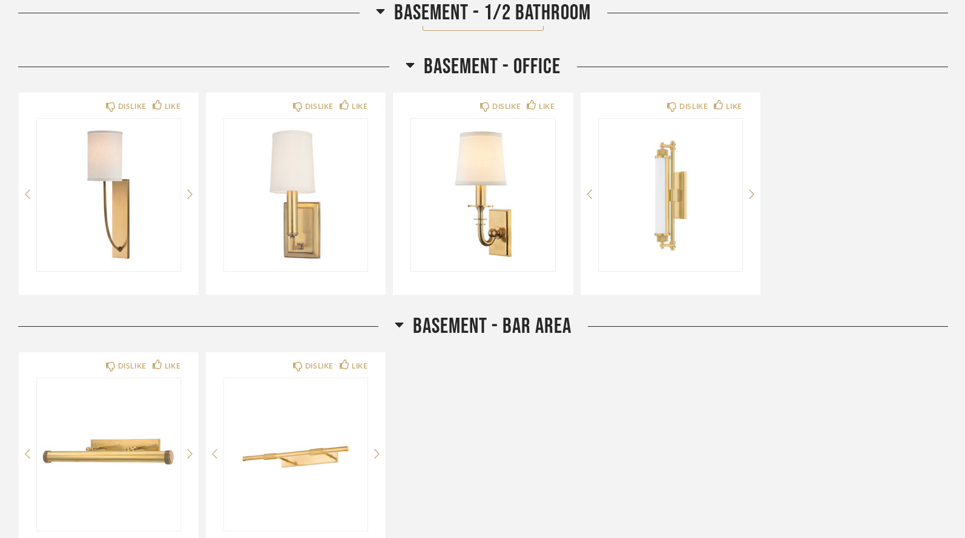
scroll to position [6157, 0]
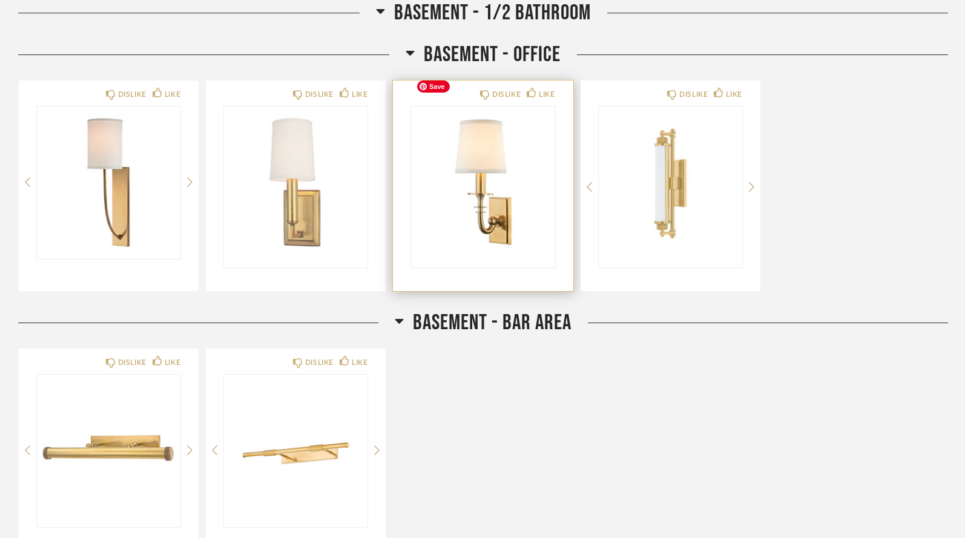
click at [498, 164] on img "0" at bounding box center [482, 181] width 143 height 151
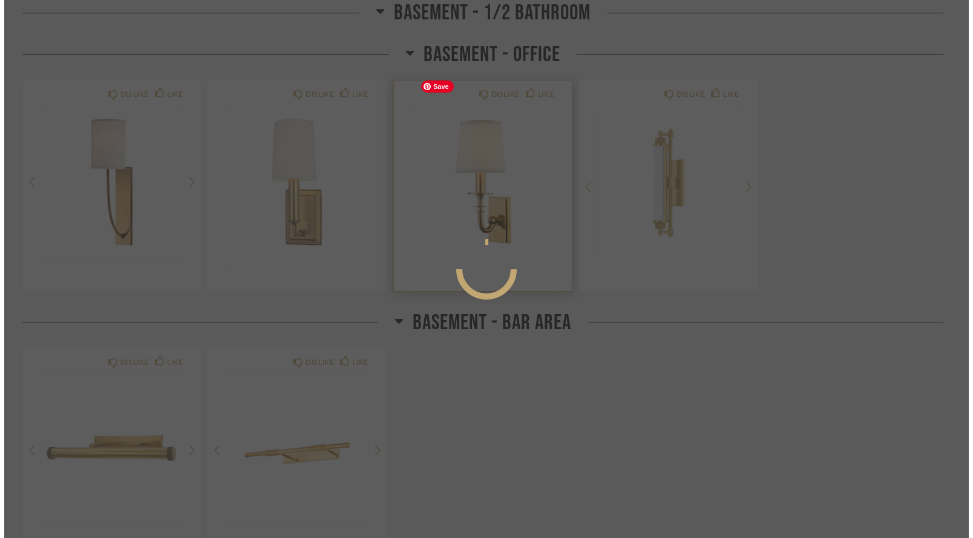
scroll to position [0, 0]
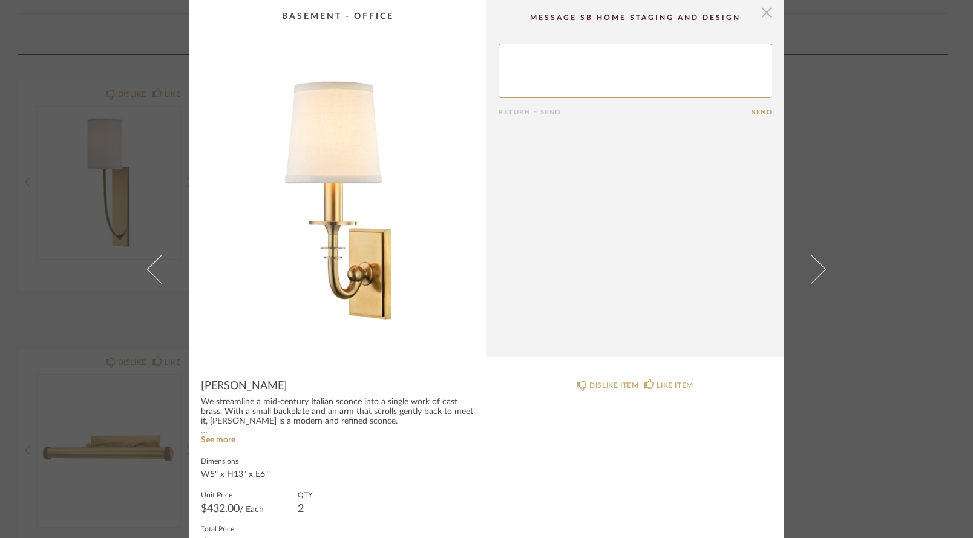
click at [762, 13] on span "button" at bounding box center [767, 12] width 24 height 24
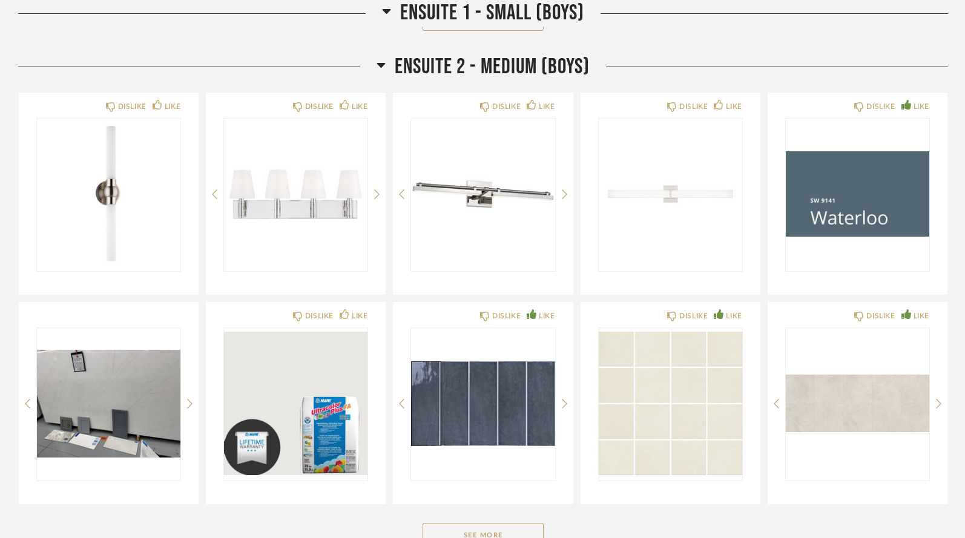
scroll to position [7207, 0]
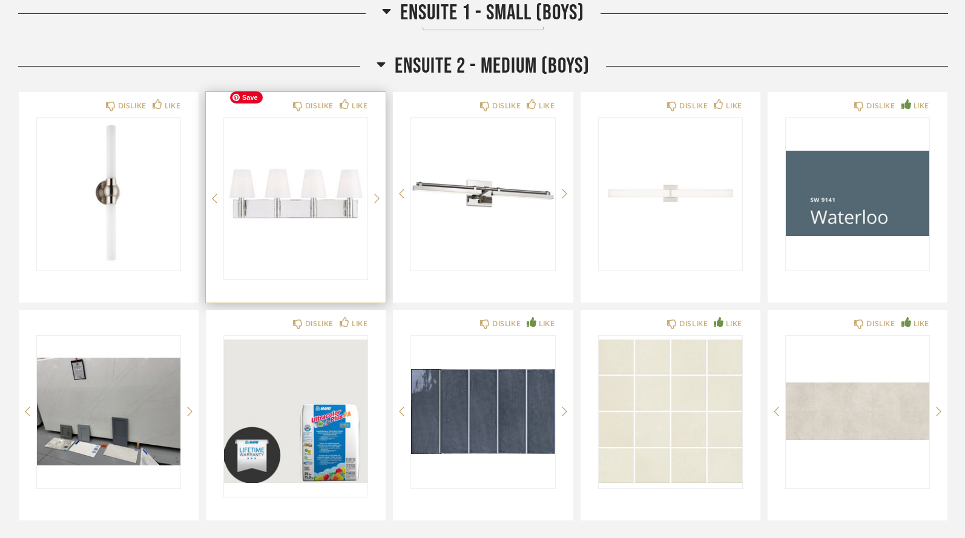
click at [0, 0] on img at bounding box center [0, 0] width 0 height 0
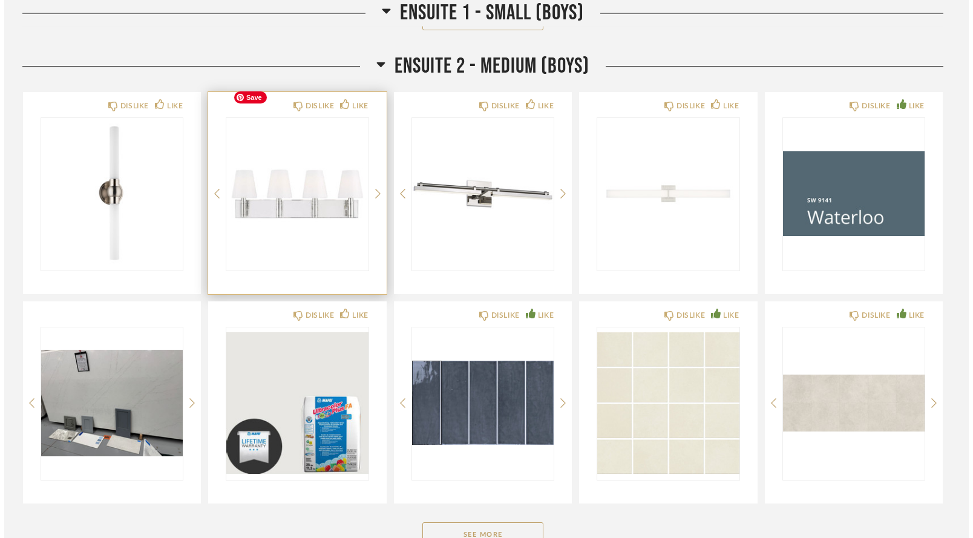
scroll to position [0, 0]
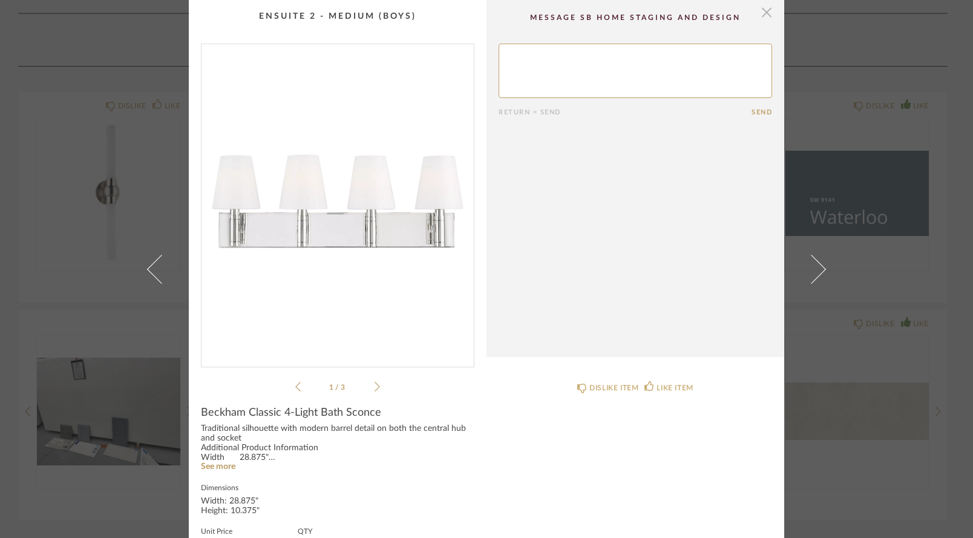
click at [765, 18] on span "button" at bounding box center [767, 12] width 24 height 24
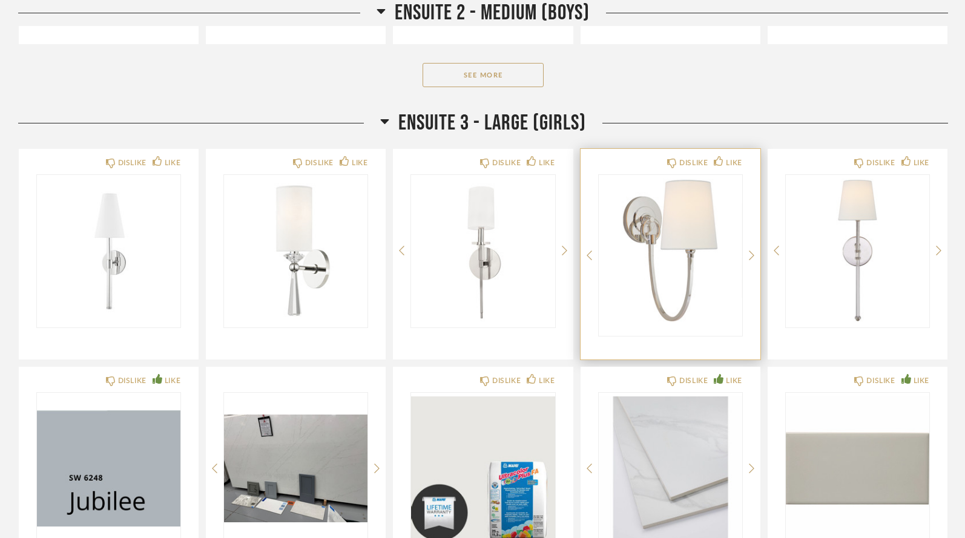
scroll to position [7685, 0]
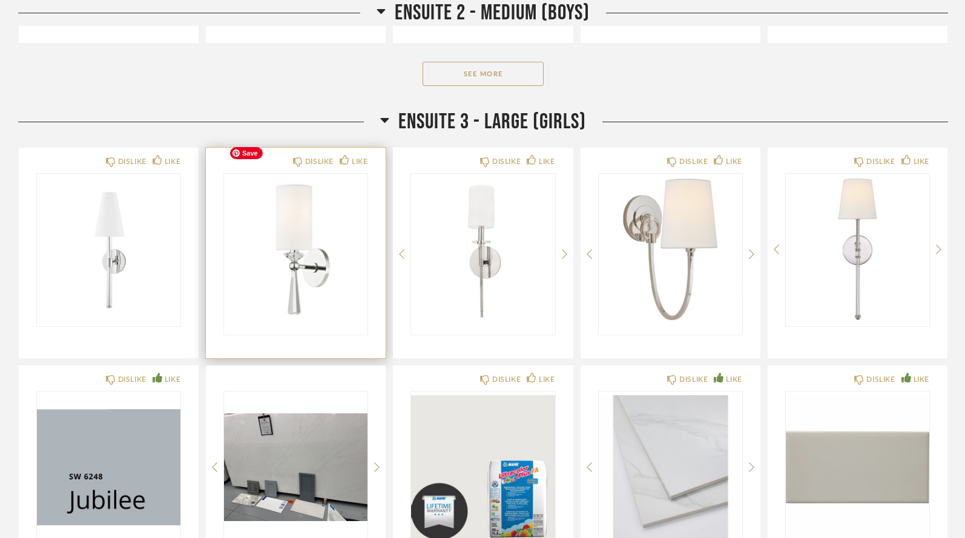
click at [317, 224] on img "0" at bounding box center [295, 249] width 143 height 151
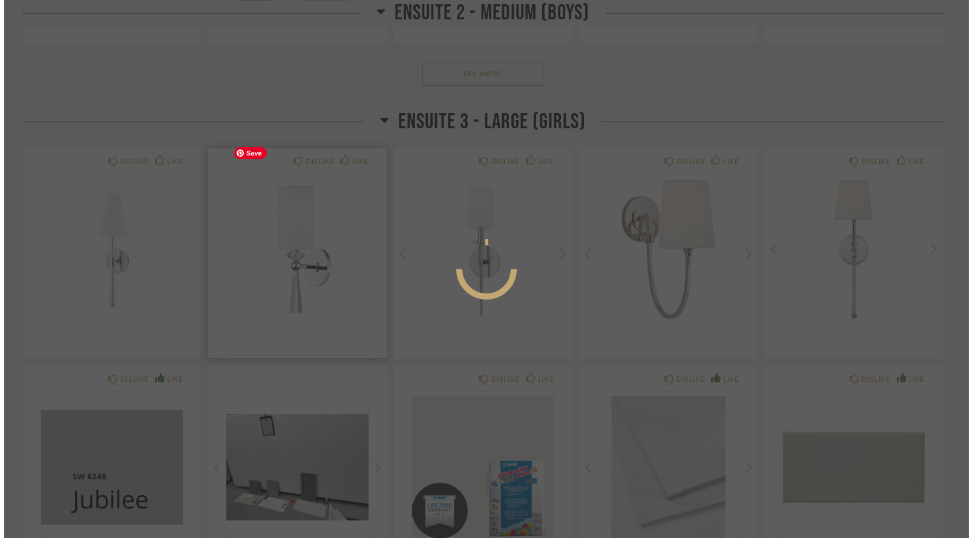
scroll to position [0, 0]
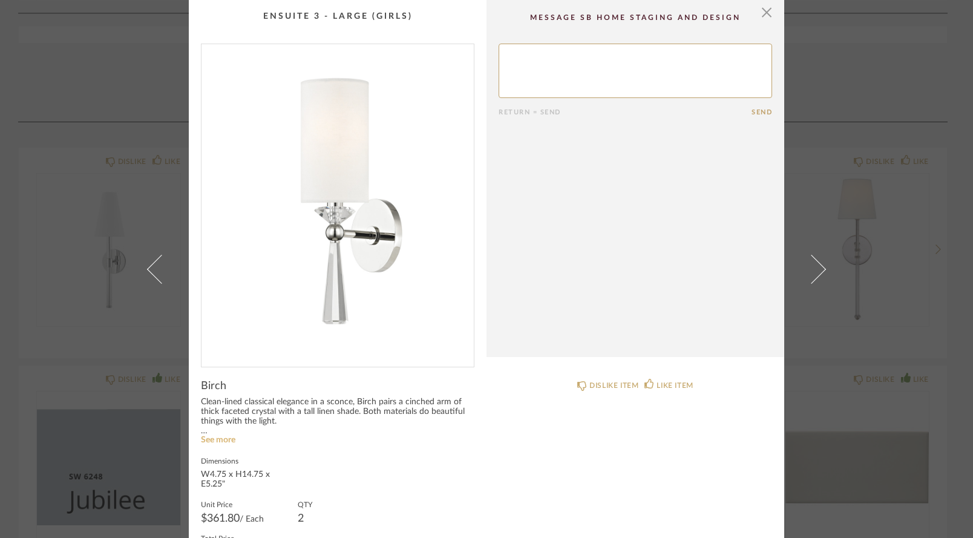
click at [219, 442] on link "See more" at bounding box center [218, 440] width 34 height 8
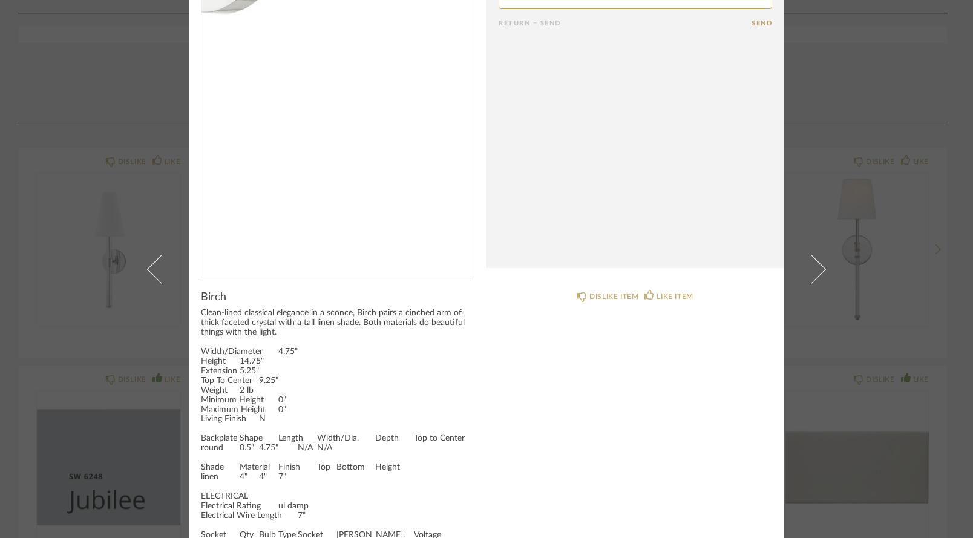
scroll to position [90, 0]
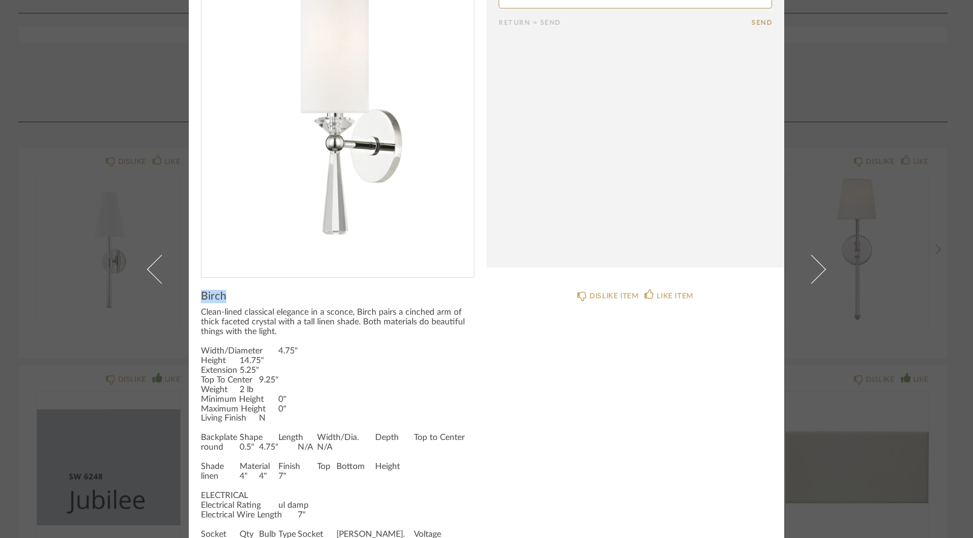
drag, startPoint x: 198, startPoint y: 293, endPoint x: 222, endPoint y: 296, distance: 24.3
click at [221, 296] on div "Birch" at bounding box center [337, 296] width 273 height 13
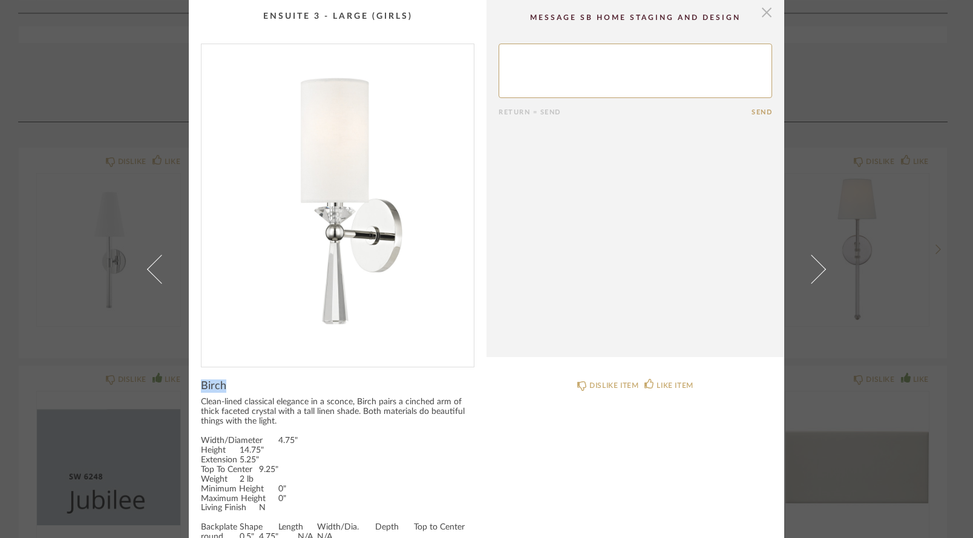
scroll to position [0, 0]
click at [759, 15] on span "button" at bounding box center [767, 12] width 24 height 24
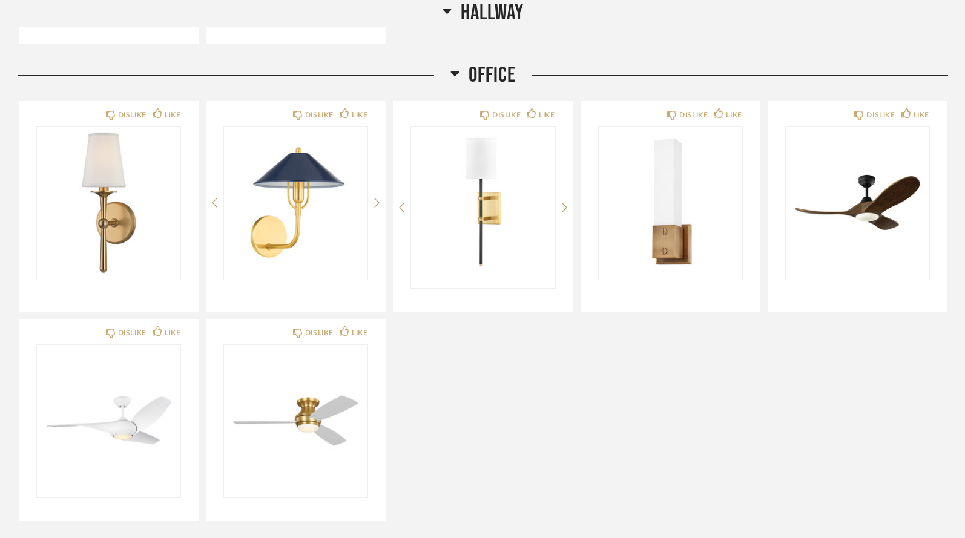
scroll to position [1143, 0]
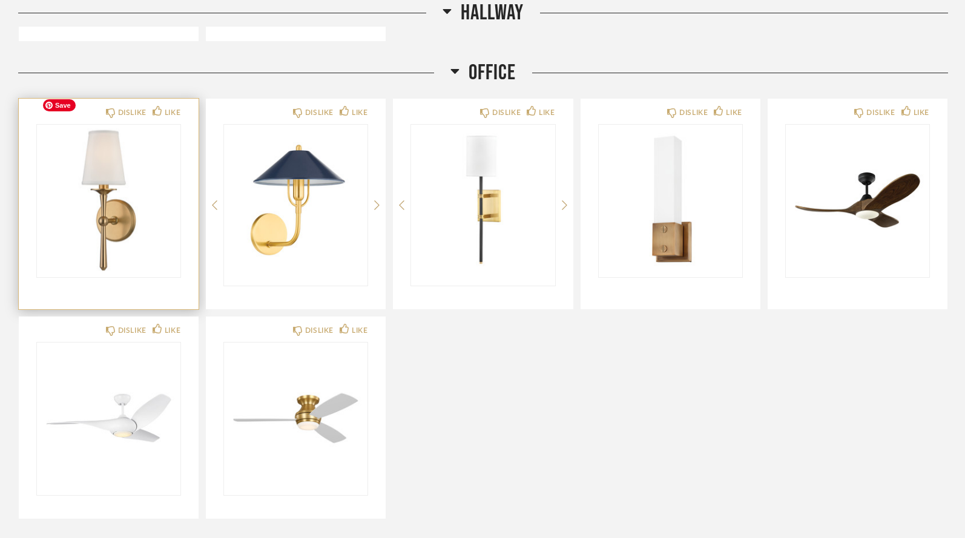
click at [132, 152] on img "0" at bounding box center [108, 200] width 143 height 151
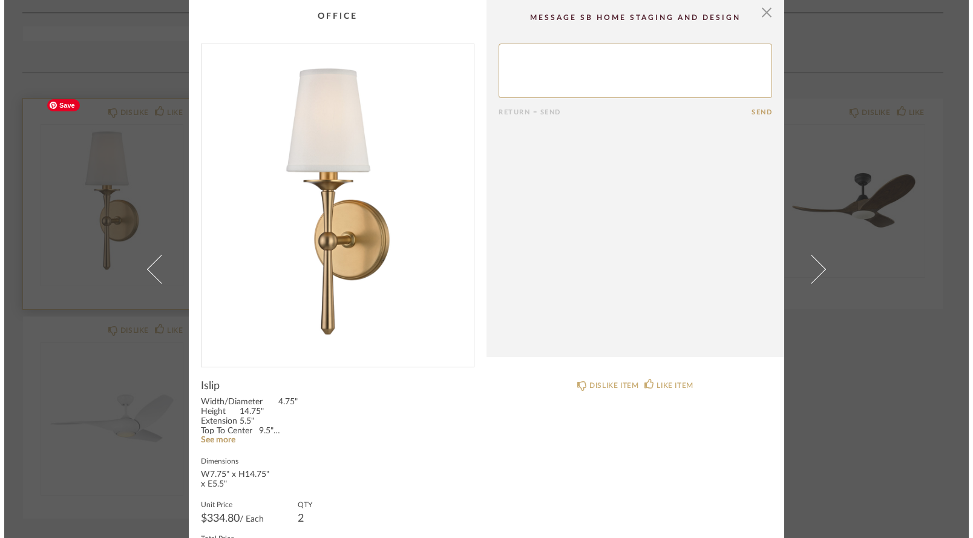
scroll to position [0, 0]
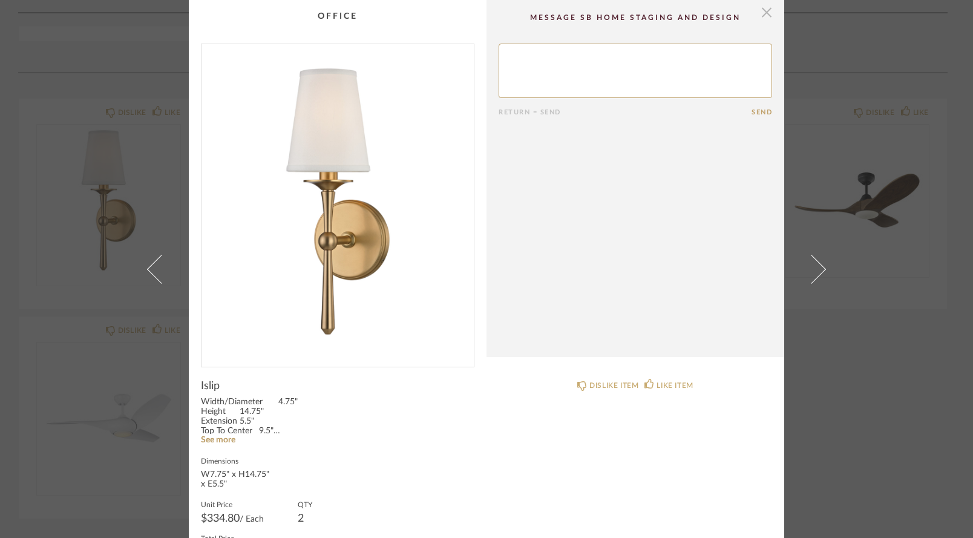
click at [761, 18] on span "button" at bounding box center [767, 12] width 24 height 24
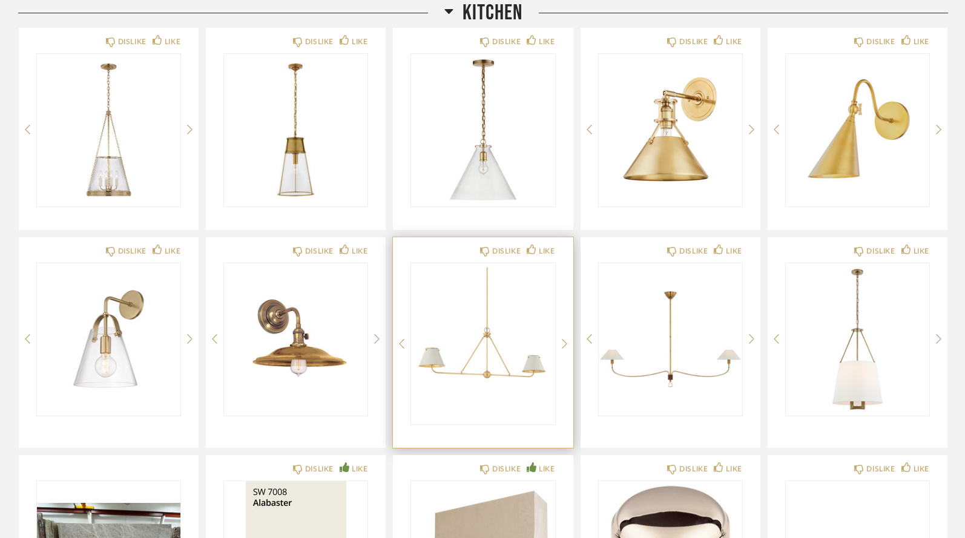
scroll to position [1960, 0]
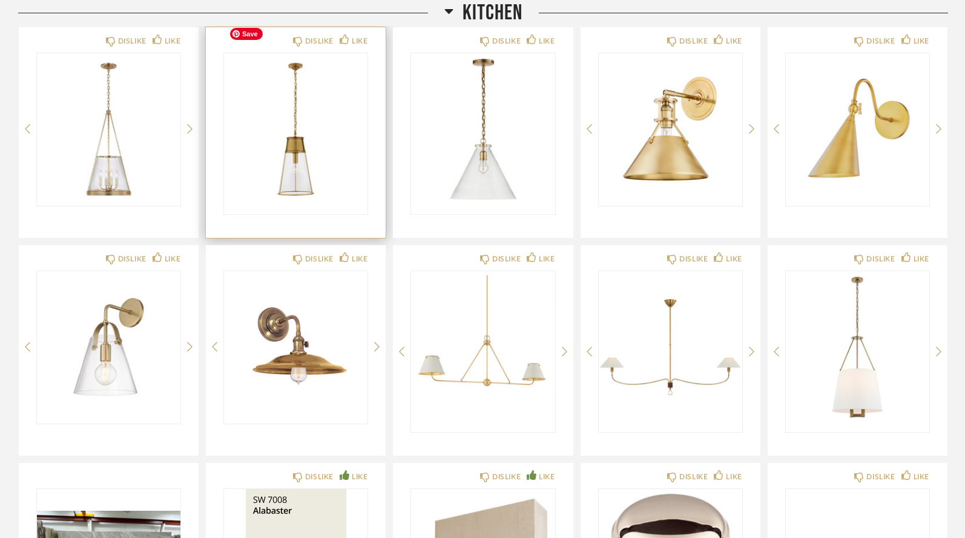
click at [0, 0] on img at bounding box center [0, 0] width 0 height 0
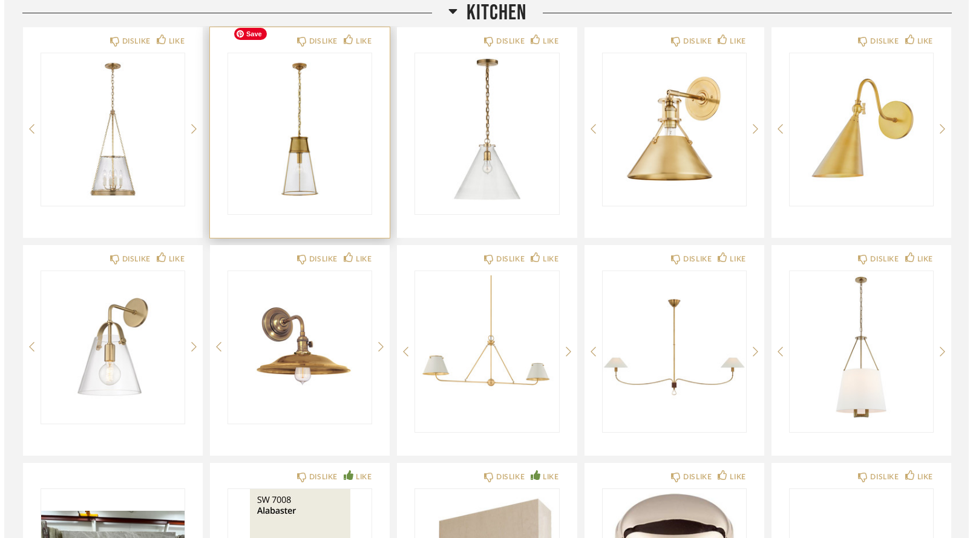
scroll to position [0, 0]
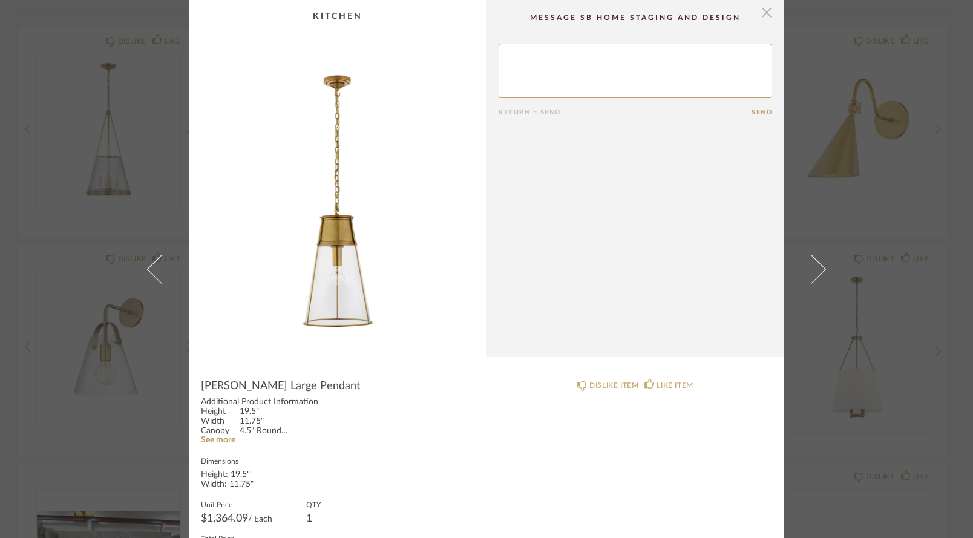
click at [761, 15] on span "button" at bounding box center [767, 12] width 24 height 24
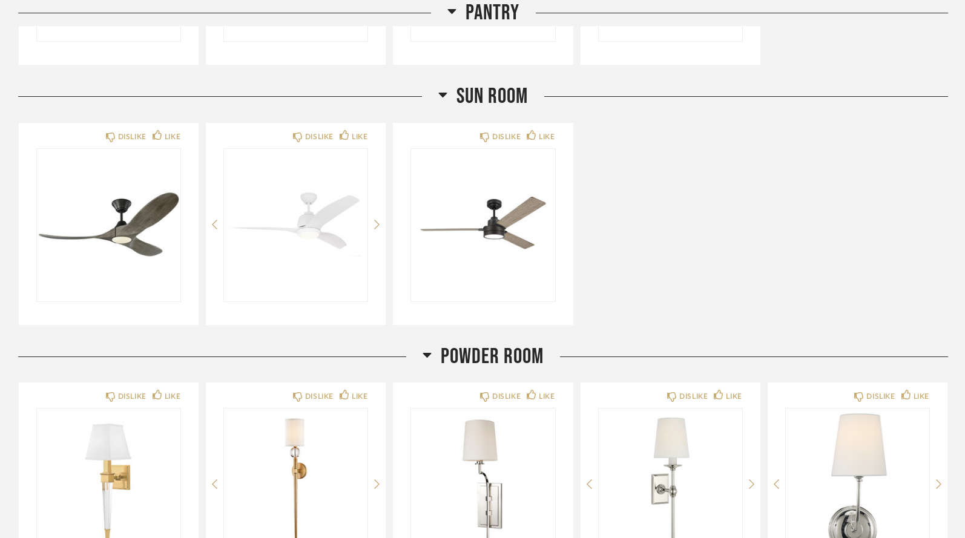
scroll to position [3496, 0]
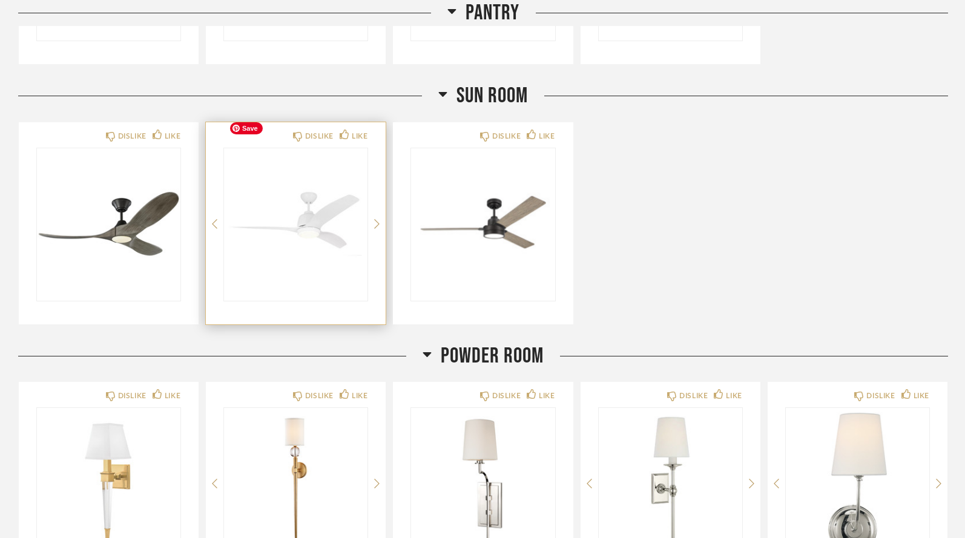
click at [312, 208] on img "0" at bounding box center [295, 223] width 143 height 151
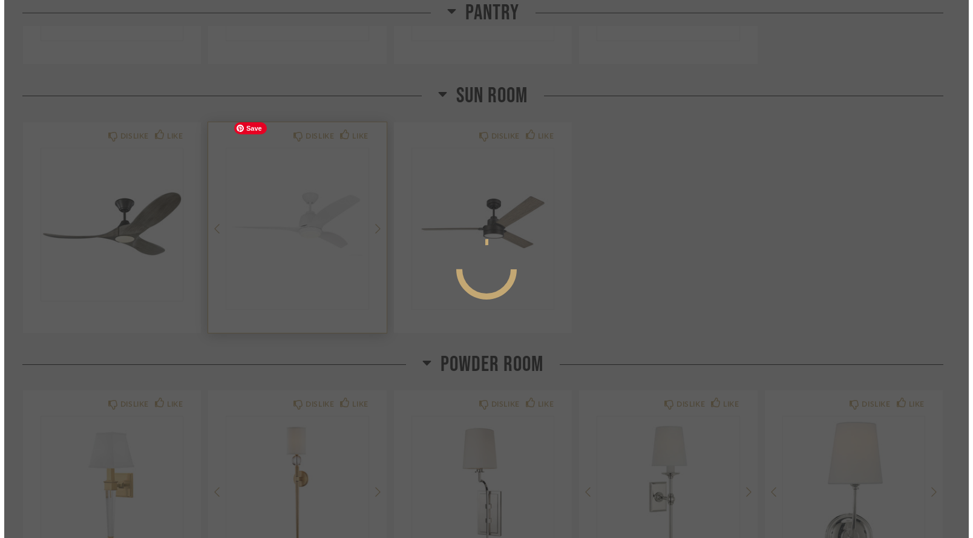
scroll to position [0, 0]
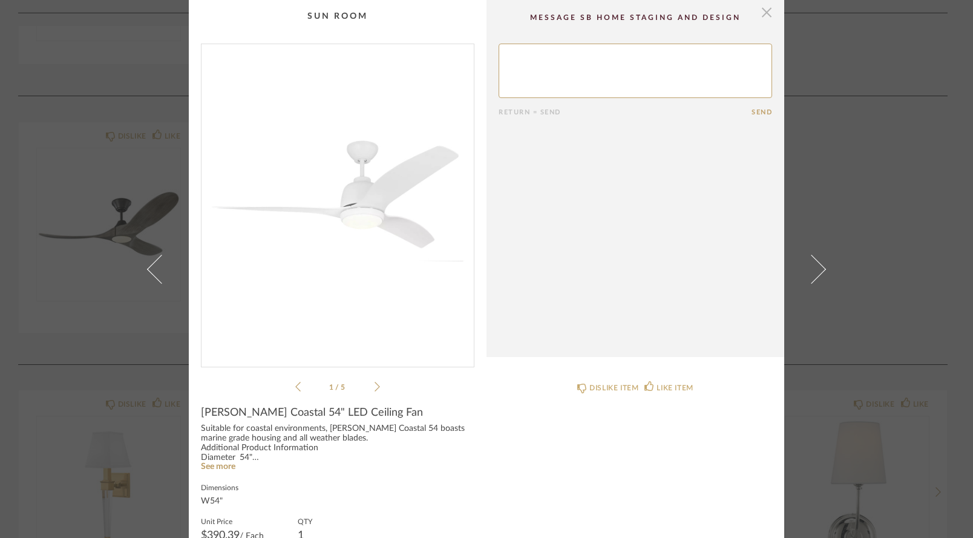
click at [764, 15] on span "button" at bounding box center [767, 12] width 24 height 24
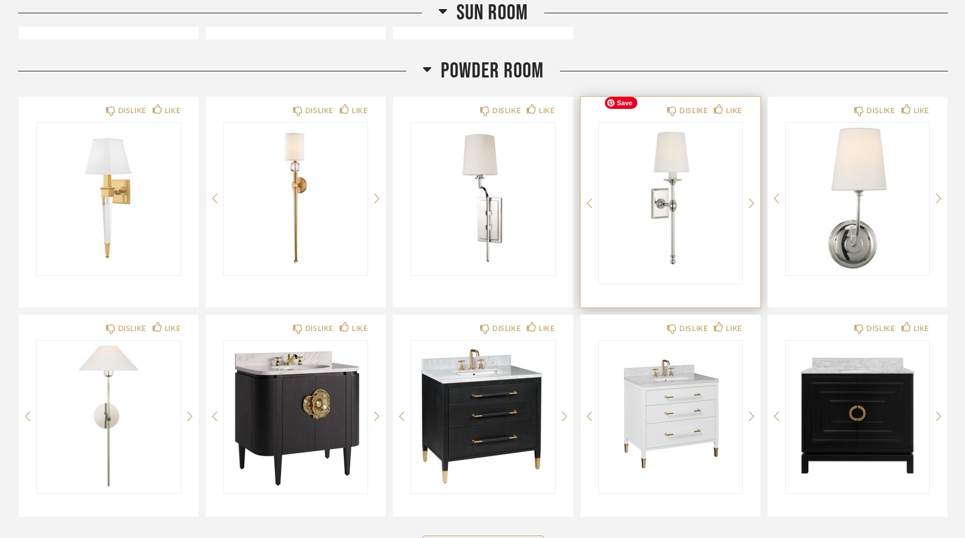
scroll to position [3790, 0]
click at [636, 198] on img "0" at bounding box center [669, 197] width 143 height 151
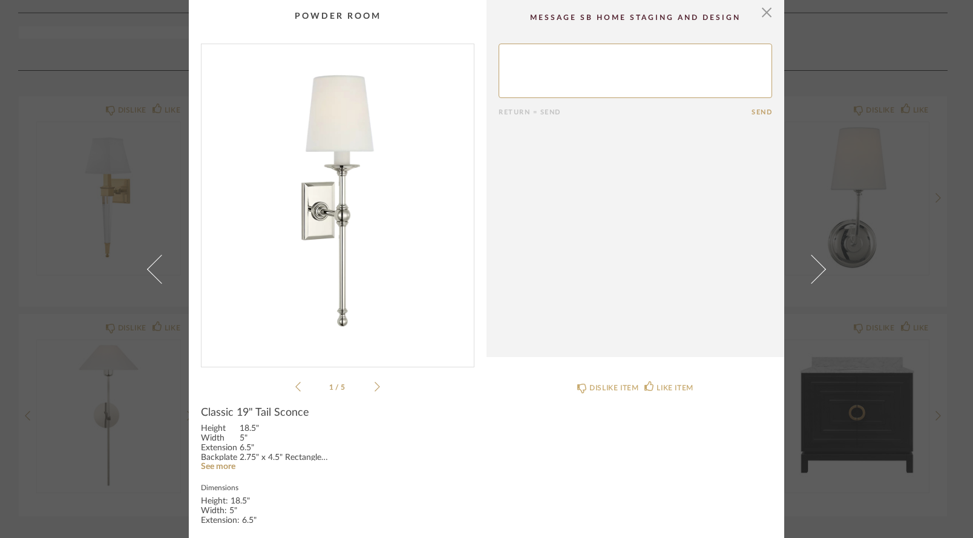
scroll to position [0, 0]
click at [761, 14] on span "button" at bounding box center [767, 12] width 24 height 24
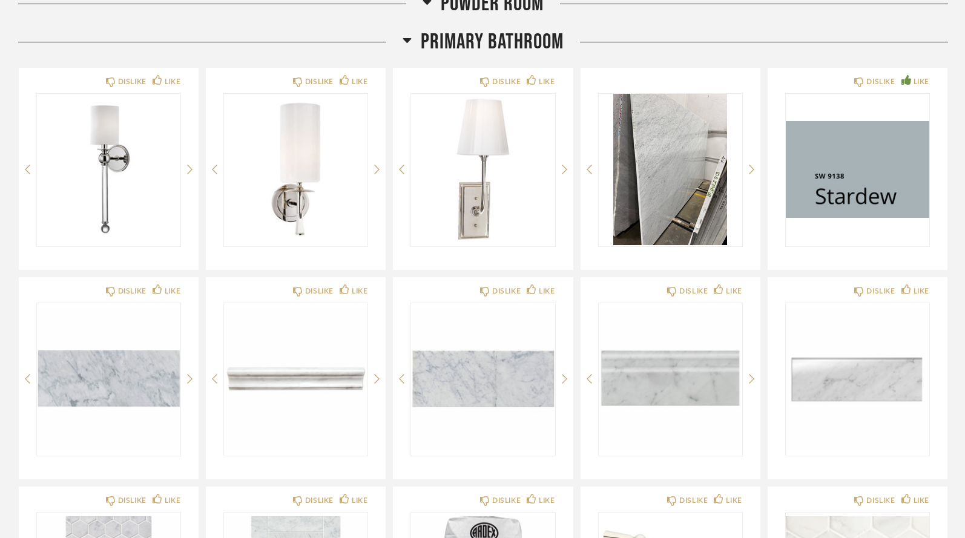
scroll to position [4344, 0]
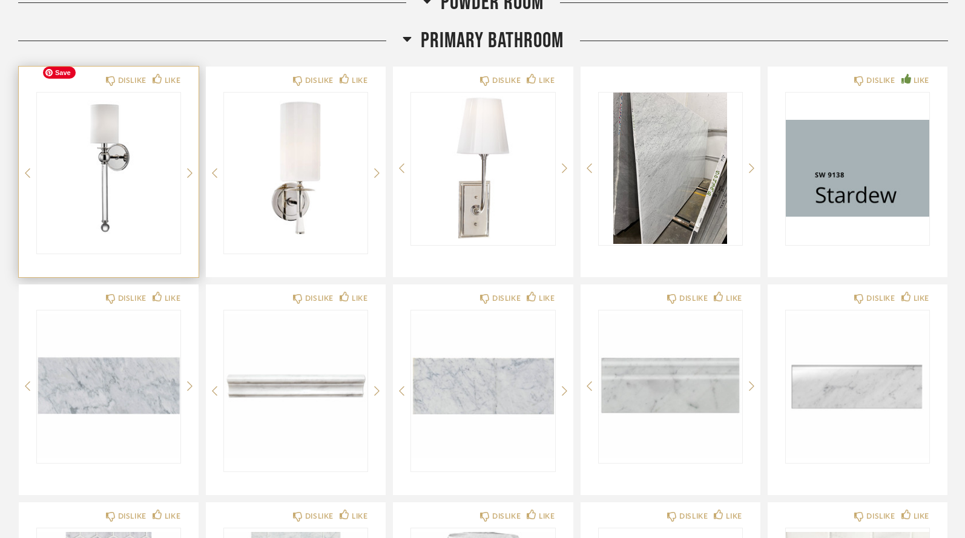
click at [150, 146] on img "0" at bounding box center [108, 168] width 143 height 151
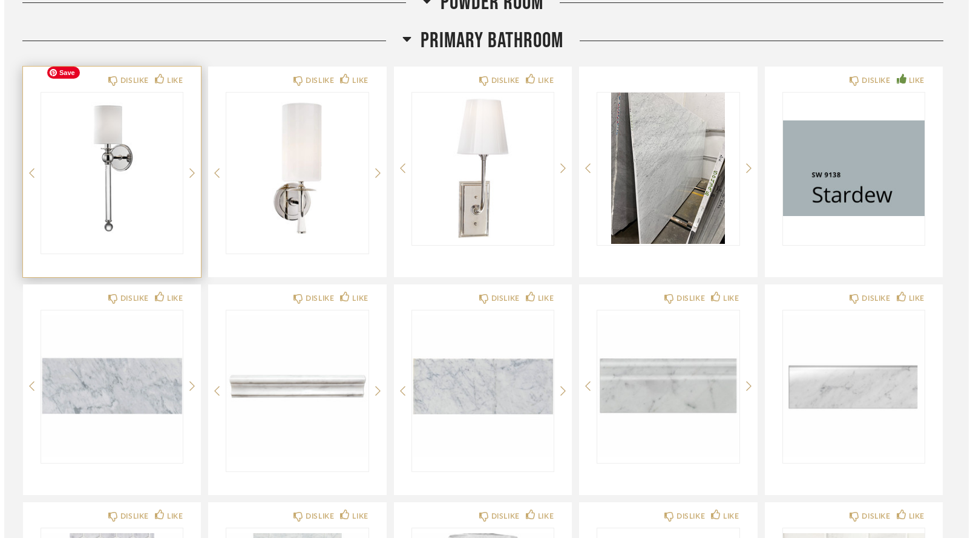
scroll to position [0, 0]
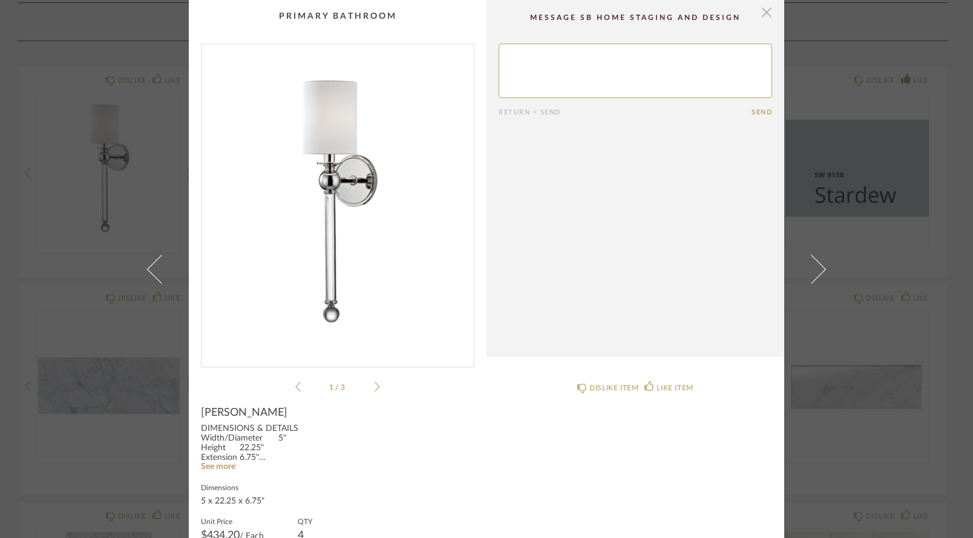
click at [761, 11] on span "button" at bounding box center [767, 12] width 24 height 24
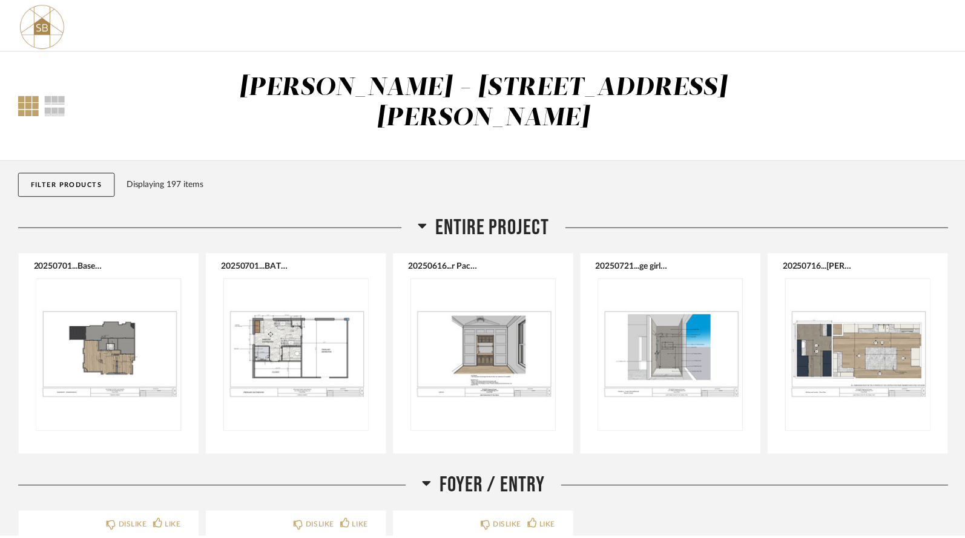
scroll to position [4344, 0]
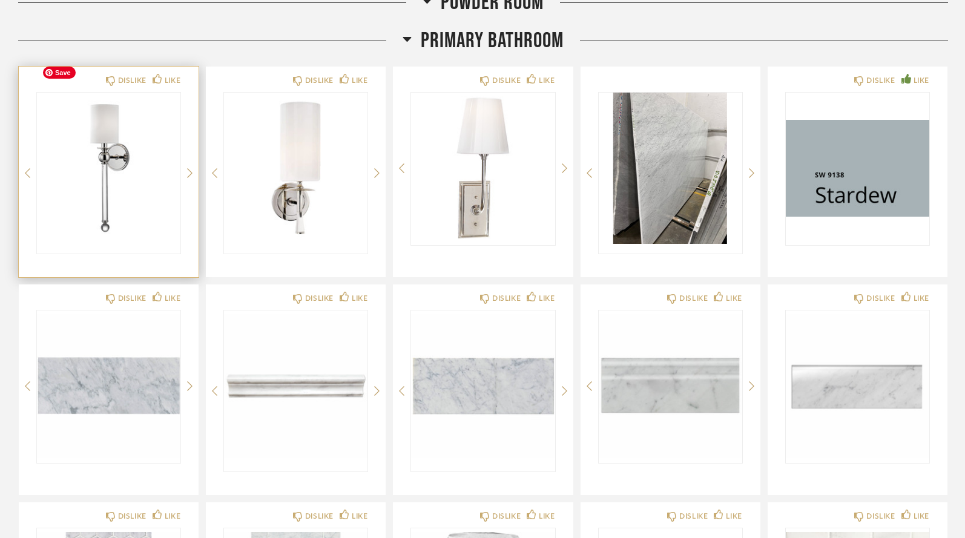
click at [148, 137] on img "0" at bounding box center [108, 168] width 143 height 151
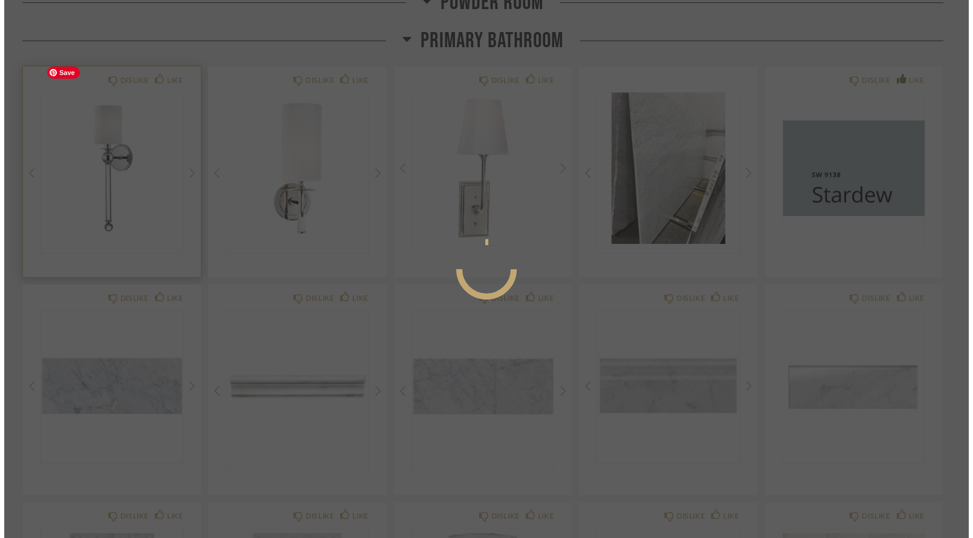
scroll to position [0, 0]
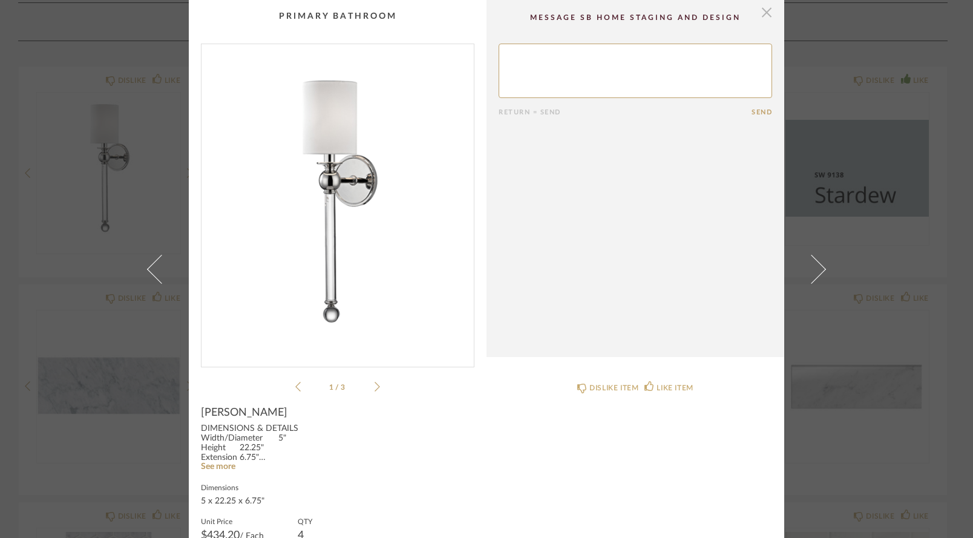
click at [765, 13] on span "button" at bounding box center [767, 12] width 24 height 24
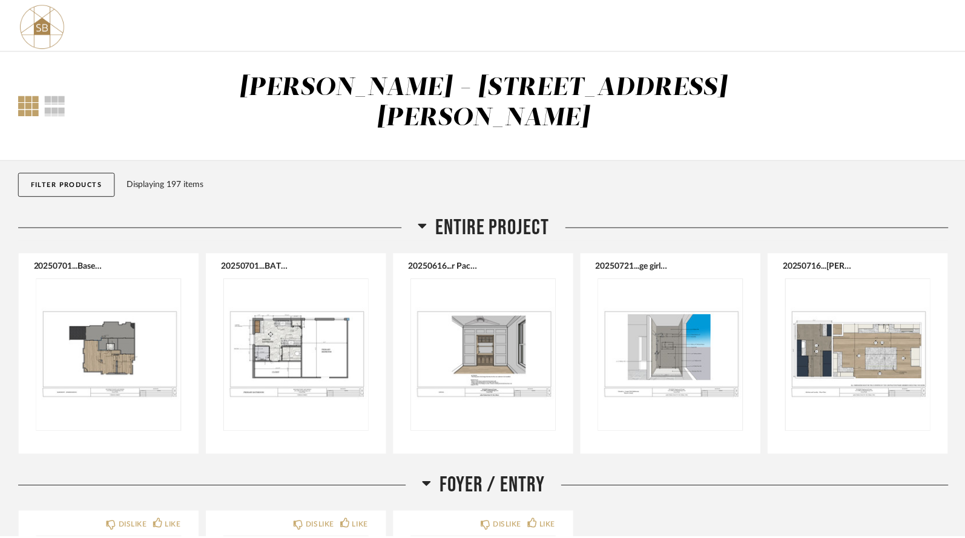
scroll to position [4344, 0]
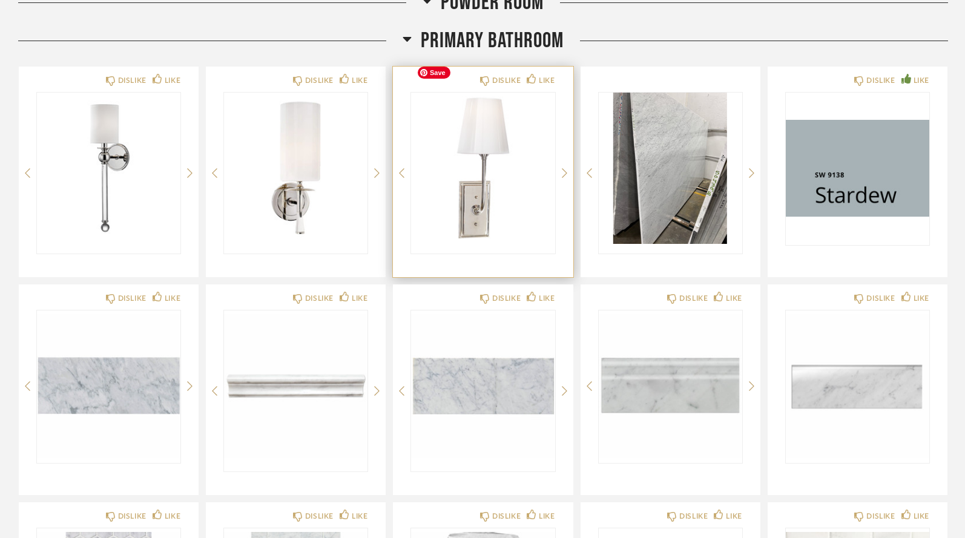
click at [476, 168] on img "0" at bounding box center [482, 168] width 143 height 151
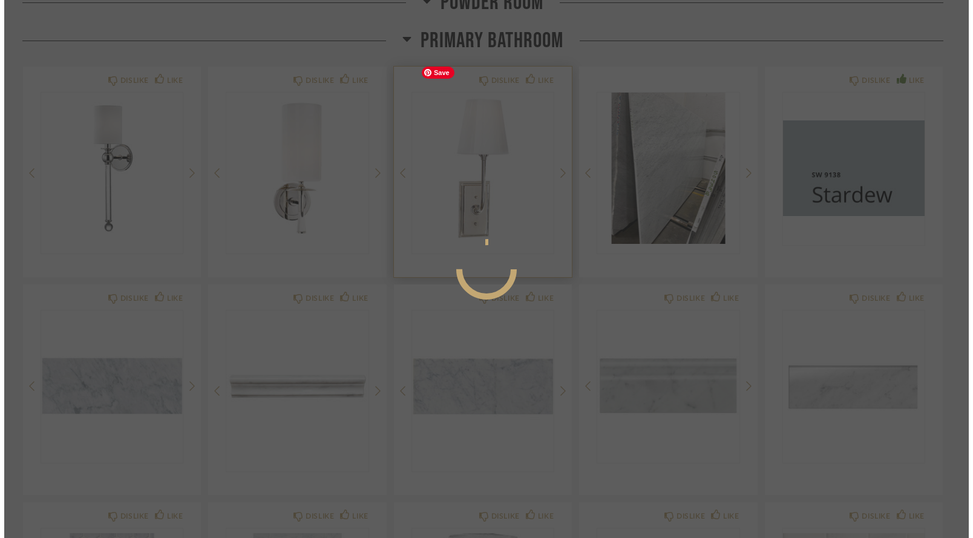
scroll to position [0, 0]
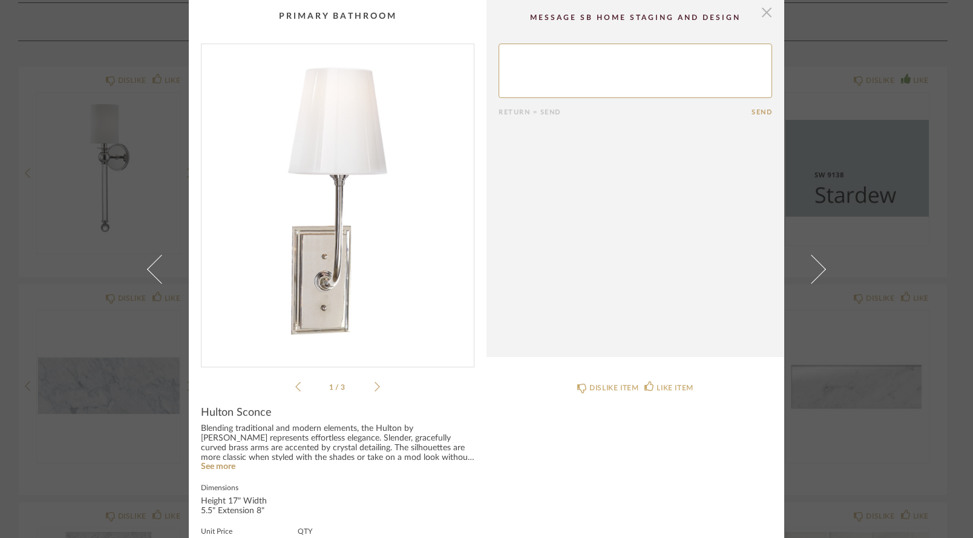
click at [762, 15] on span "button" at bounding box center [767, 12] width 24 height 24
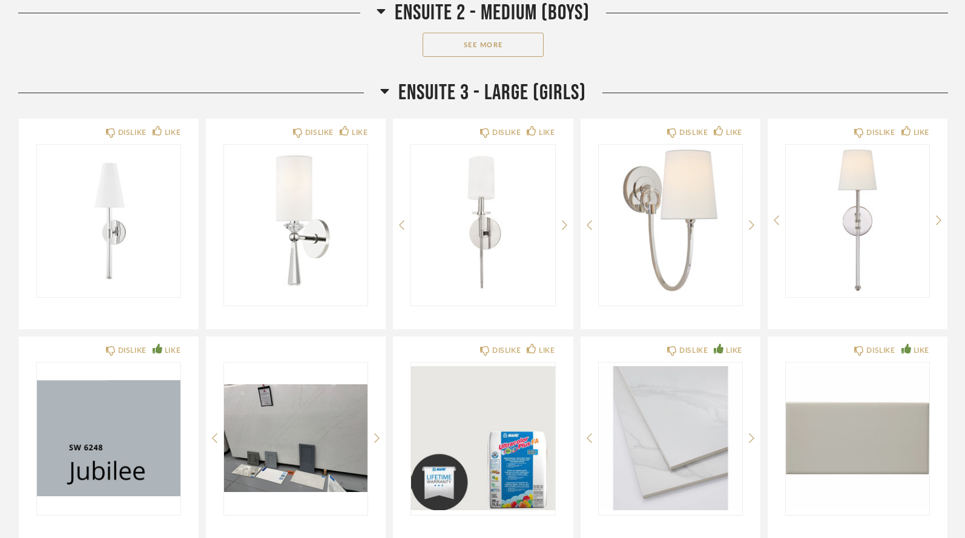
scroll to position [7802, 0]
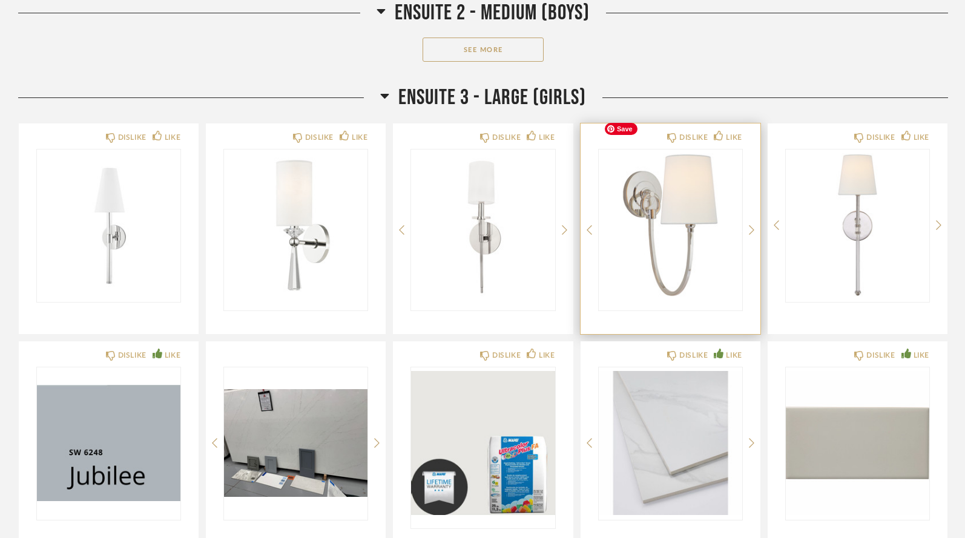
click at [650, 205] on img "0" at bounding box center [669, 224] width 143 height 151
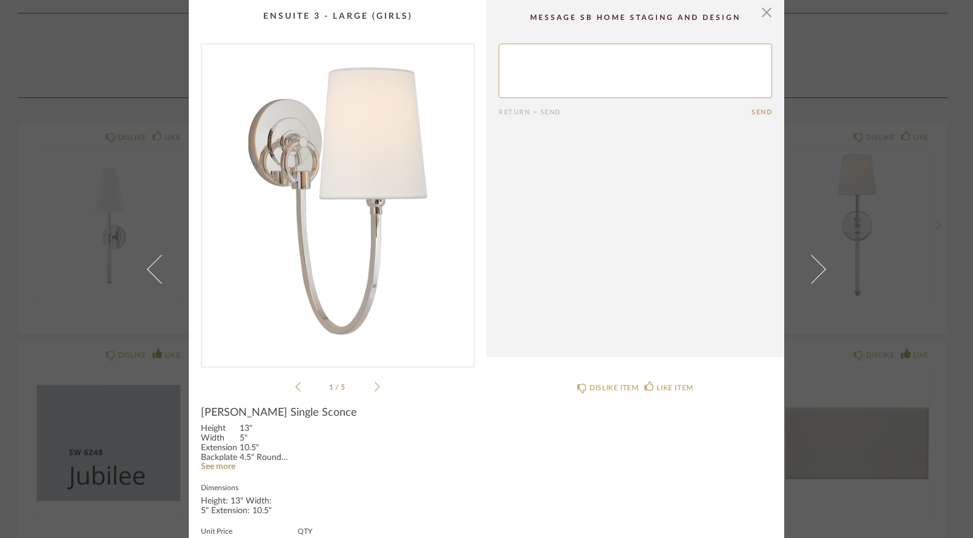
scroll to position [0, 0]
click at [761, 18] on span "button" at bounding box center [767, 12] width 24 height 24
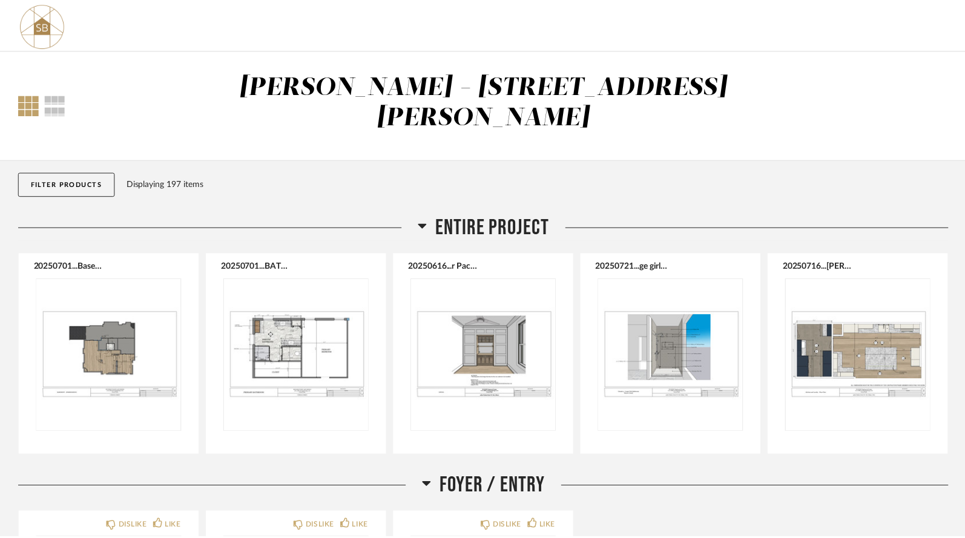
scroll to position [7802, 0]
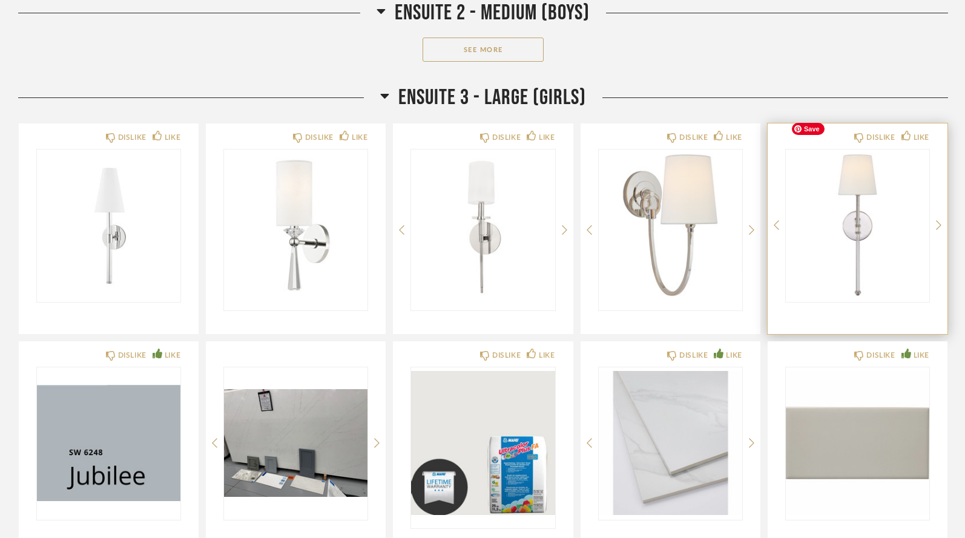
click at [830, 183] on img "0" at bounding box center [856, 224] width 143 height 151
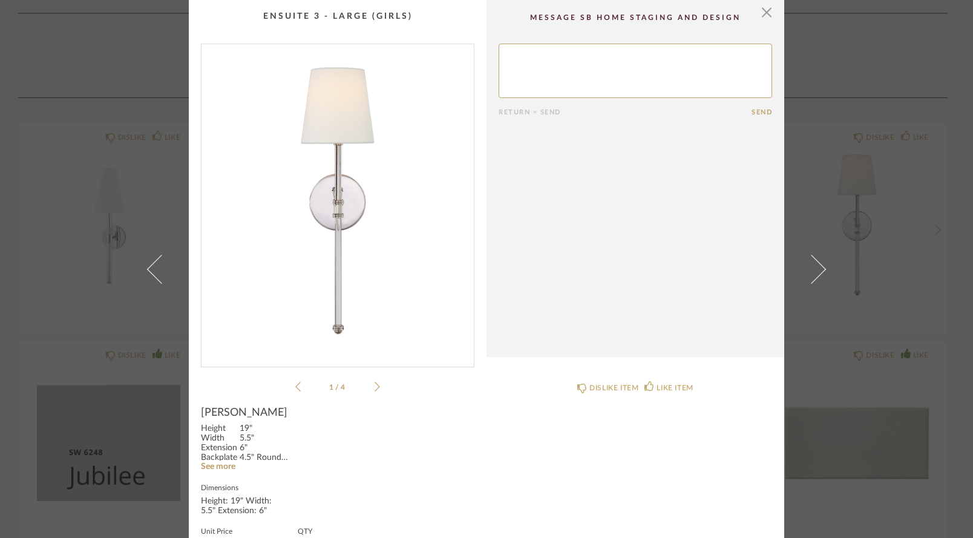
scroll to position [0, 0]
click at [758, 12] on span "button" at bounding box center [767, 12] width 24 height 24
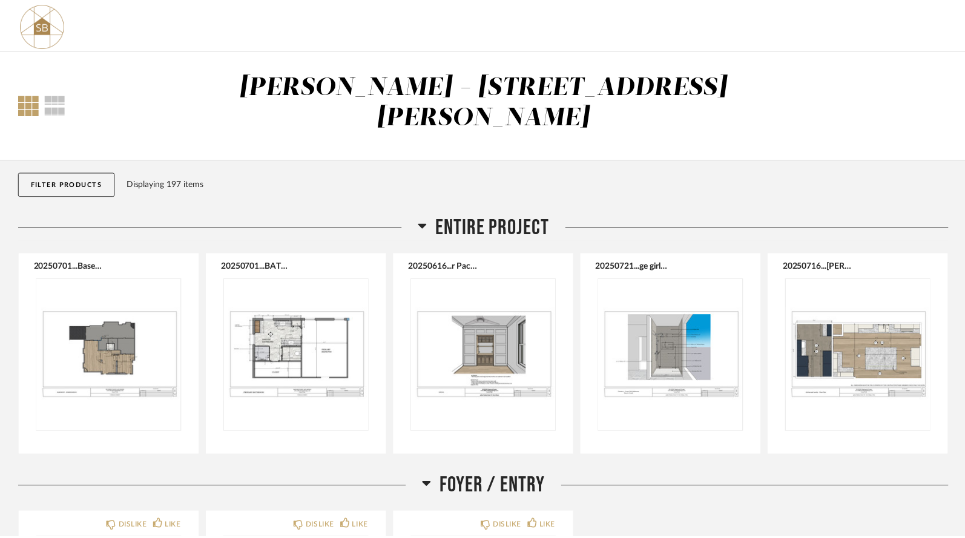
scroll to position [7802, 0]
